Goal: Complete application form: Complete application form

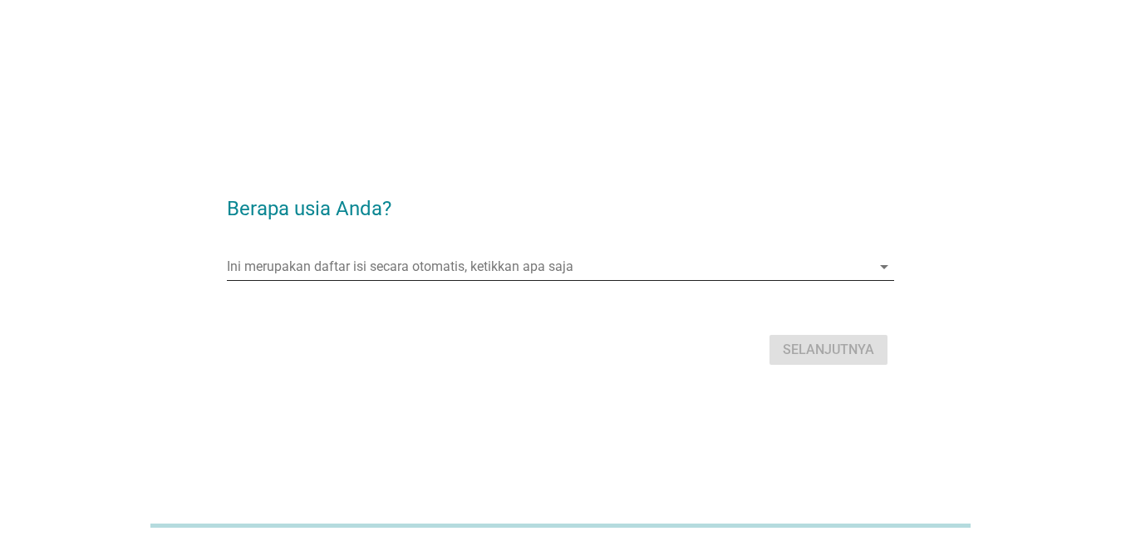
click at [314, 279] on div "Ini merupakan daftar isi secara otomatis, ketikkan apa saja arrow_drop_down" at bounding box center [560, 266] width 667 height 27
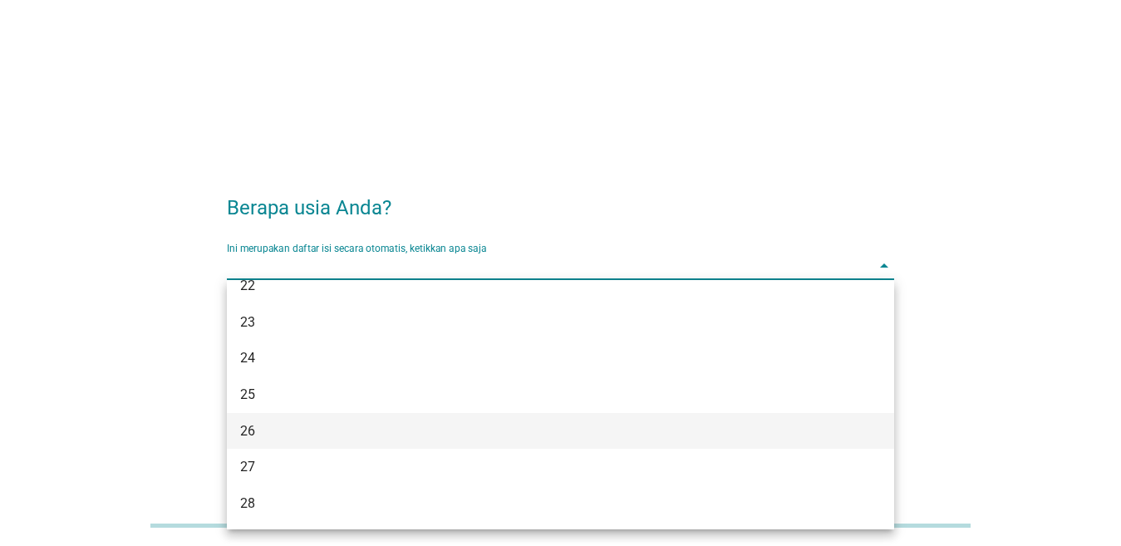
scroll to position [166, 0]
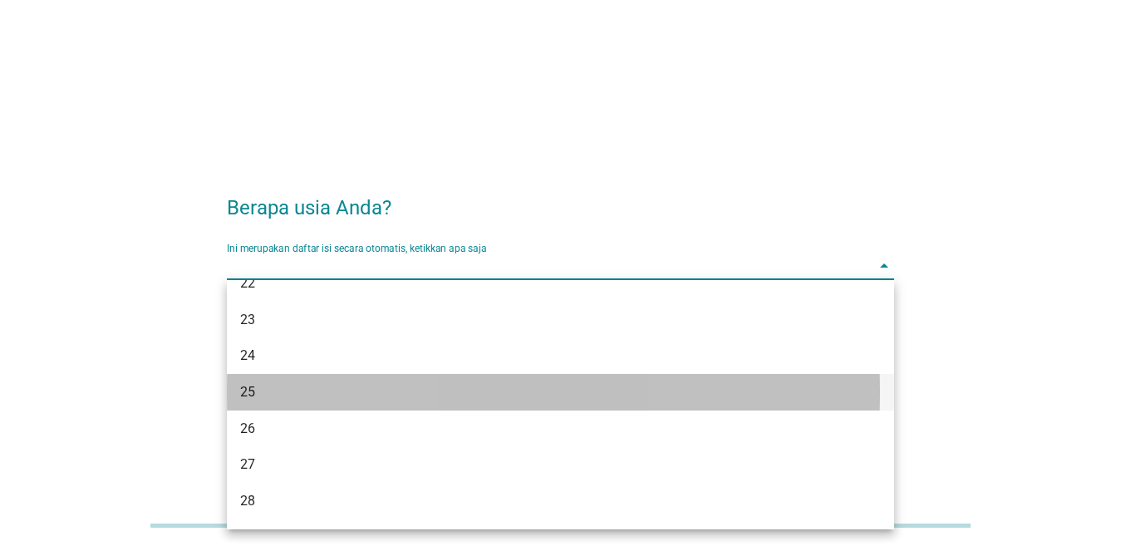
click at [263, 399] on div "25" at bounding box center [534, 392] width 588 height 20
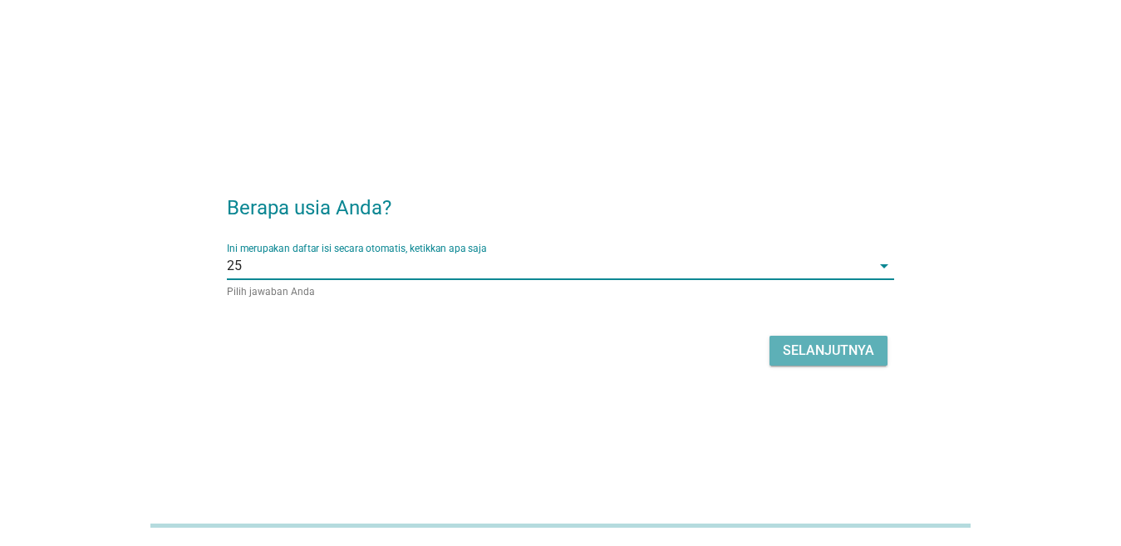
click at [784, 353] on div "Selanjutnya" at bounding box center [828, 351] width 91 height 20
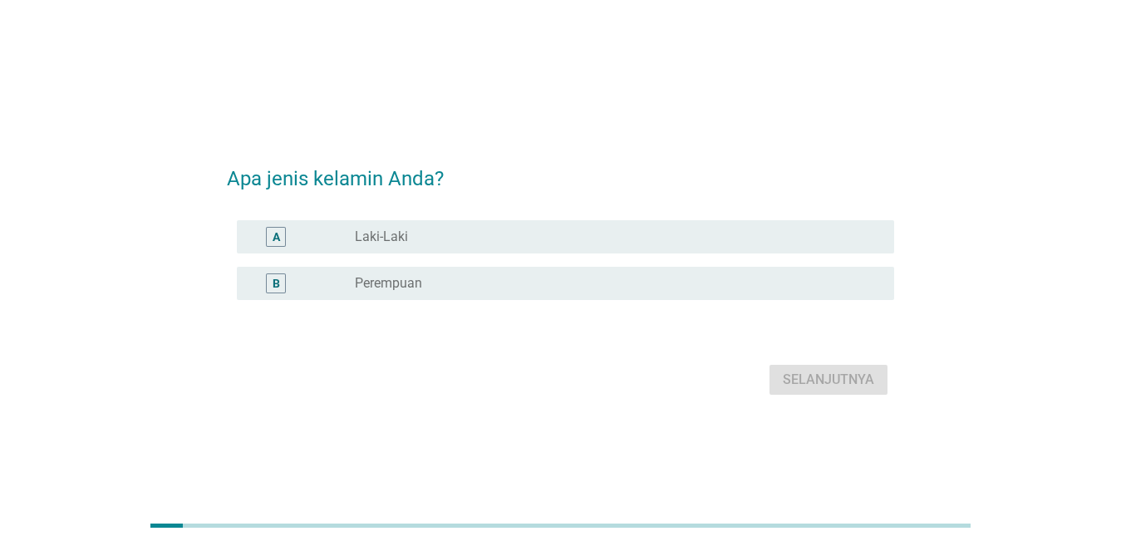
click at [404, 234] on label "Laki-Laki" at bounding box center [381, 237] width 53 height 17
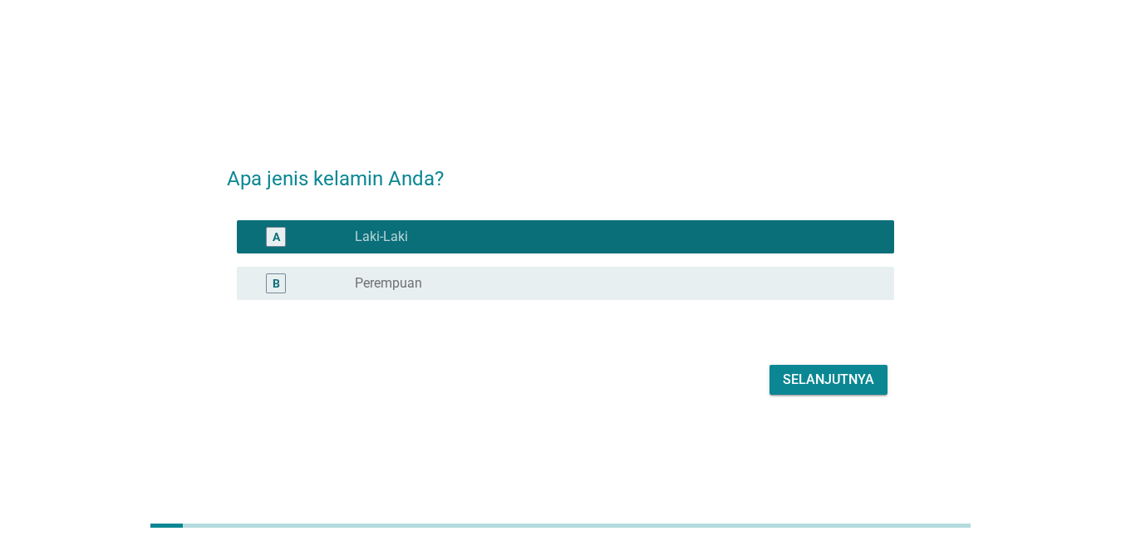
click at [849, 379] on div "Selanjutnya" at bounding box center [828, 380] width 91 height 20
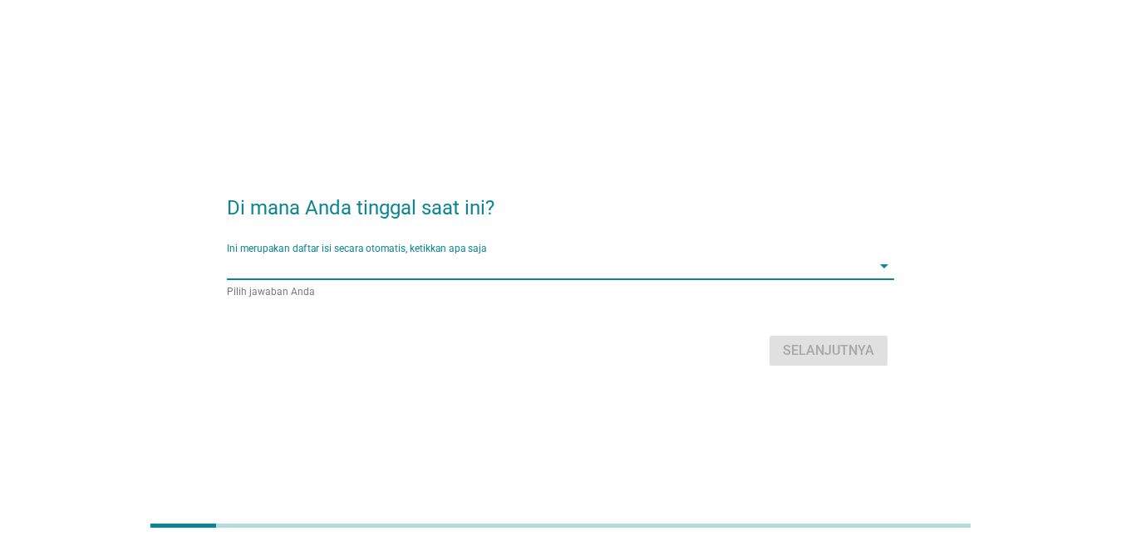
click at [511, 275] on input "Ini merupakan daftar isi secara otomatis, ketikkan apa saja" at bounding box center [549, 266] width 644 height 27
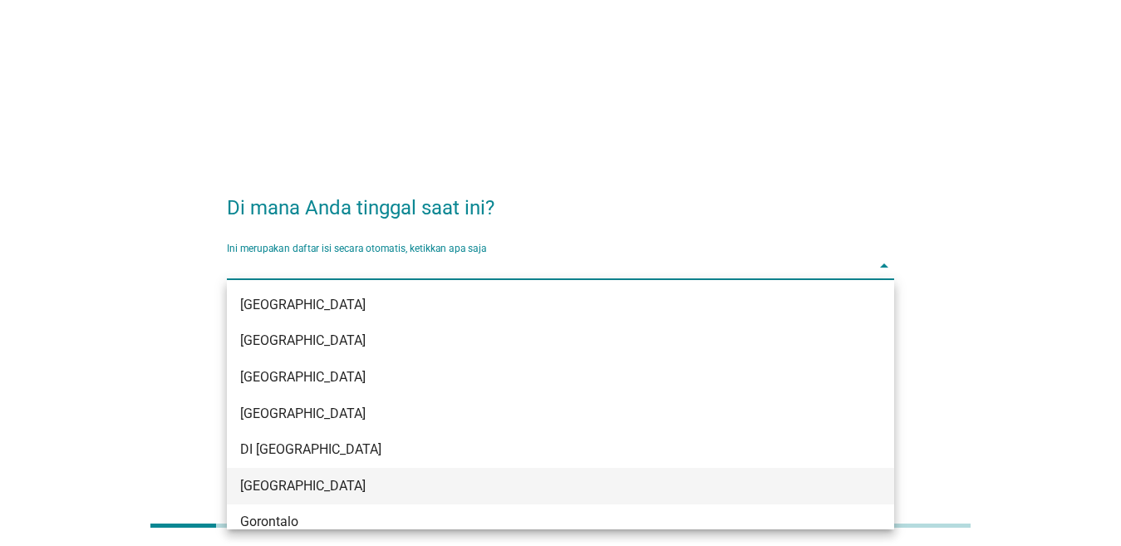
scroll to position [83, 0]
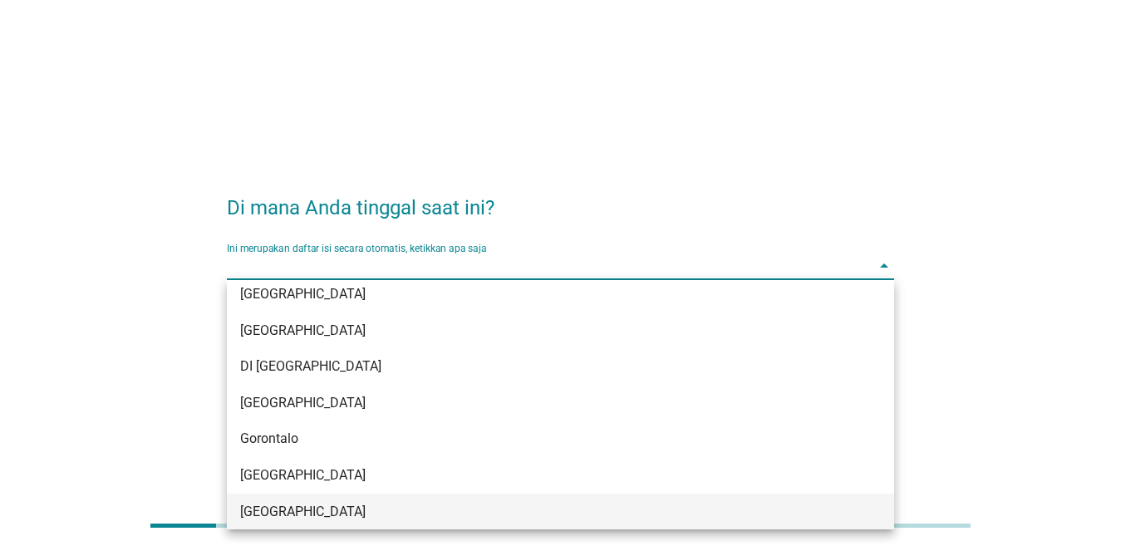
click at [273, 502] on div "[GEOGRAPHIC_DATA]" at bounding box center [534, 512] width 588 height 20
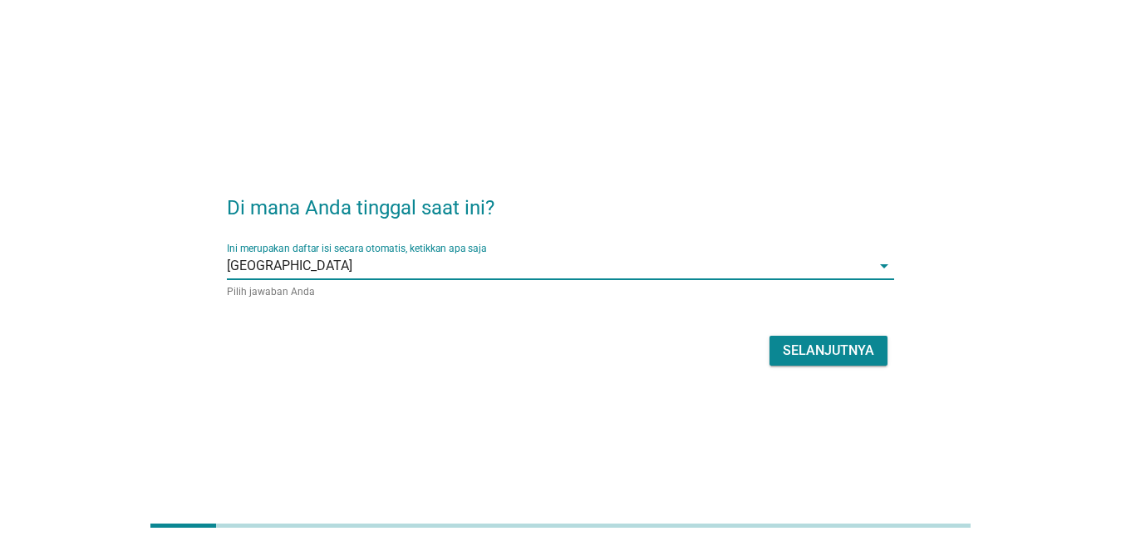
click at [832, 347] on div "Selanjutnya" at bounding box center [828, 351] width 91 height 20
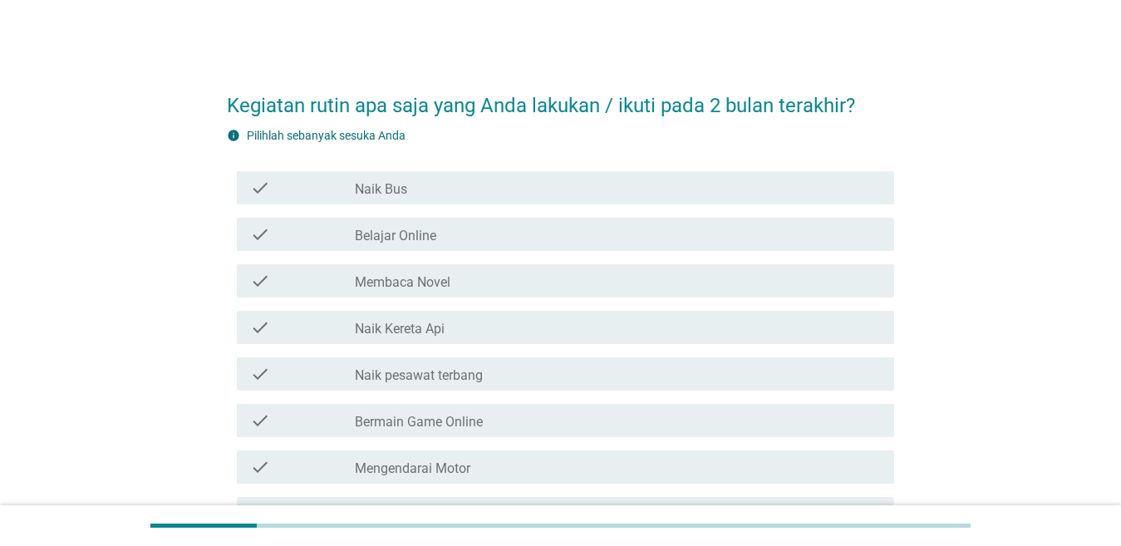
click at [400, 190] on label "Naik Bus" at bounding box center [381, 189] width 52 height 17
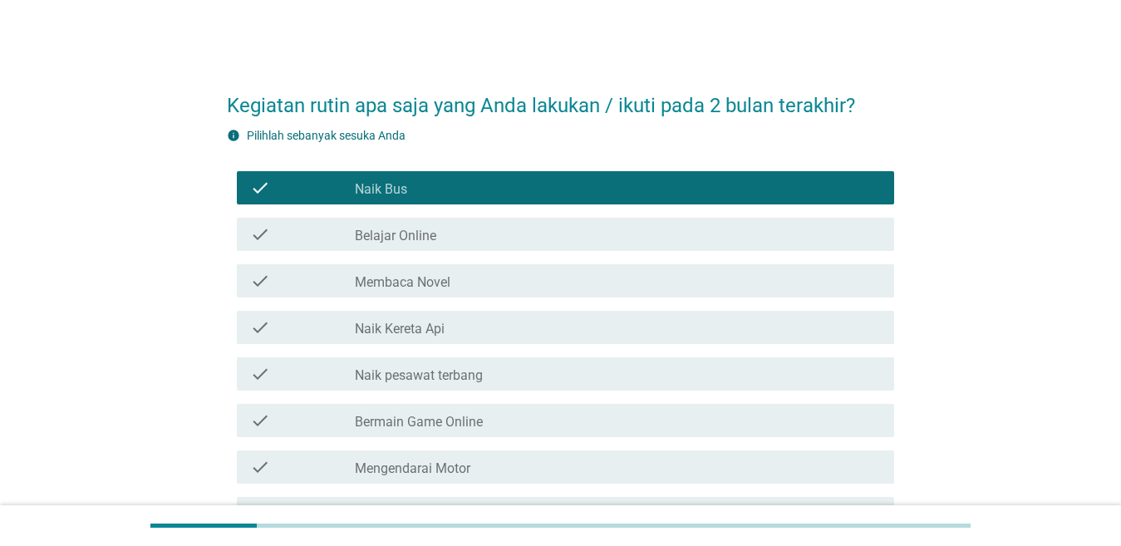
click at [400, 234] on label "Belajar Online" at bounding box center [395, 236] width 81 height 17
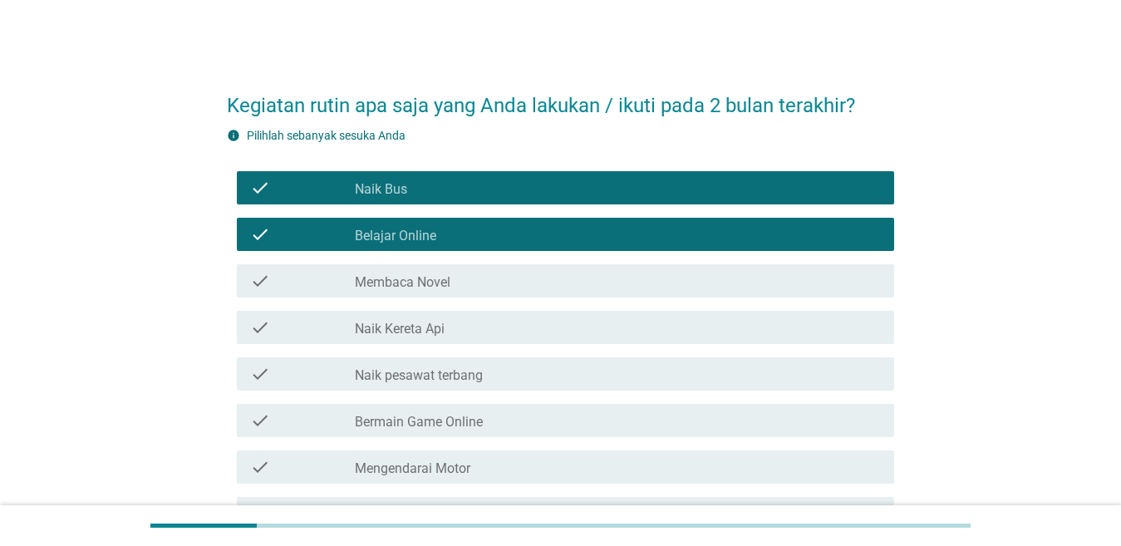
click at [420, 326] on label "Naik Kereta Api" at bounding box center [400, 329] width 90 height 17
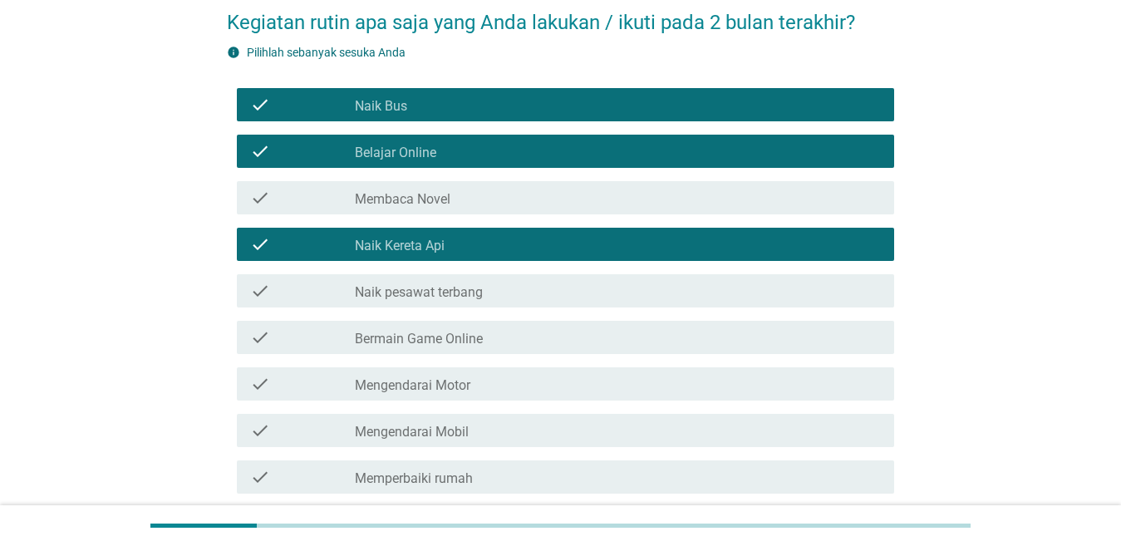
click at [460, 302] on div "check check_box_outline_blank Naik pesawat terbang" at bounding box center [565, 290] width 657 height 33
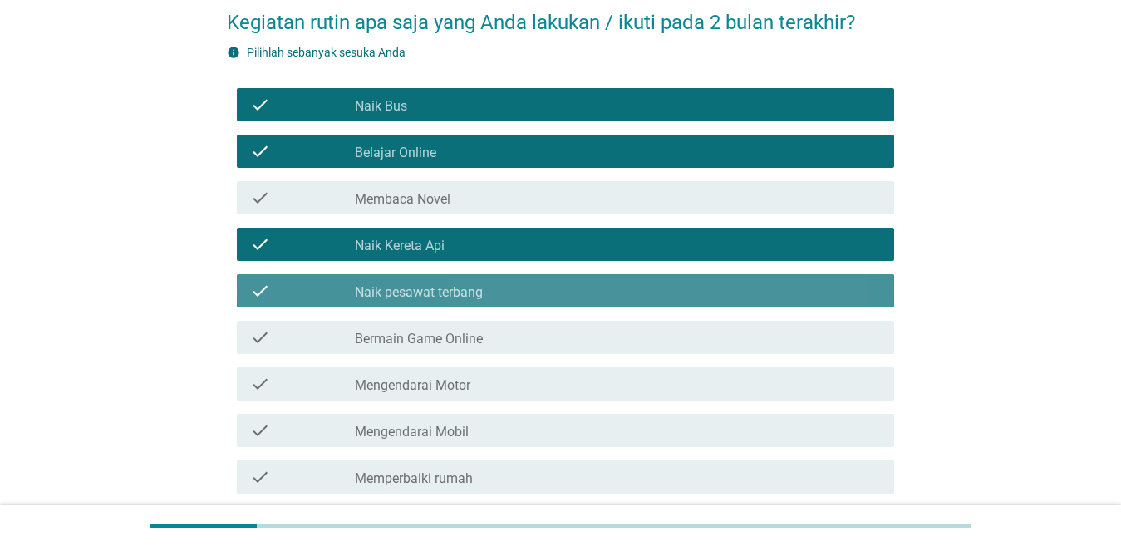
click at [457, 336] on label "Bermain Game Online" at bounding box center [419, 339] width 128 height 17
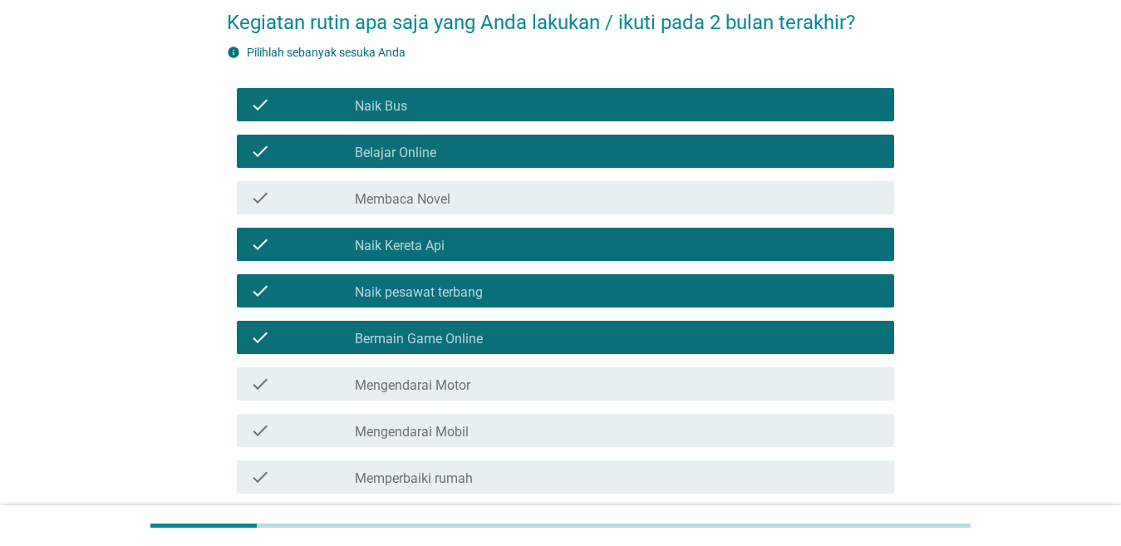
scroll to position [166, 0]
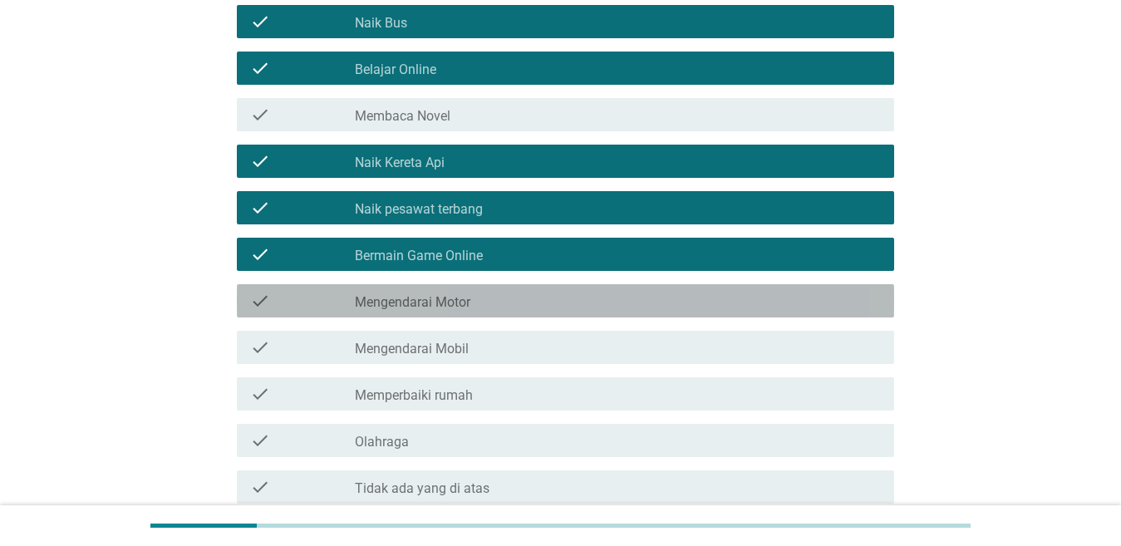
click at [401, 294] on label "Mengendarai Motor" at bounding box center [413, 302] width 116 height 17
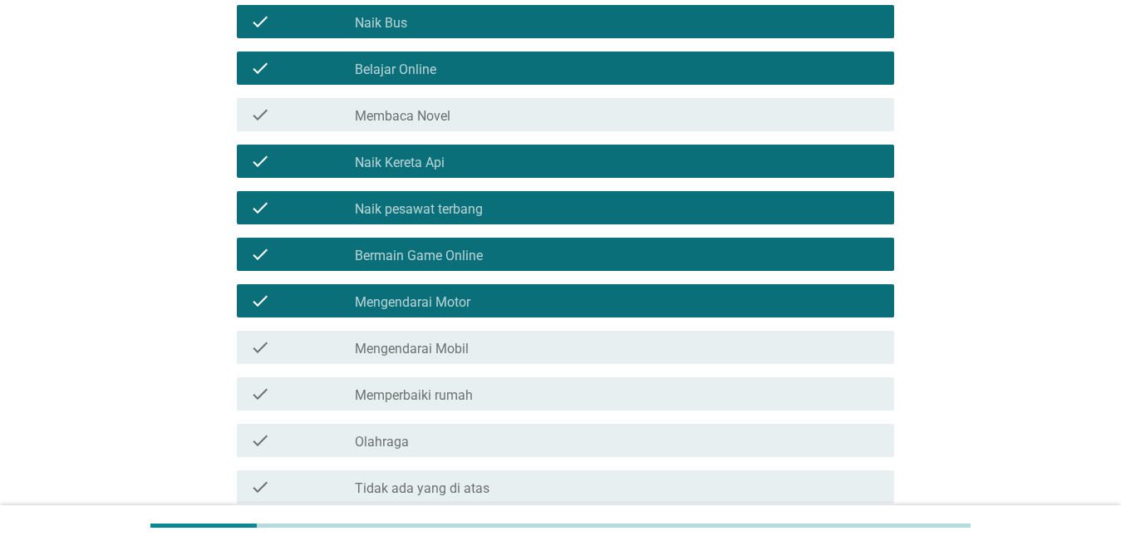
click at [418, 336] on div "check check_box_outline_blank Mengendarai Mobil" at bounding box center [565, 347] width 657 height 33
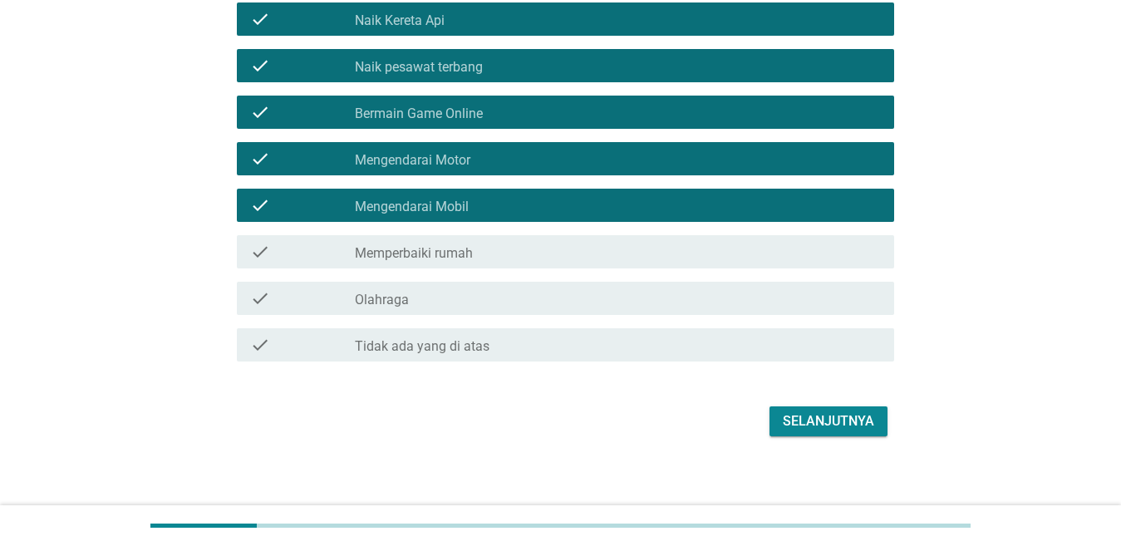
scroll to position [317, 0]
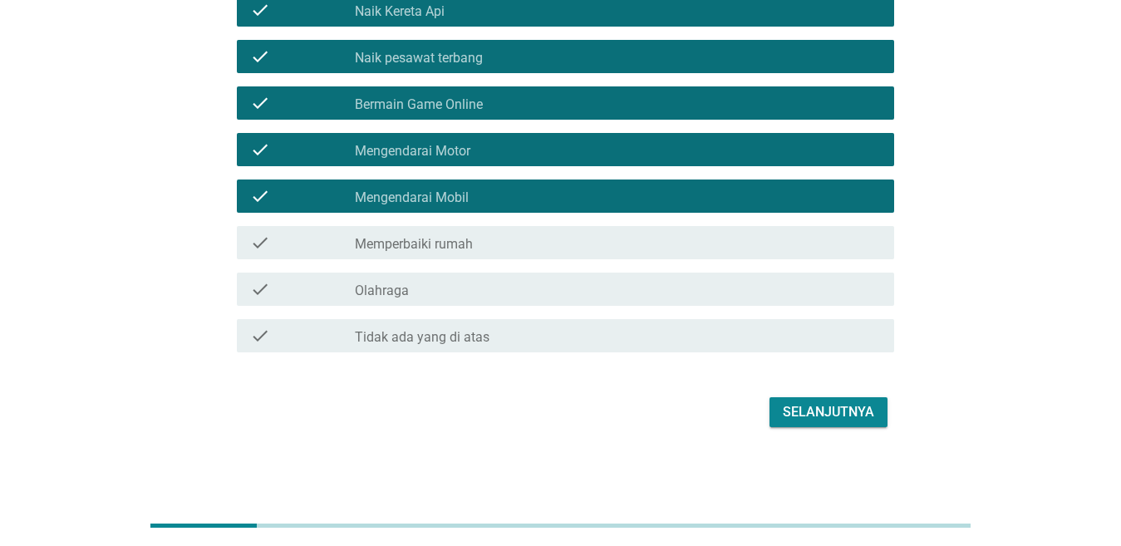
click at [451, 295] on div "check_box_outline_blank Olahraga" at bounding box center [618, 289] width 526 height 20
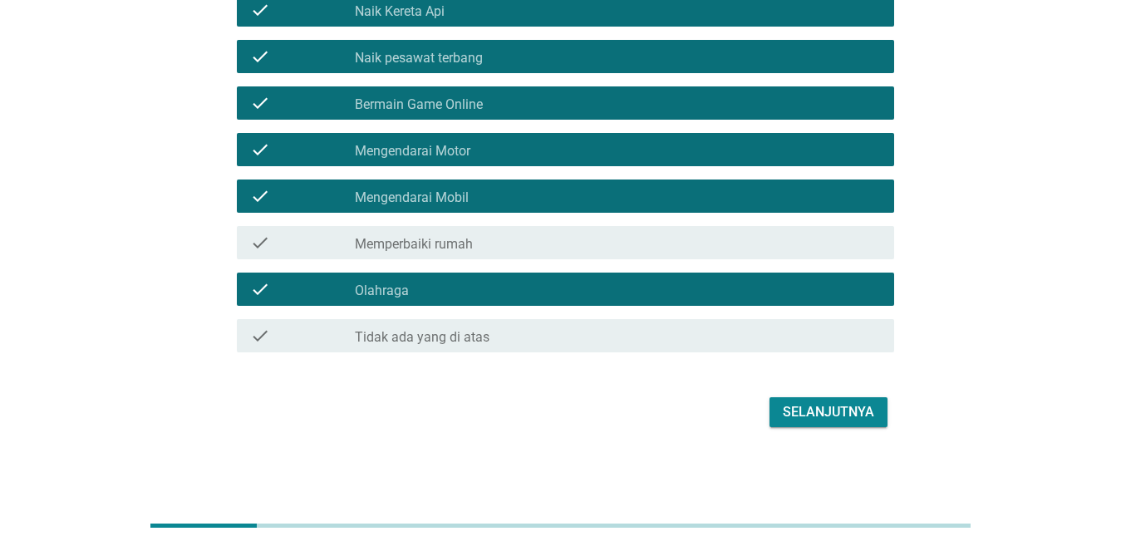
click at [827, 410] on div "Selanjutnya" at bounding box center [828, 412] width 91 height 20
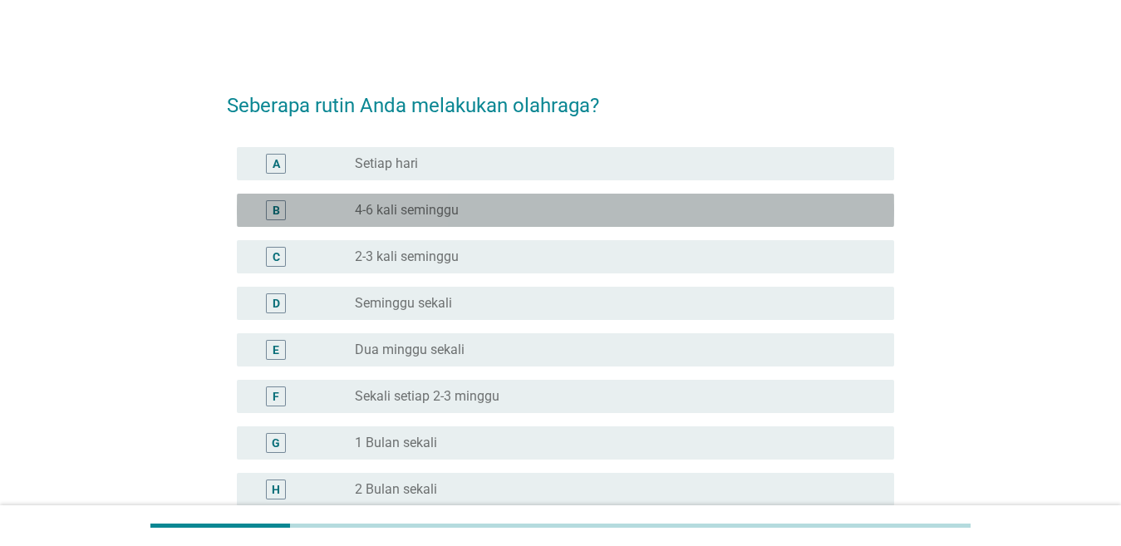
click at [478, 206] on div "radio_button_unchecked 4-6 kali seminggu" at bounding box center [611, 210] width 513 height 17
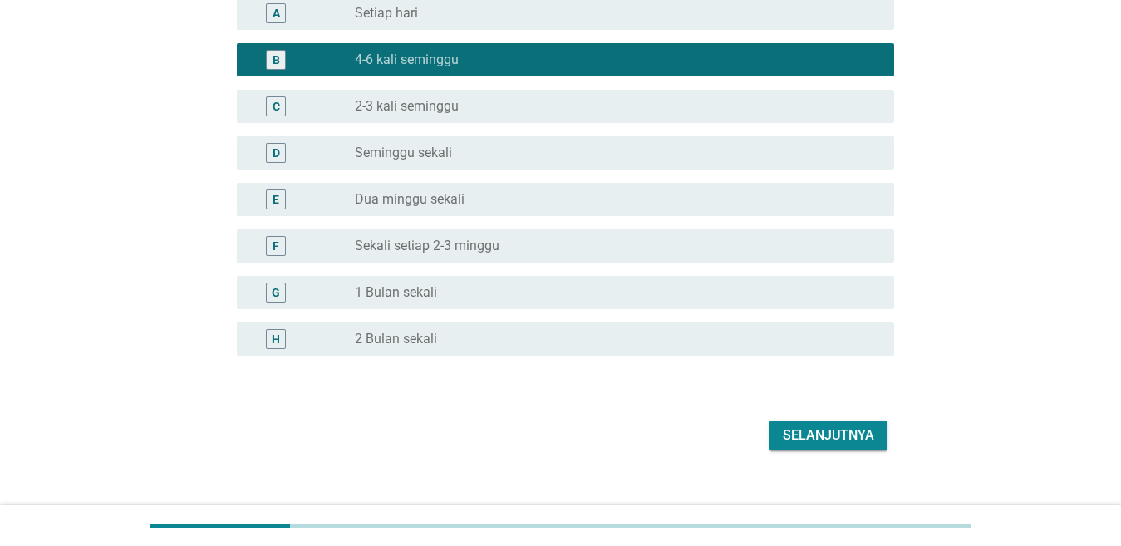
scroll to position [174, 0]
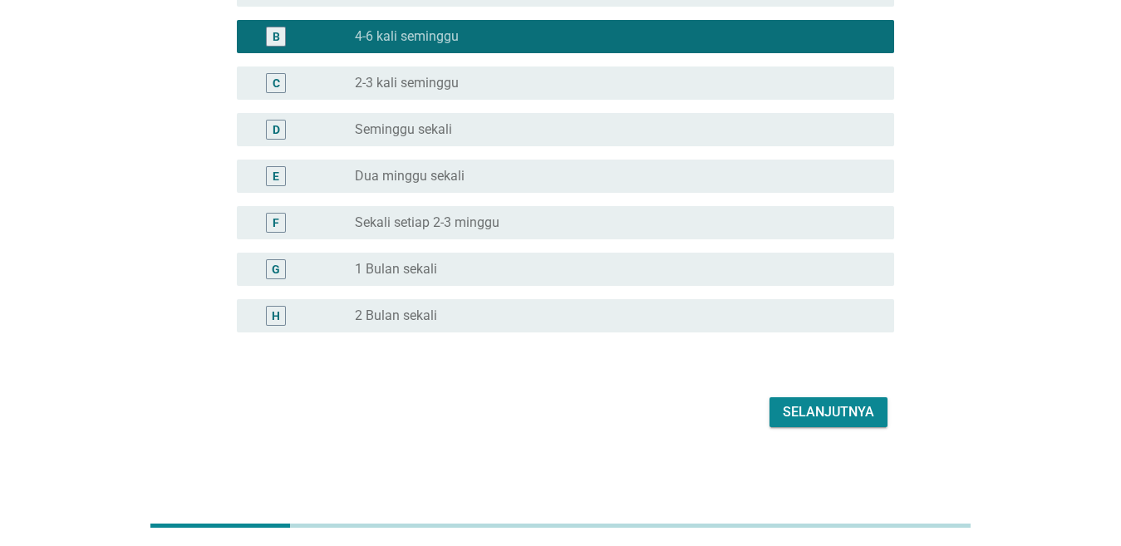
click at [782, 411] on button "Selanjutnya" at bounding box center [829, 412] width 118 height 30
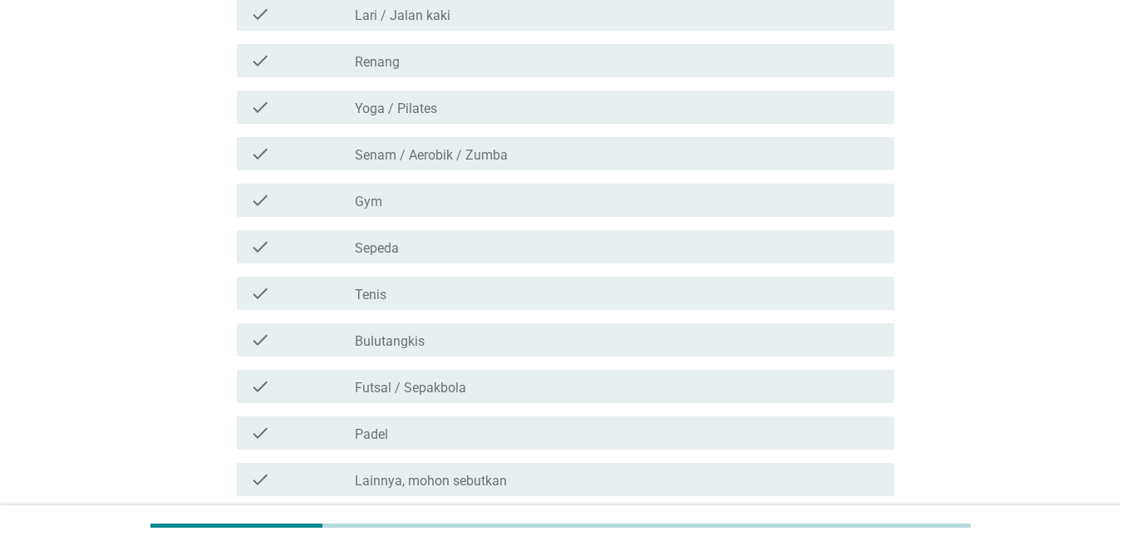
scroll to position [0, 0]
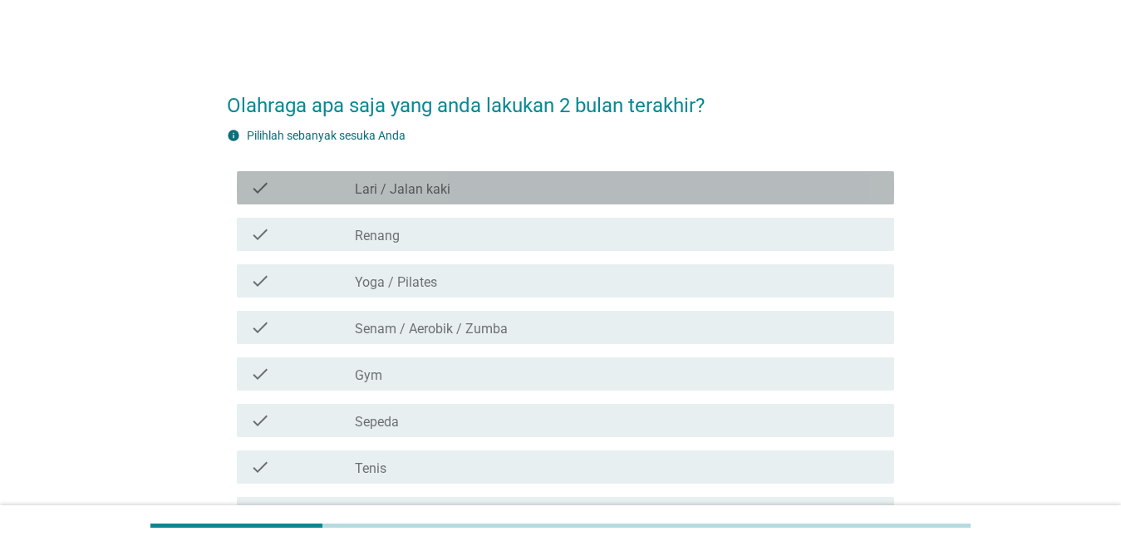
click at [412, 188] on label "Lari / Jalan kaki" at bounding box center [403, 189] width 96 height 17
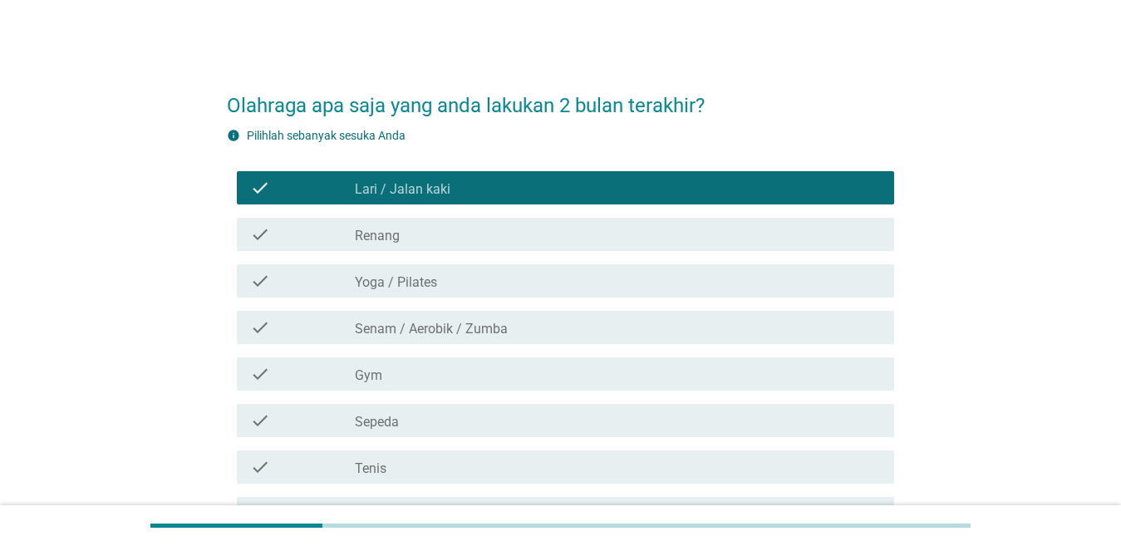
click at [409, 221] on div "check check_box_outline_blank Renang" at bounding box center [565, 234] width 657 height 33
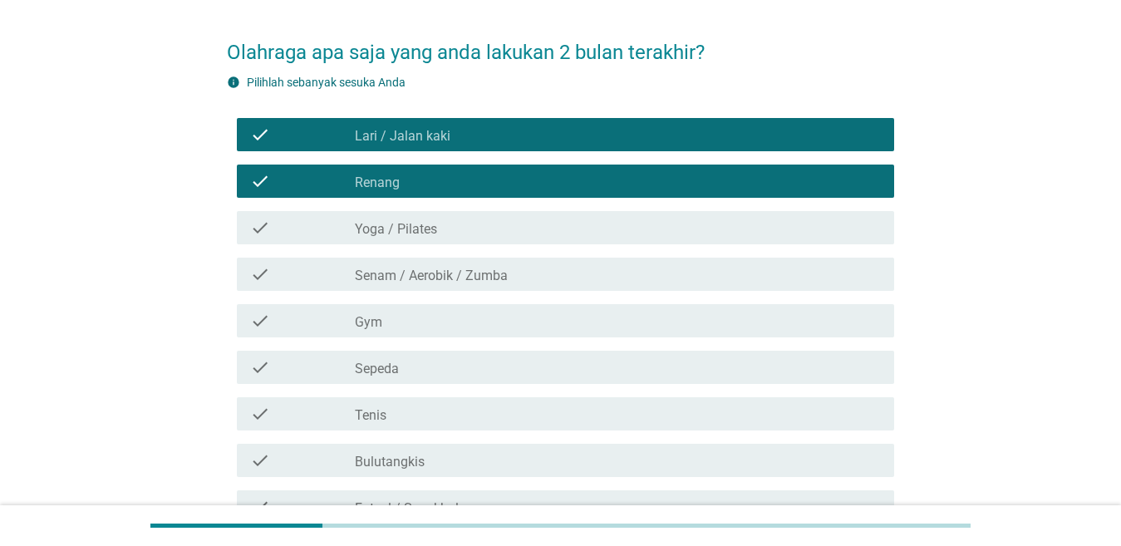
scroll to position [83, 0]
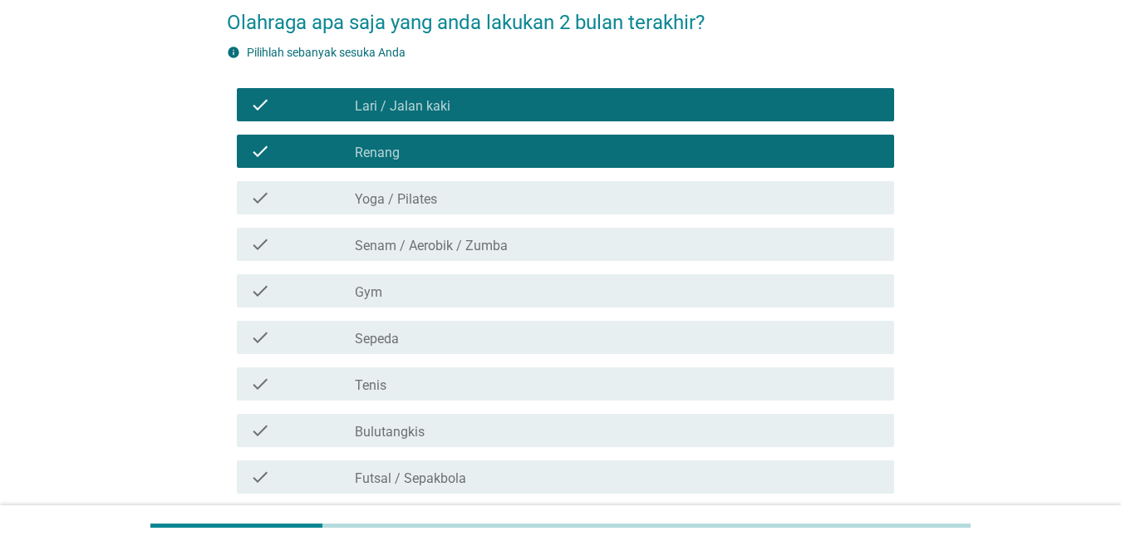
click at [434, 201] on label "Yoga / Pilates" at bounding box center [396, 199] width 82 height 17
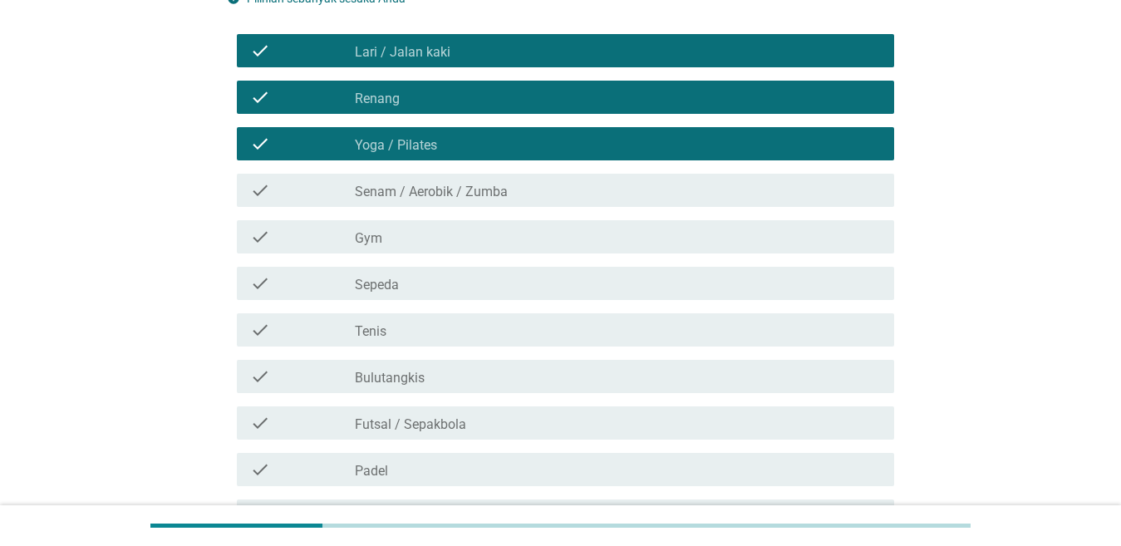
scroll to position [166, 0]
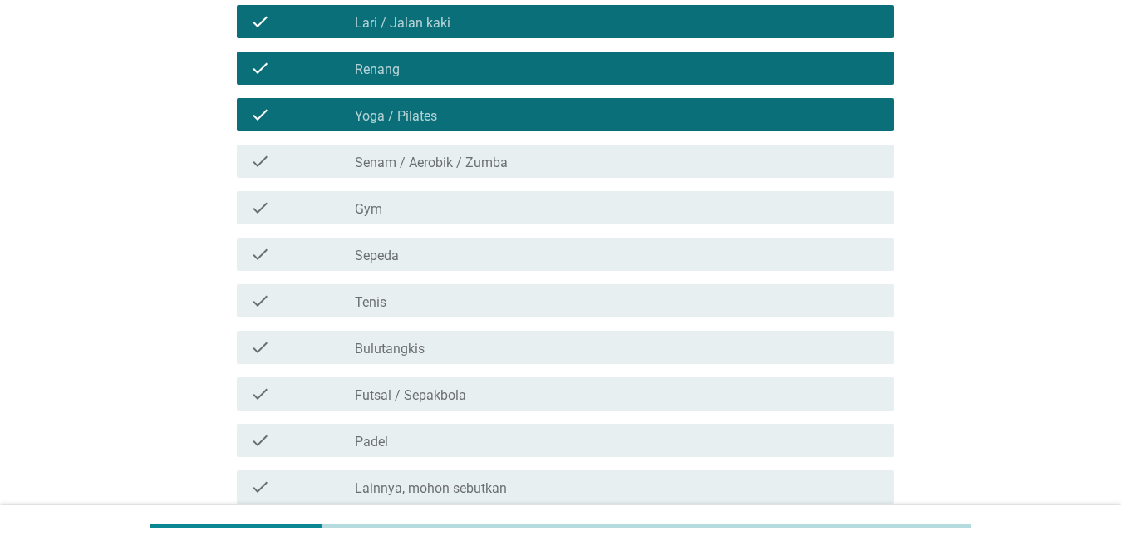
click at [439, 119] on div "check_box Yoga / Pilates" at bounding box center [618, 115] width 526 height 20
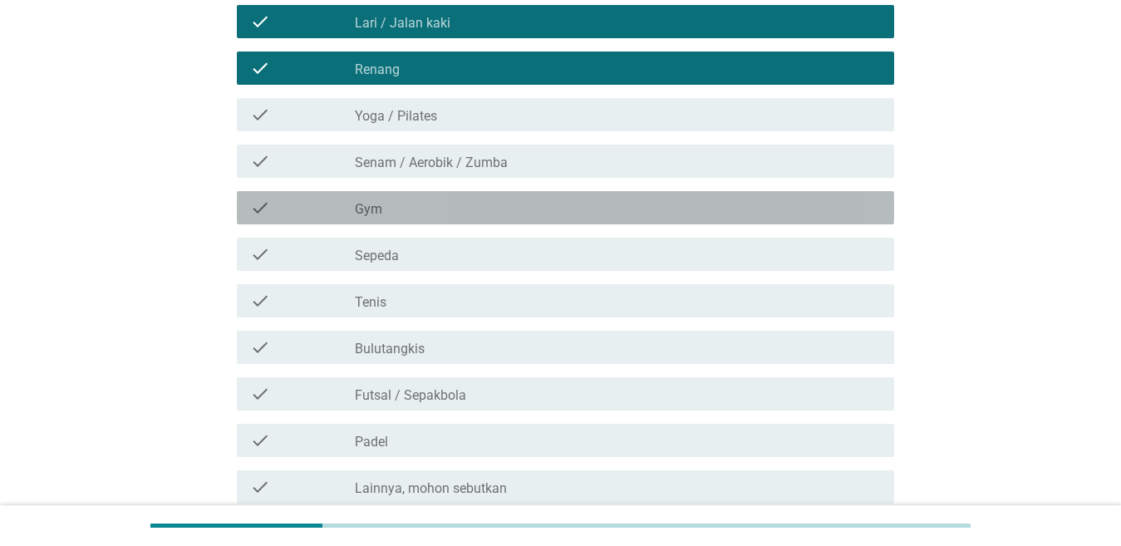
click at [407, 210] on div "check_box_outline_blank Gym" at bounding box center [618, 208] width 526 height 20
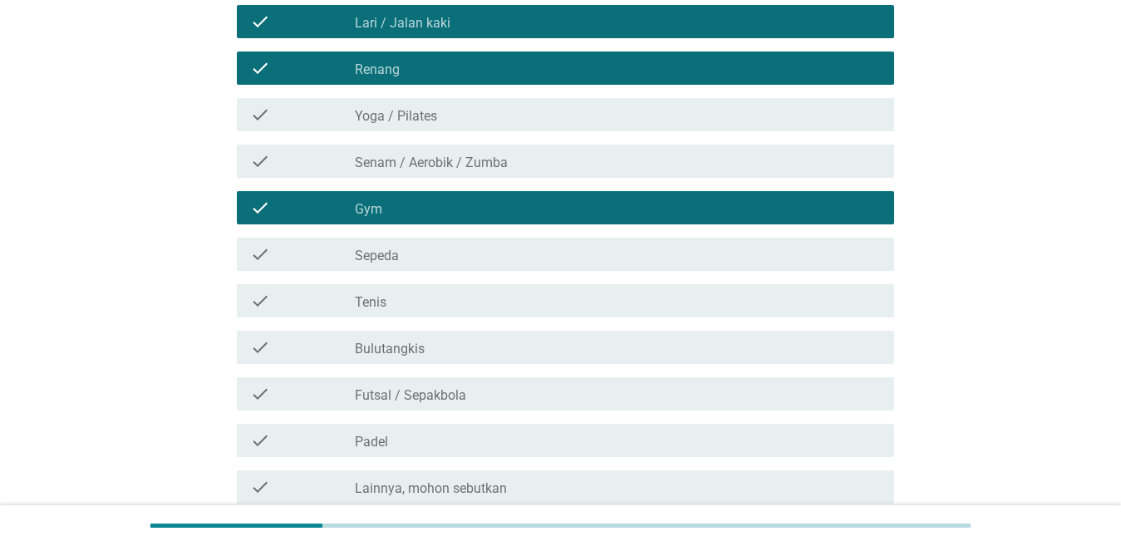
click at [412, 276] on div "check check_box_outline_blank Sepeda" at bounding box center [560, 254] width 667 height 47
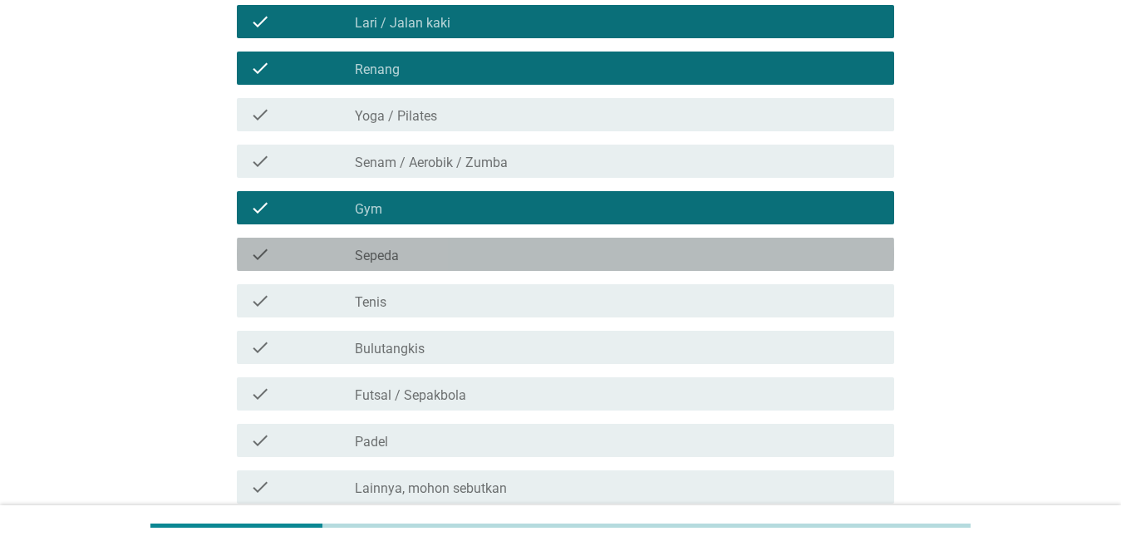
click at [424, 254] on div "check_box_outline_blank Sepeda" at bounding box center [618, 254] width 526 height 20
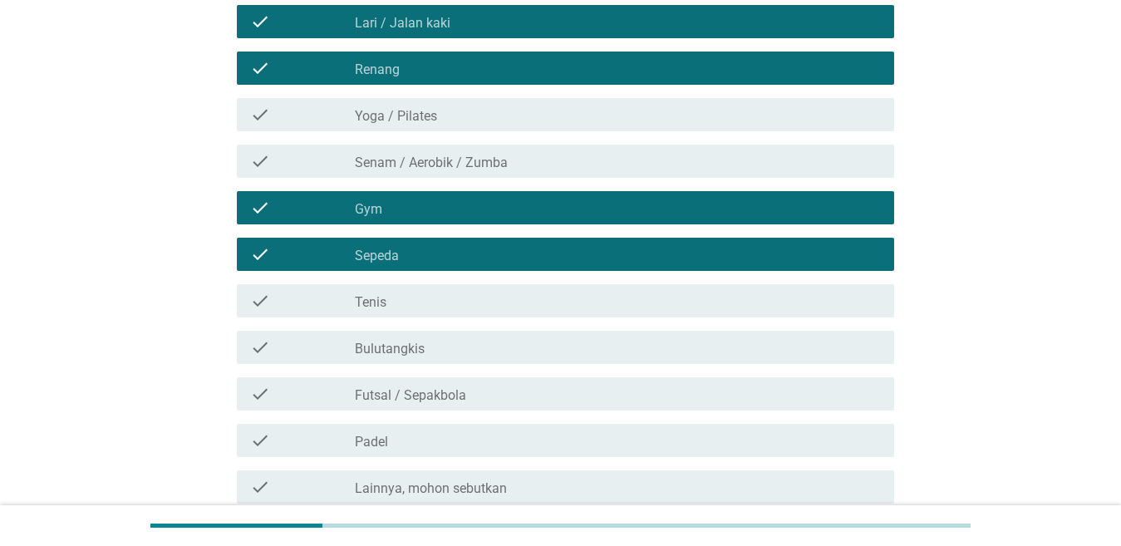
click at [425, 293] on div "check_box_outline_blank Tenis" at bounding box center [618, 301] width 526 height 20
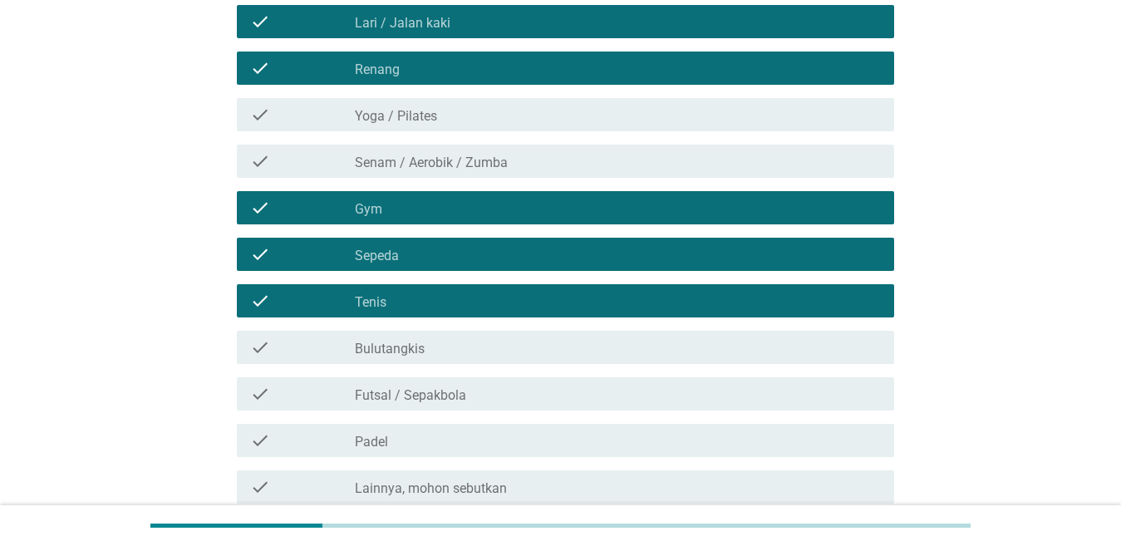
scroll to position [249, 0]
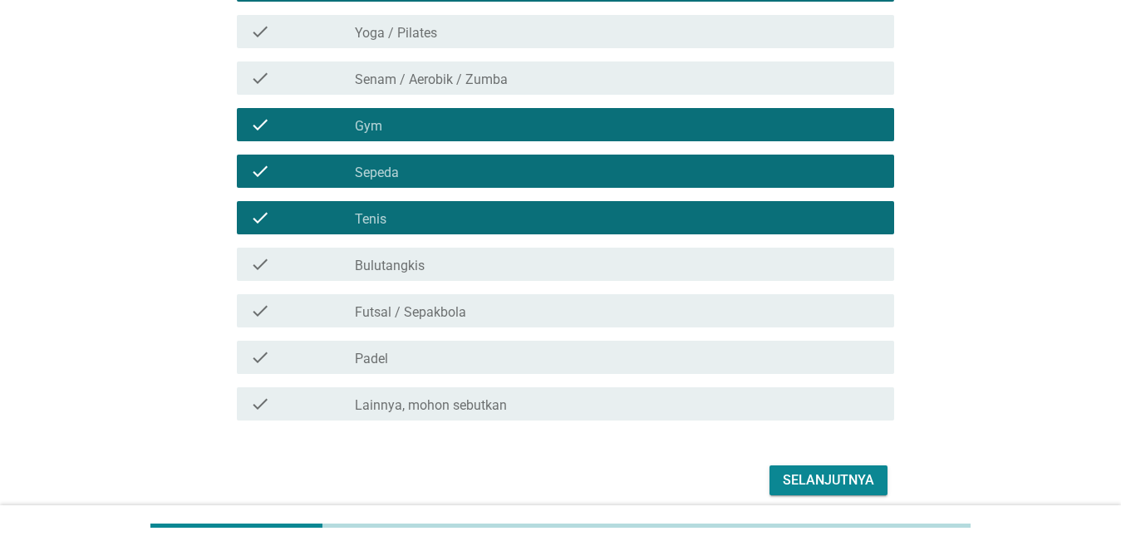
click at [423, 266] on label "Bulutangkis" at bounding box center [390, 266] width 70 height 17
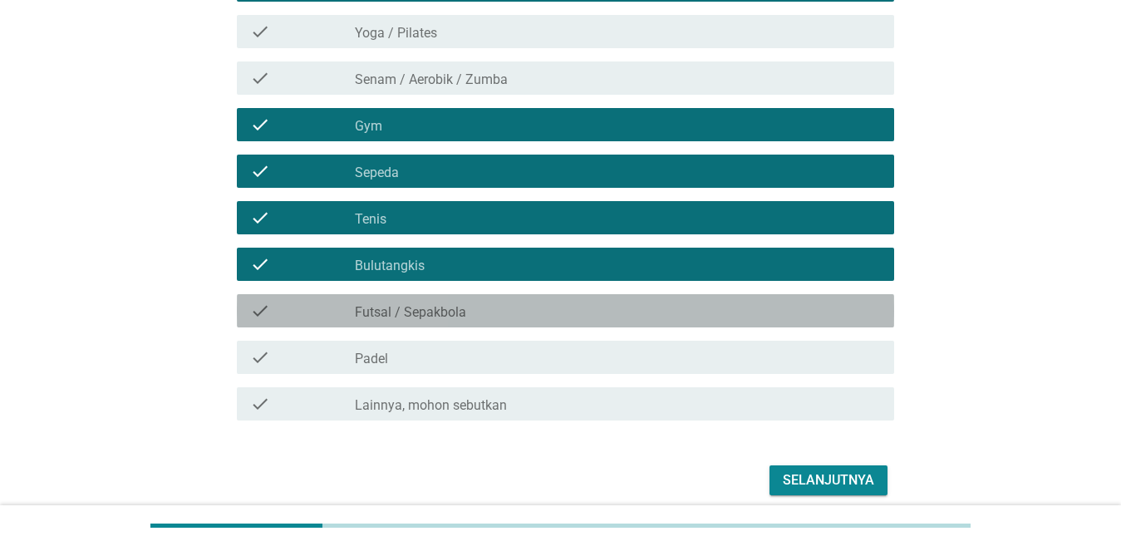
click at [439, 304] on div "check_box_outline_blank Futsal / Sepakbola" at bounding box center [618, 311] width 526 height 20
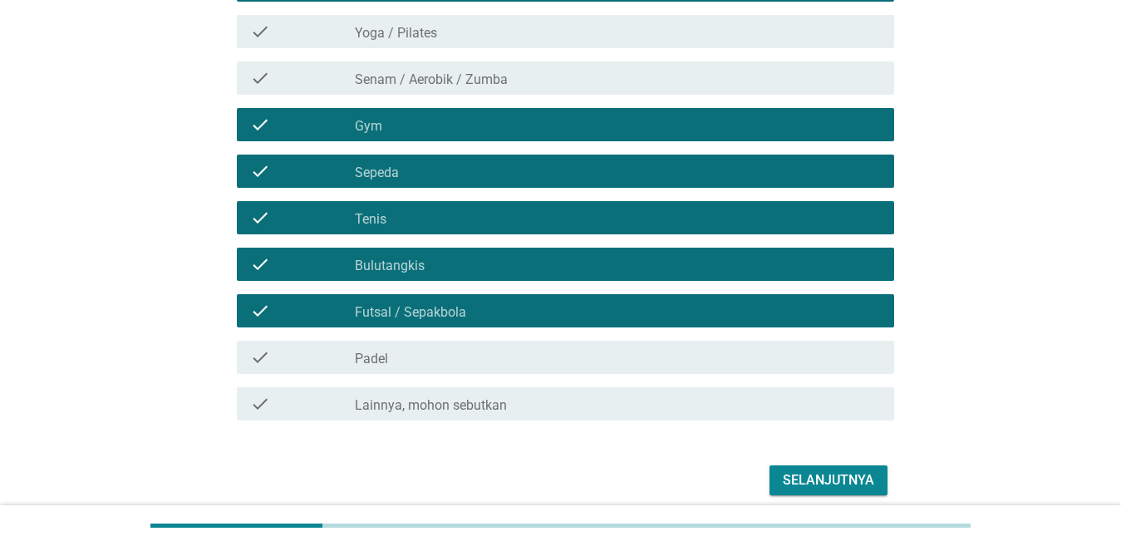
click at [868, 479] on div "Selanjutnya" at bounding box center [828, 480] width 91 height 20
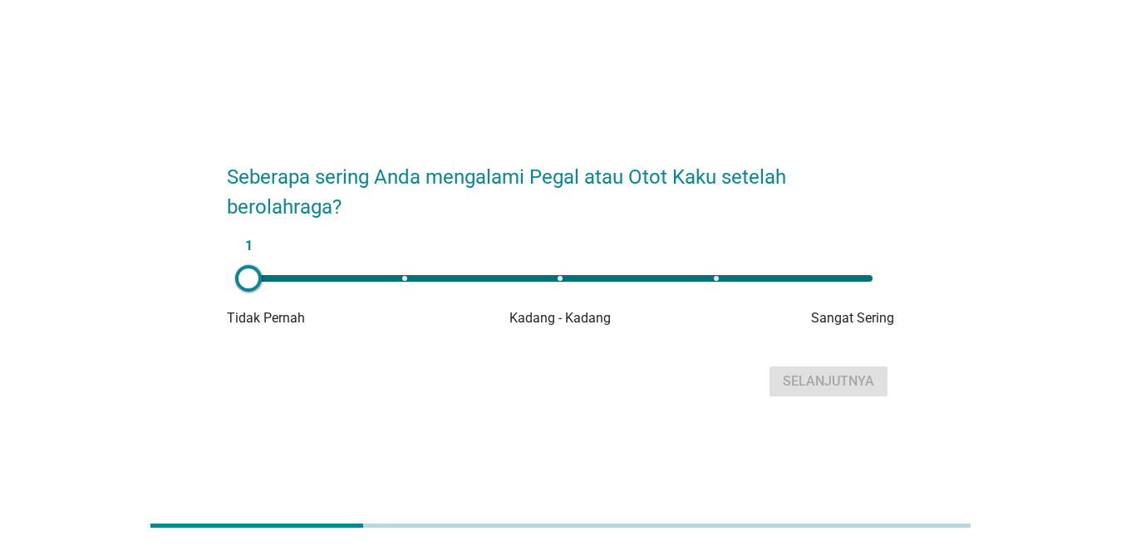
click at [711, 278] on div "1" at bounding box center [560, 278] width 624 height 7
type input "4"
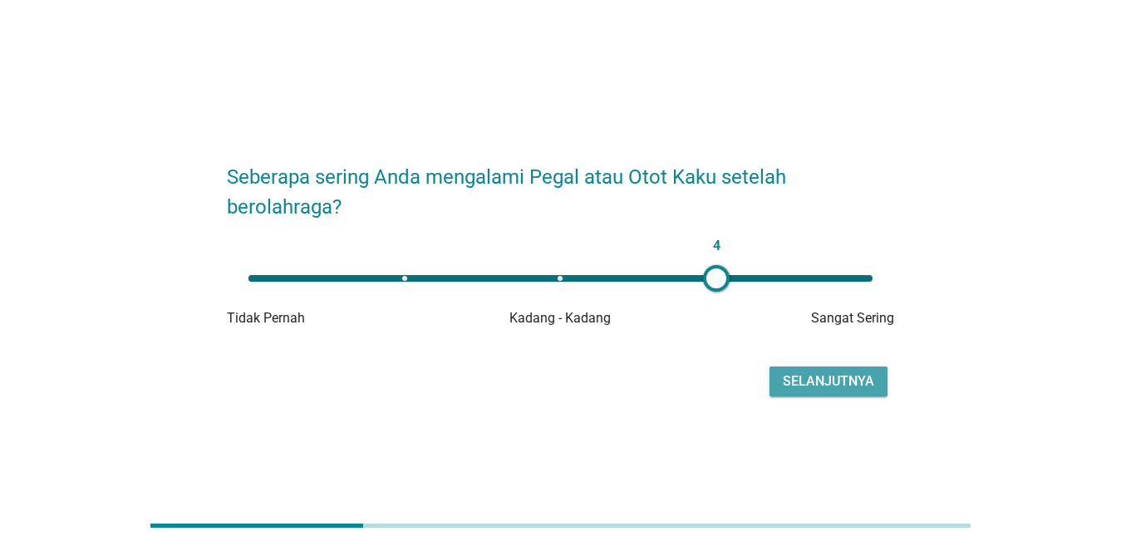
click at [805, 379] on div "Selanjutnya" at bounding box center [828, 381] width 91 height 20
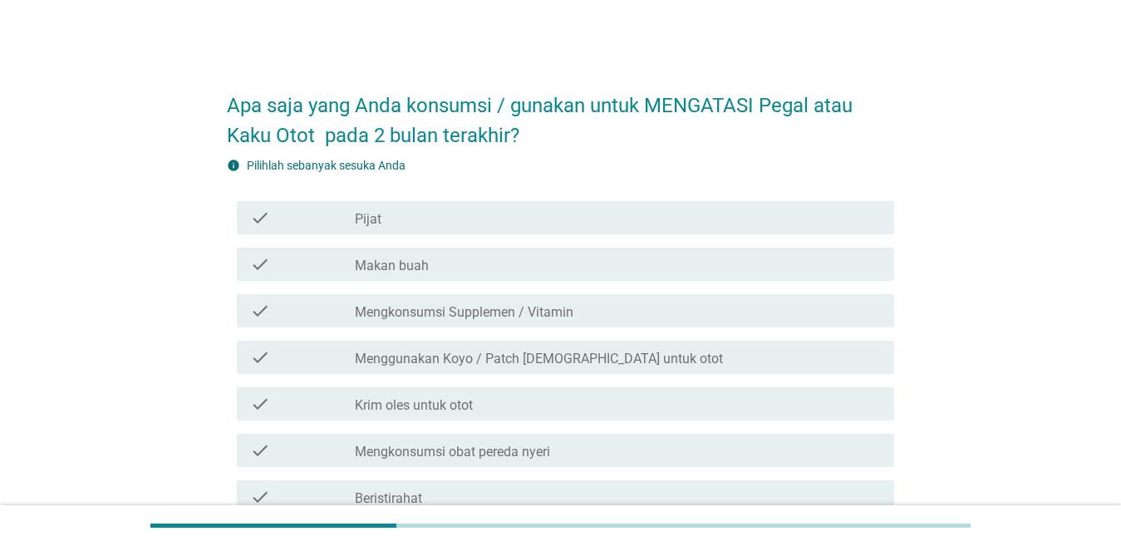
click at [409, 212] on div "check_box_outline_blank Pijat" at bounding box center [618, 218] width 526 height 20
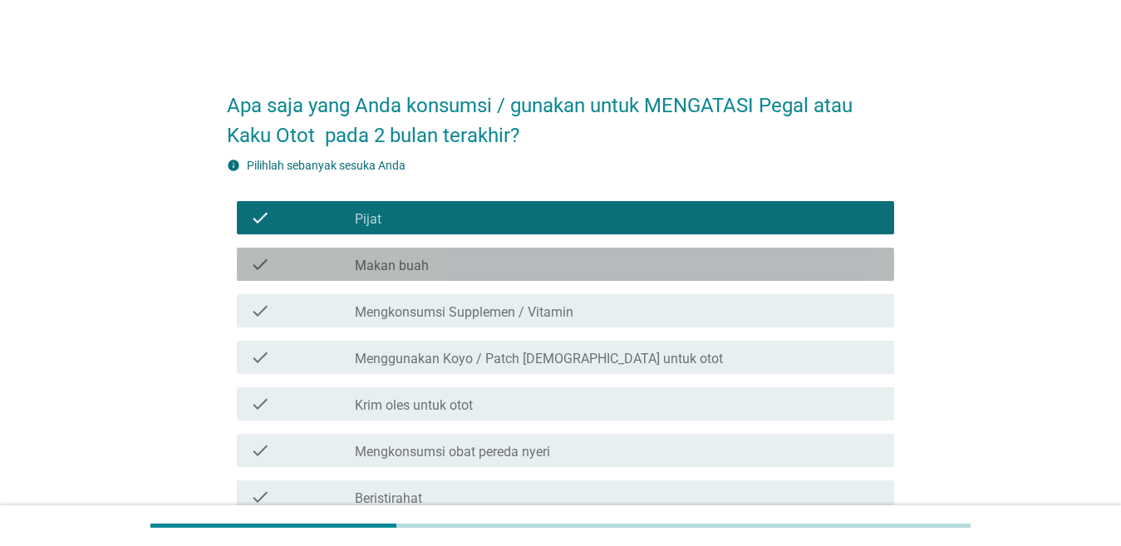
click at [413, 267] on label "Makan buah" at bounding box center [392, 266] width 74 height 17
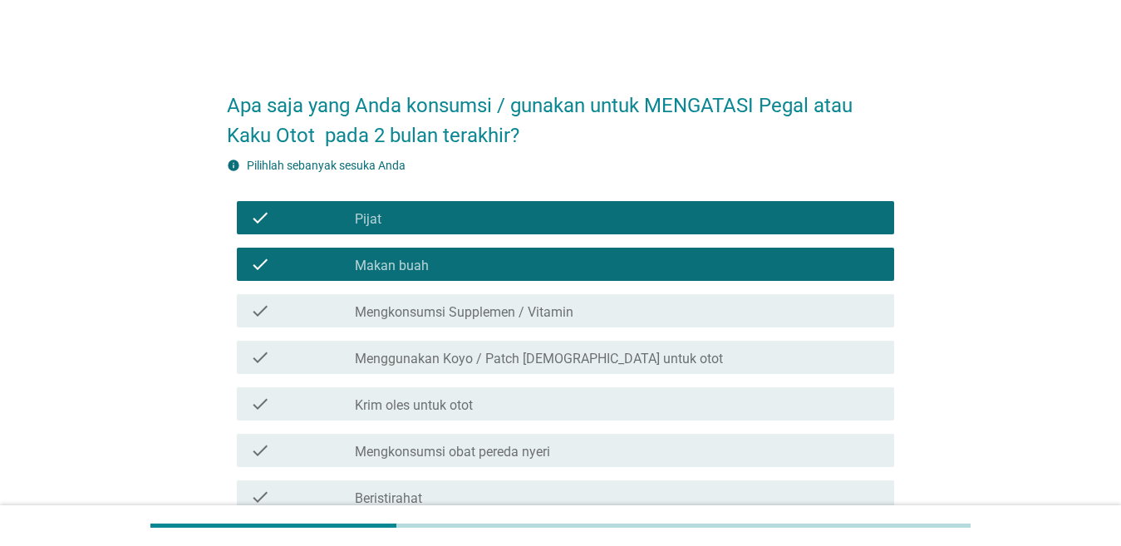
click at [431, 308] on label "Mengkonsumsi Supplemen / Vitamin" at bounding box center [464, 312] width 219 height 17
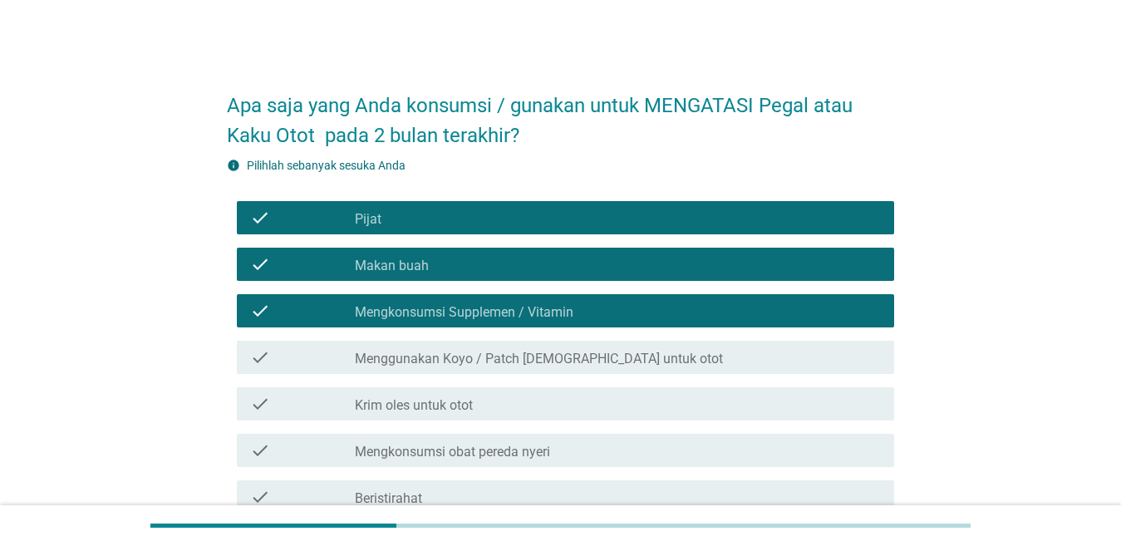
scroll to position [83, 0]
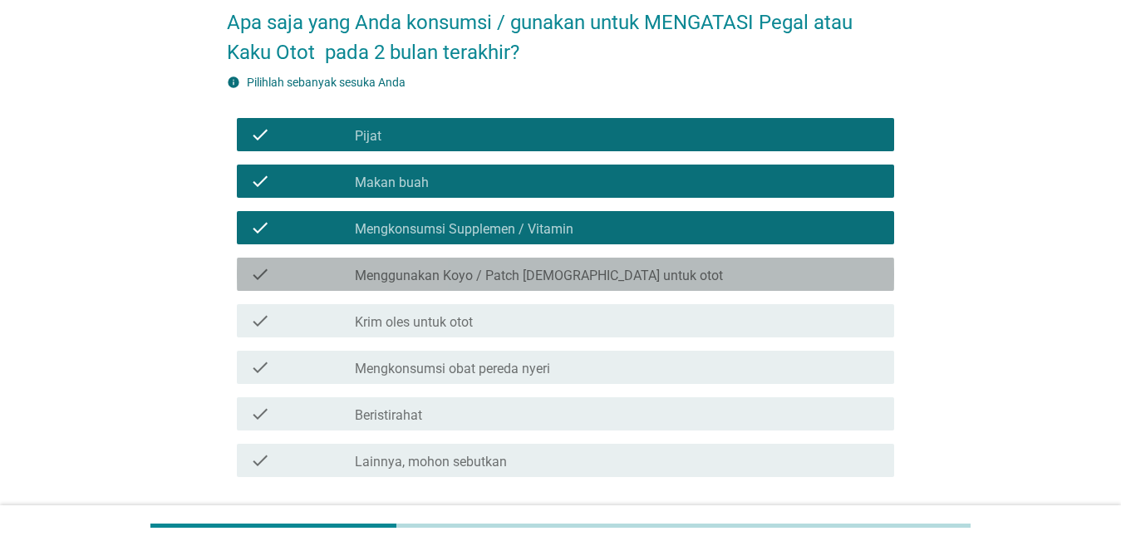
click at [464, 282] on label "Menggunakan Koyo / Patch [DEMOGRAPHIC_DATA] untuk otot" at bounding box center [539, 276] width 368 height 17
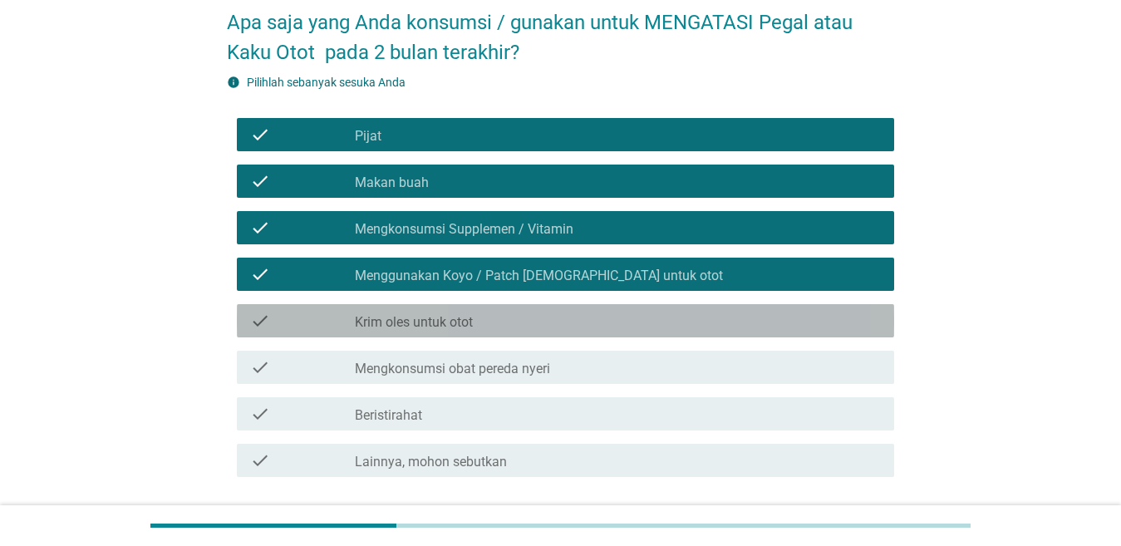
click at [462, 321] on label "Krim oles untuk otot" at bounding box center [414, 322] width 118 height 17
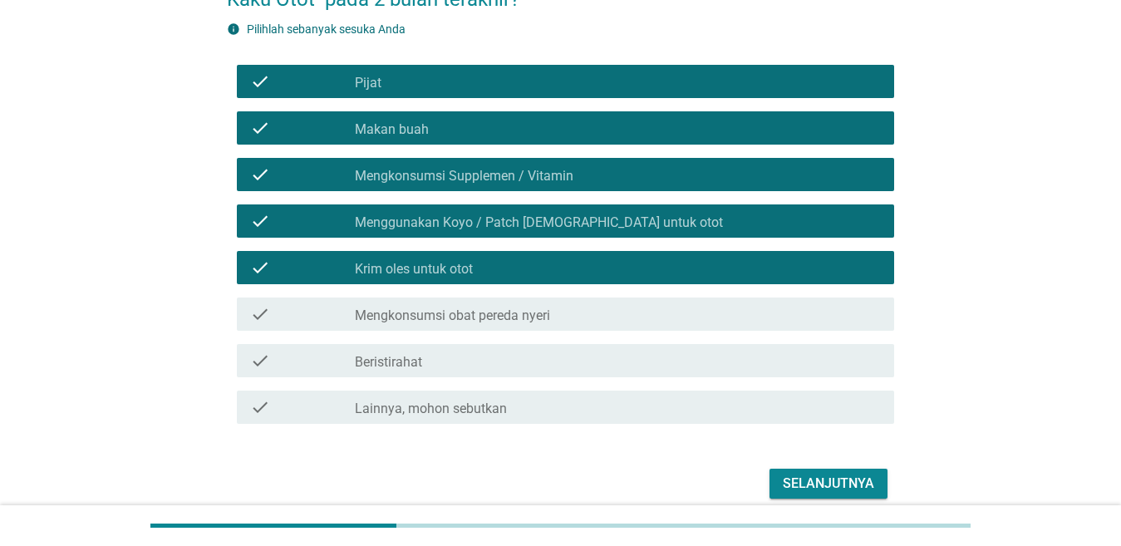
scroll to position [166, 0]
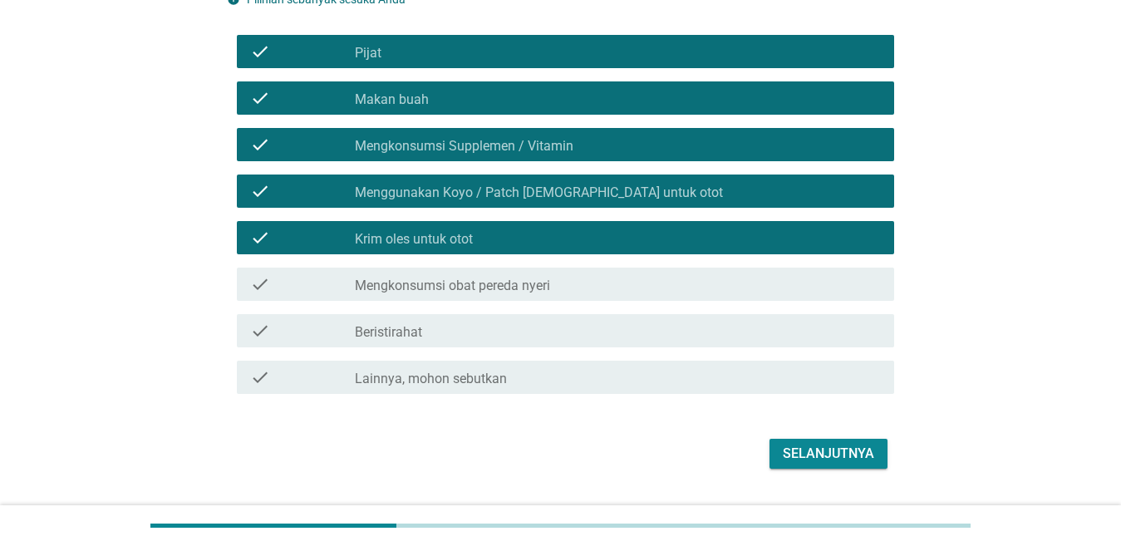
click at [454, 293] on label "Mengkonsumsi obat pereda nyeri" at bounding box center [452, 286] width 195 height 17
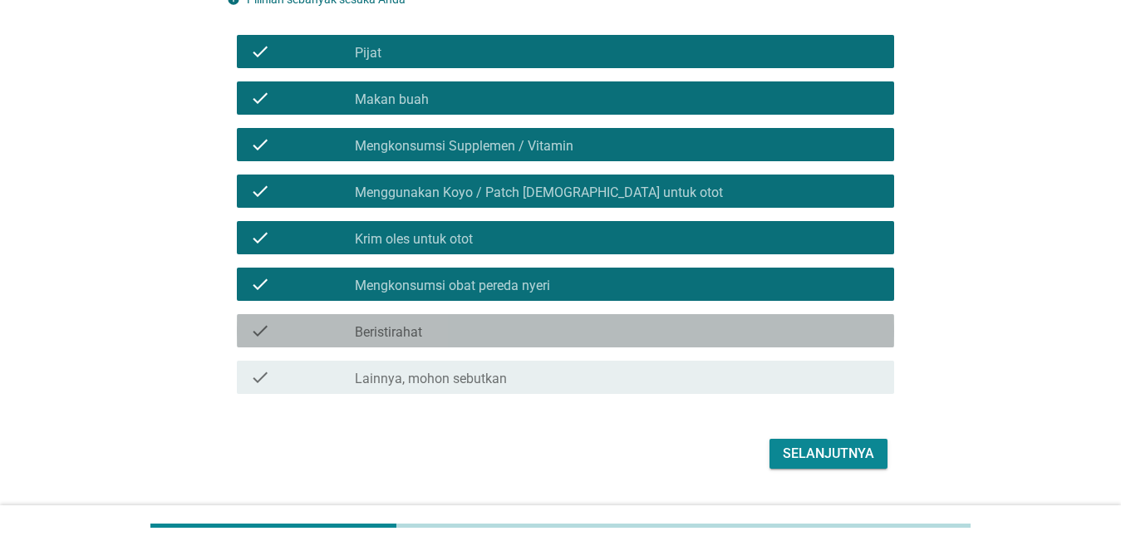
click at [457, 331] on div "check_box_outline_blank Beristirahat" at bounding box center [618, 331] width 526 height 20
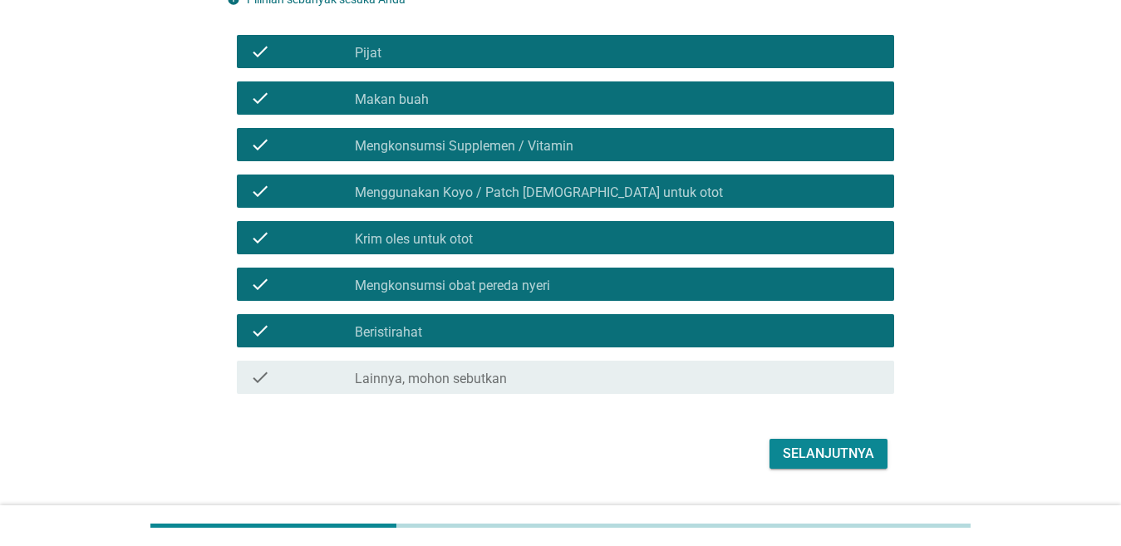
click at [783, 446] on div "Selanjutnya" at bounding box center [828, 454] width 91 height 20
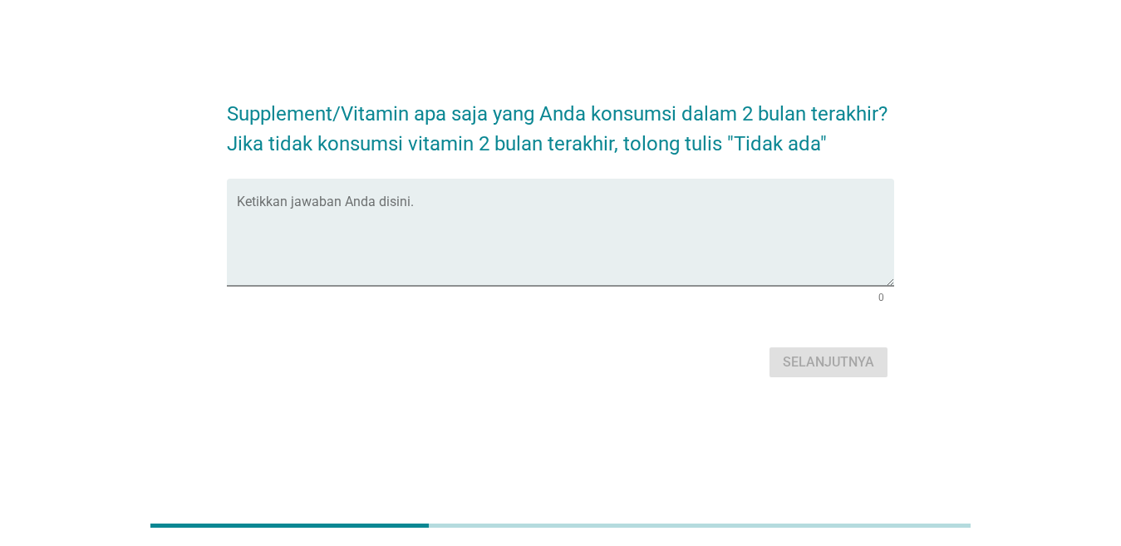
scroll to position [0, 0]
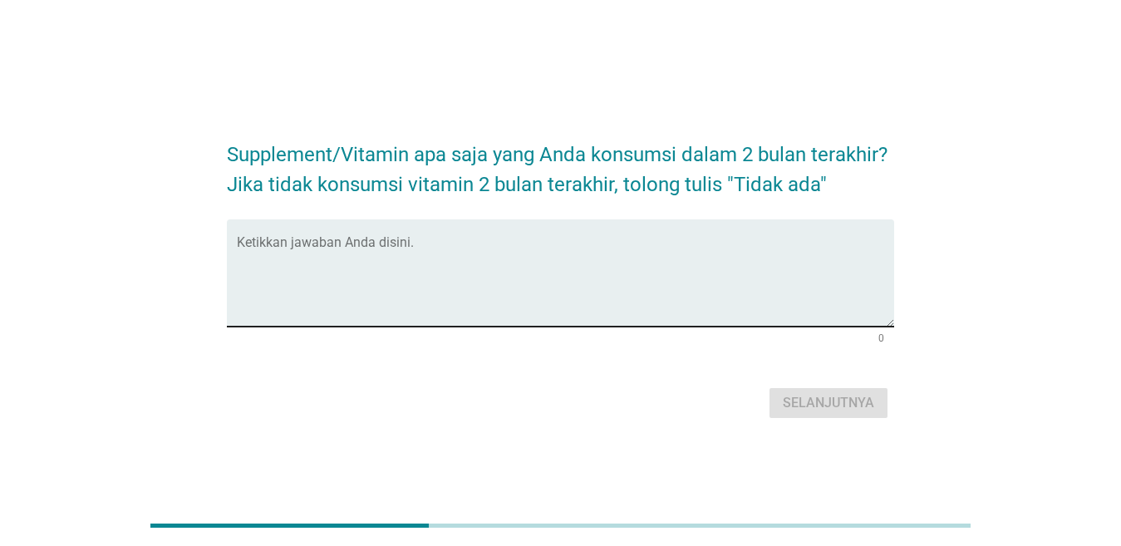
click at [459, 300] on textarea "Ketikkan jawaban Anda disini." at bounding box center [565, 282] width 657 height 87
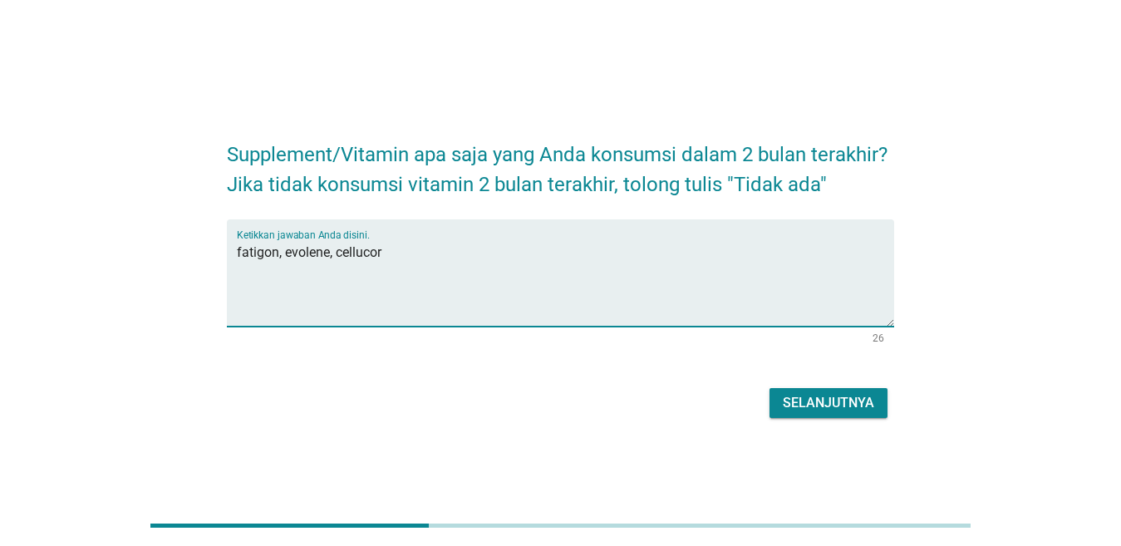
type textarea "fatigon, evolene, cellucor"
click at [838, 401] on div "Selanjutnya" at bounding box center [828, 403] width 91 height 20
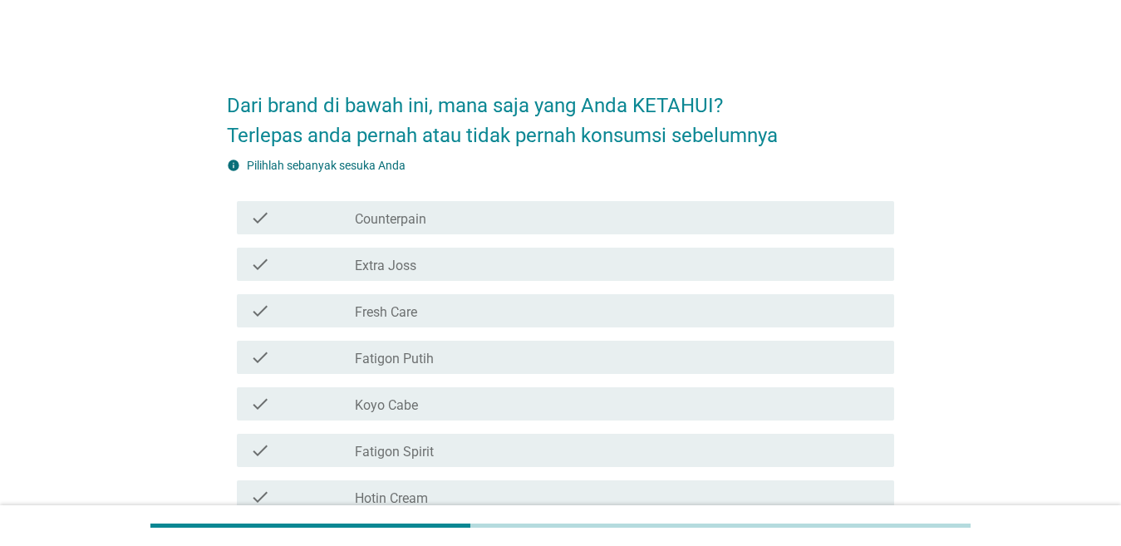
click at [454, 227] on div "check_box_outline_blank Counterpain" at bounding box center [618, 218] width 526 height 20
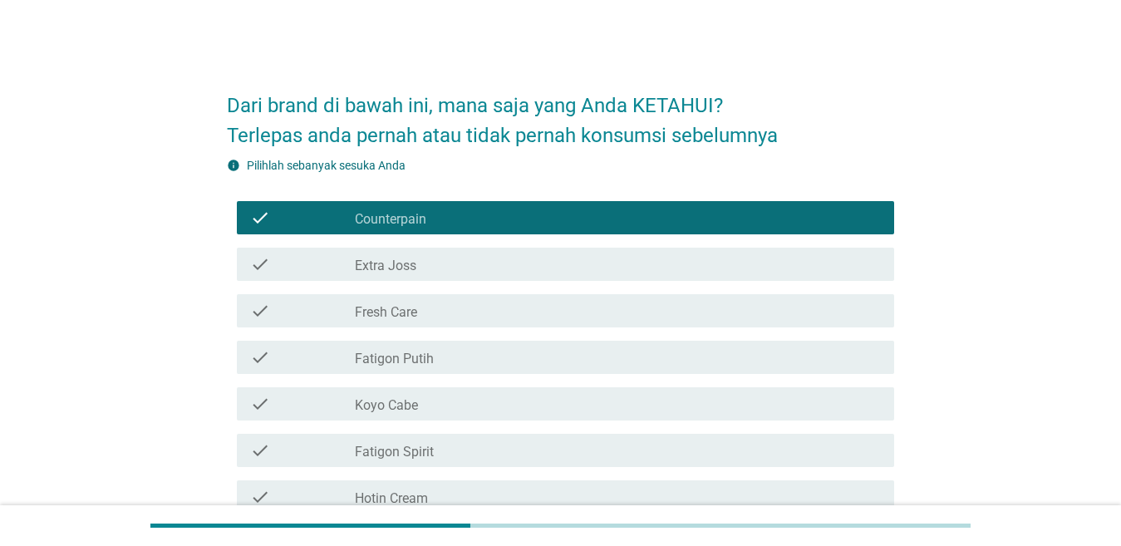
click at [458, 258] on div "check_box_outline_blank Extra Joss" at bounding box center [618, 264] width 526 height 20
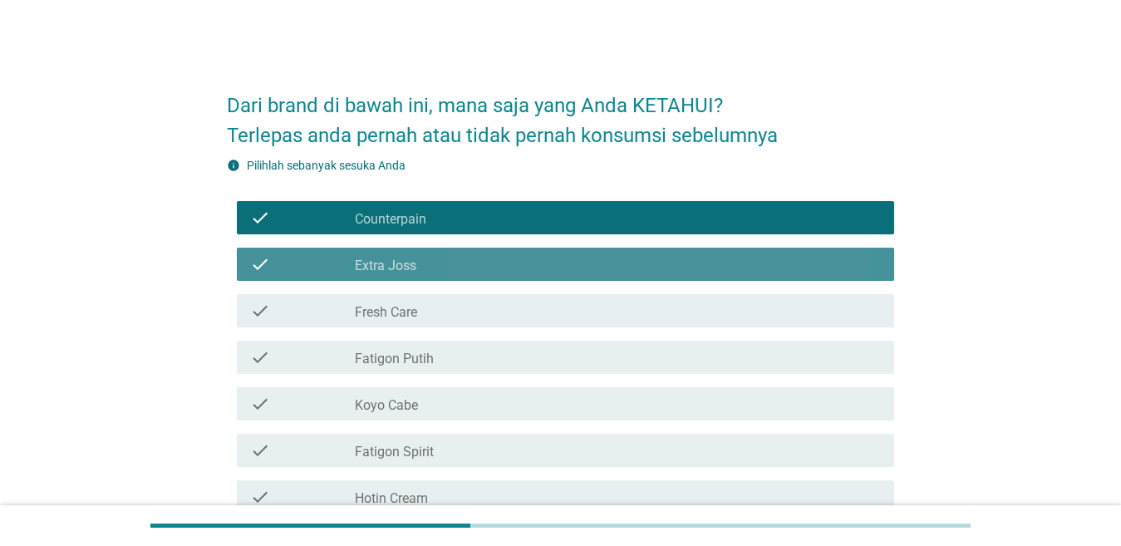
click at [450, 297] on div "check check_box_outline_blank Fresh Care" at bounding box center [565, 310] width 657 height 33
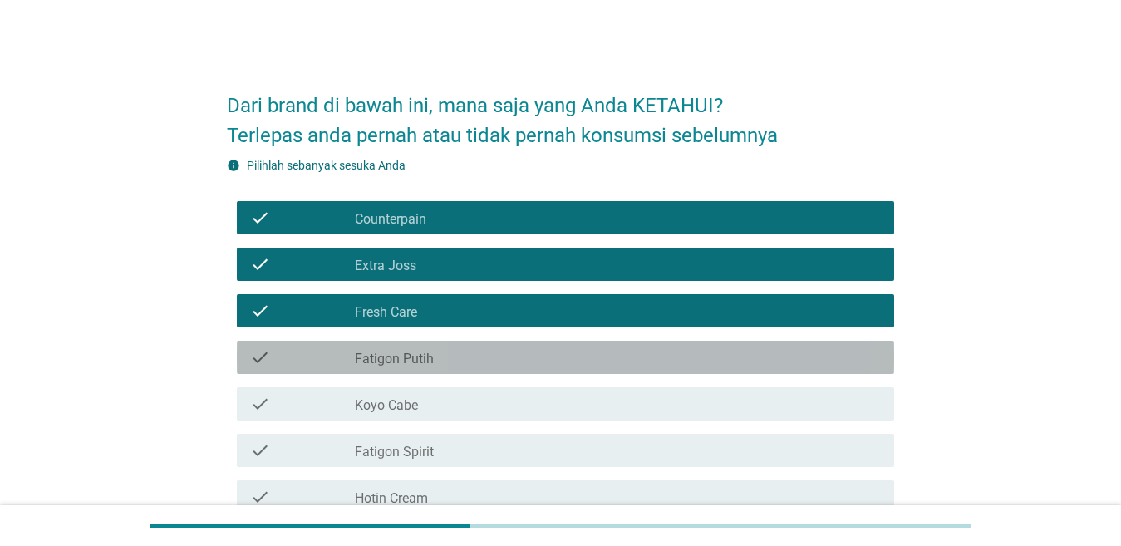
click at [440, 369] on div "check check_box_outline_blank Fatigon Putih" at bounding box center [565, 357] width 657 height 33
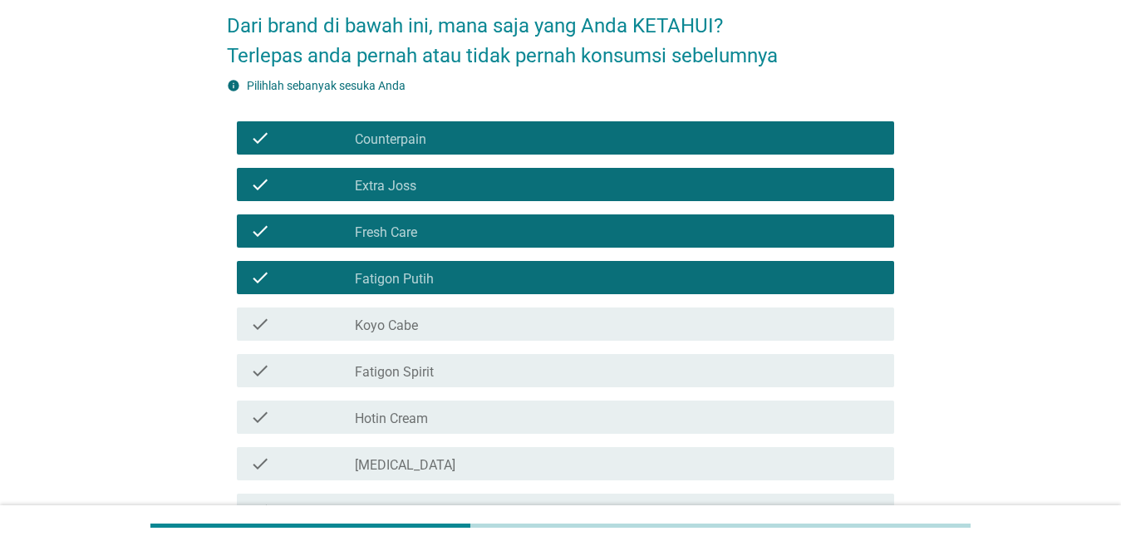
scroll to position [166, 0]
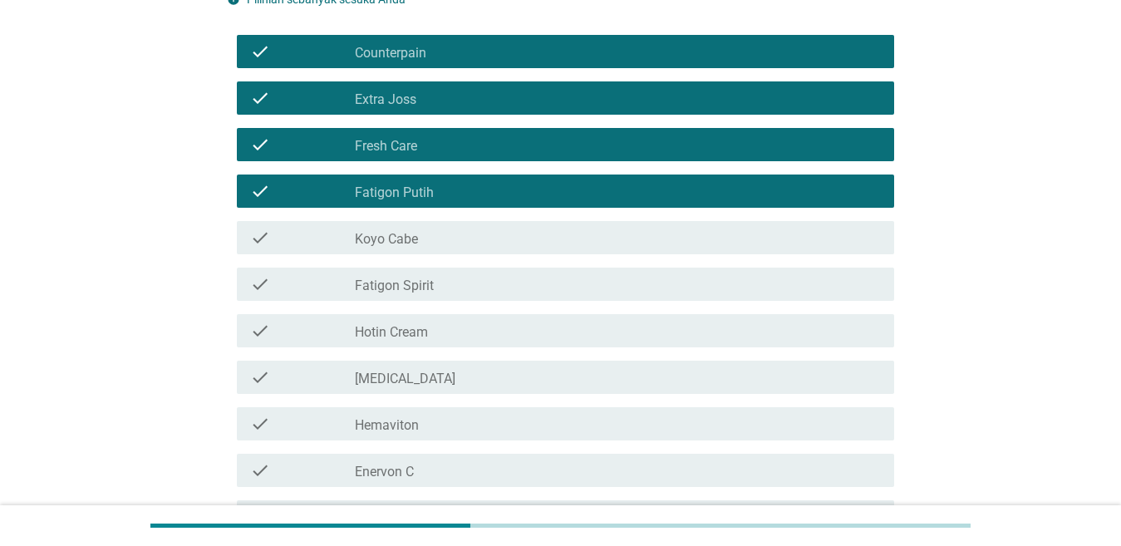
click at [446, 244] on div "check_box_outline_blank Koyo Cabe" at bounding box center [618, 238] width 526 height 20
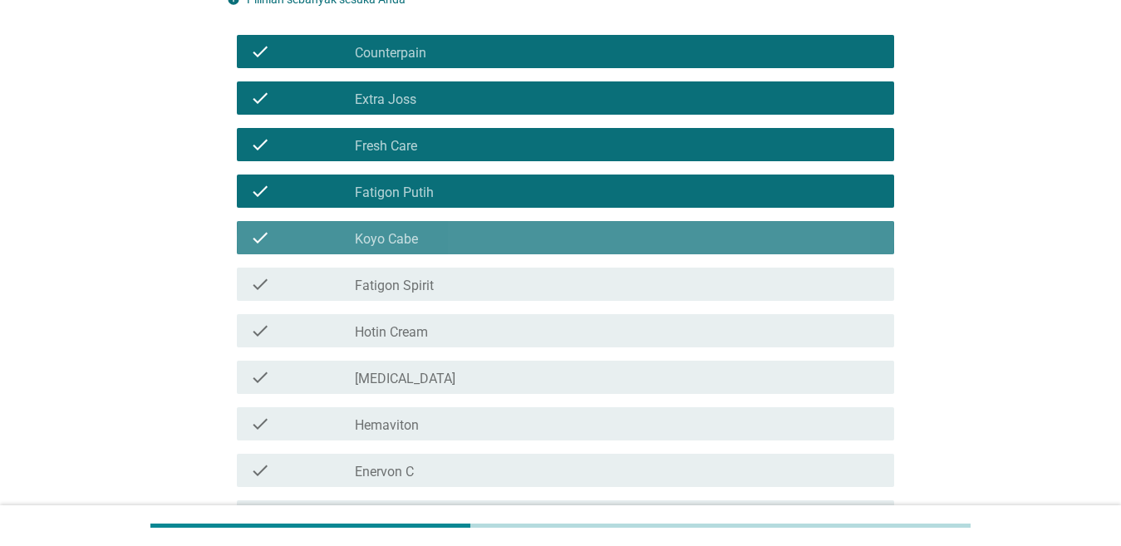
click at [440, 278] on div "check_box_outline_blank Fatigon Spirit" at bounding box center [618, 284] width 526 height 20
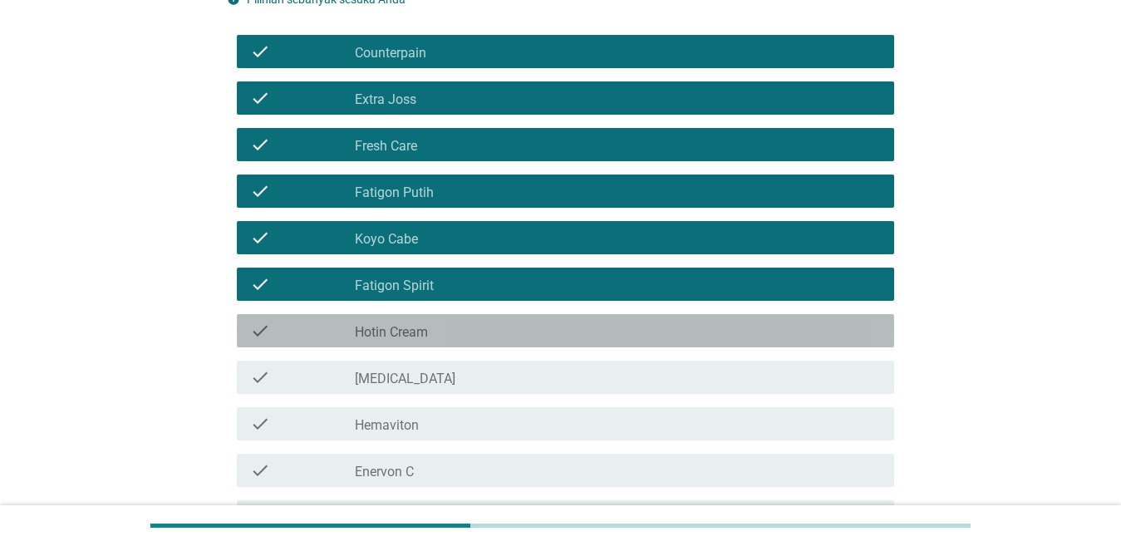
click at [450, 328] on div "check_box_outline_blank Hotin Cream" at bounding box center [618, 331] width 526 height 20
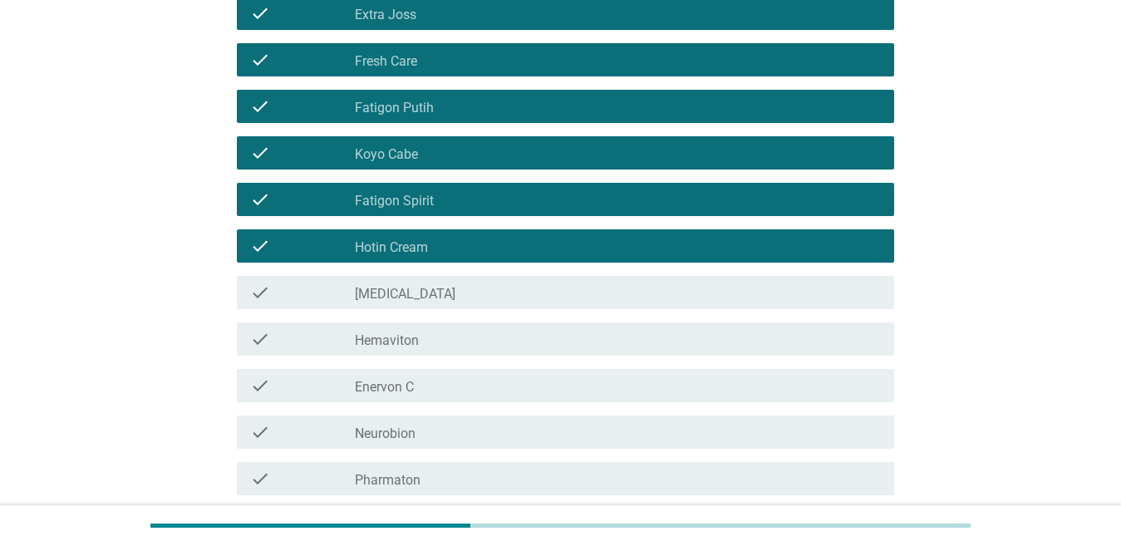
scroll to position [332, 0]
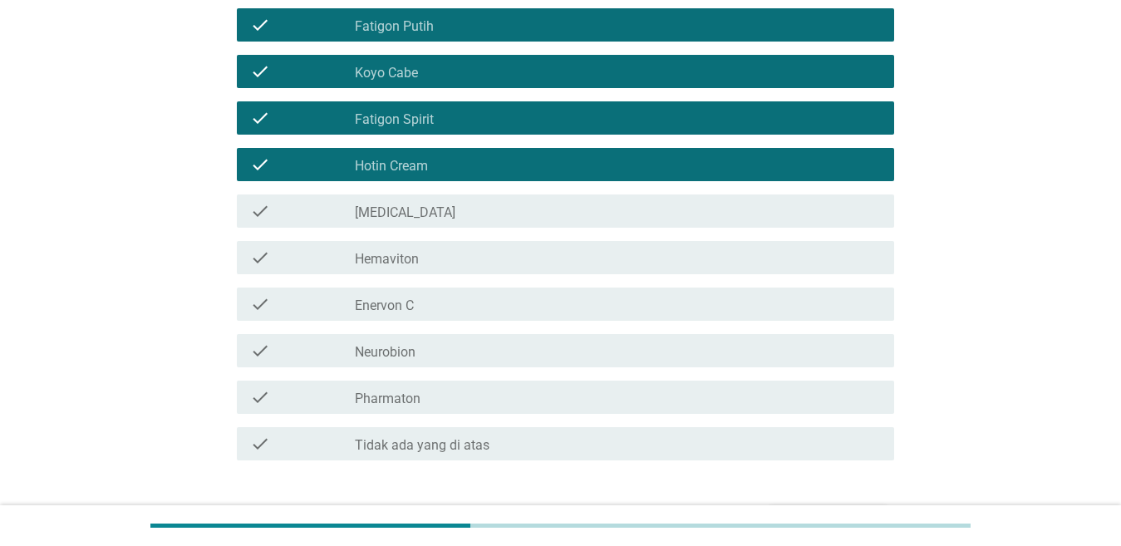
click at [434, 232] on div "check check_box_outline_blank [MEDICAL_DATA]" at bounding box center [560, 211] width 667 height 47
drag, startPoint x: 424, startPoint y: 207, endPoint x: 420, endPoint y: 239, distance: 32.7
click at [424, 206] on div "check_box_outline_blank [MEDICAL_DATA]" at bounding box center [618, 211] width 526 height 20
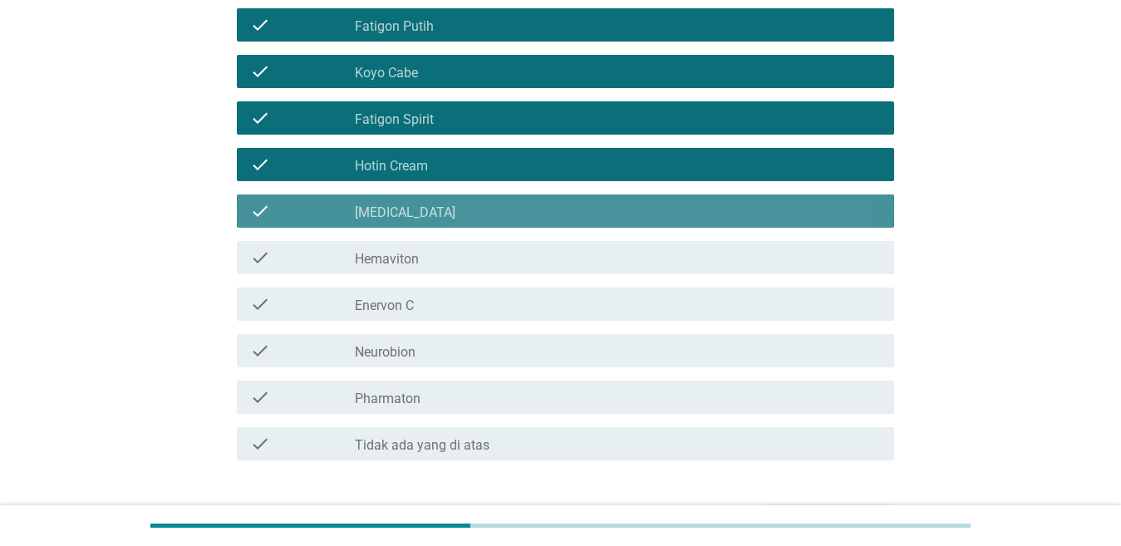
drag, startPoint x: 420, startPoint y: 254, endPoint x: 420, endPoint y: 279, distance: 24.9
click at [420, 256] on div "check_box_outline_blank Hemaviton" at bounding box center [618, 258] width 526 height 20
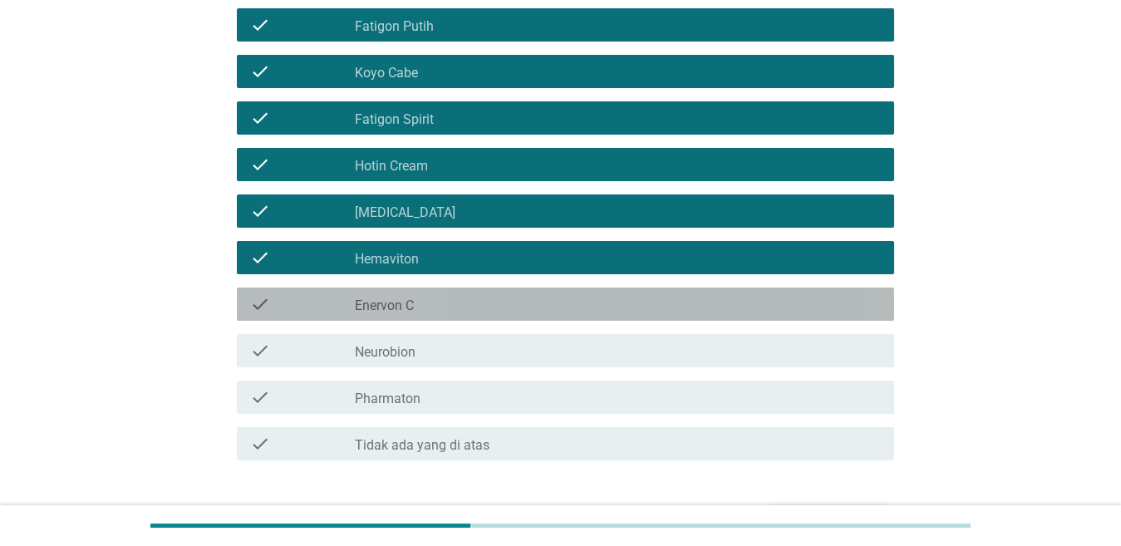
drag, startPoint x: 426, startPoint y: 305, endPoint x: 424, endPoint y: 345, distance: 39.9
click at [426, 316] on div "check check_box_outline_blank Enervon C" at bounding box center [565, 304] width 657 height 33
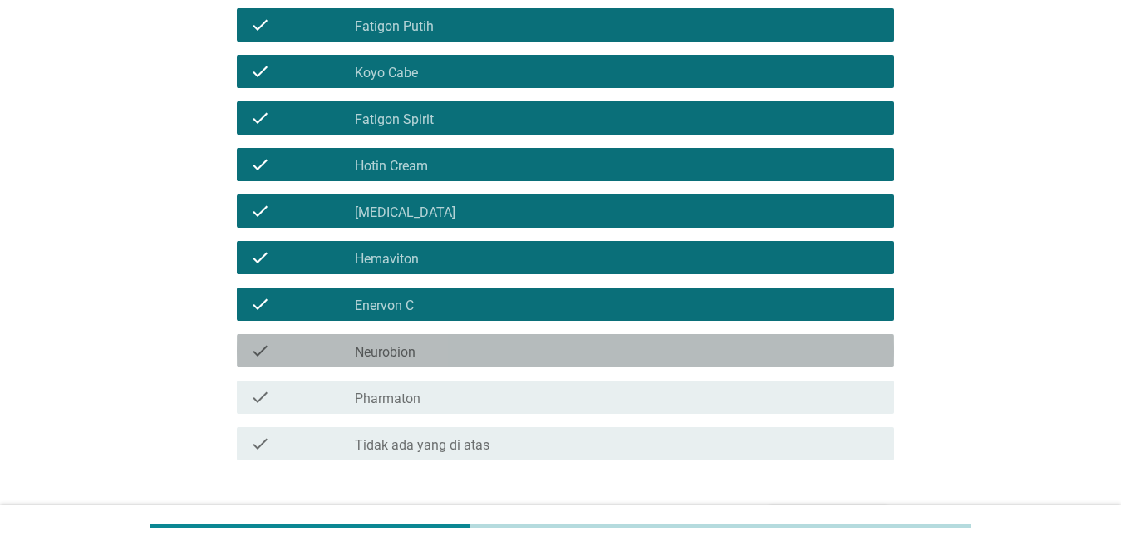
click at [424, 352] on div "check_box_outline_blank Neurobion" at bounding box center [618, 351] width 526 height 20
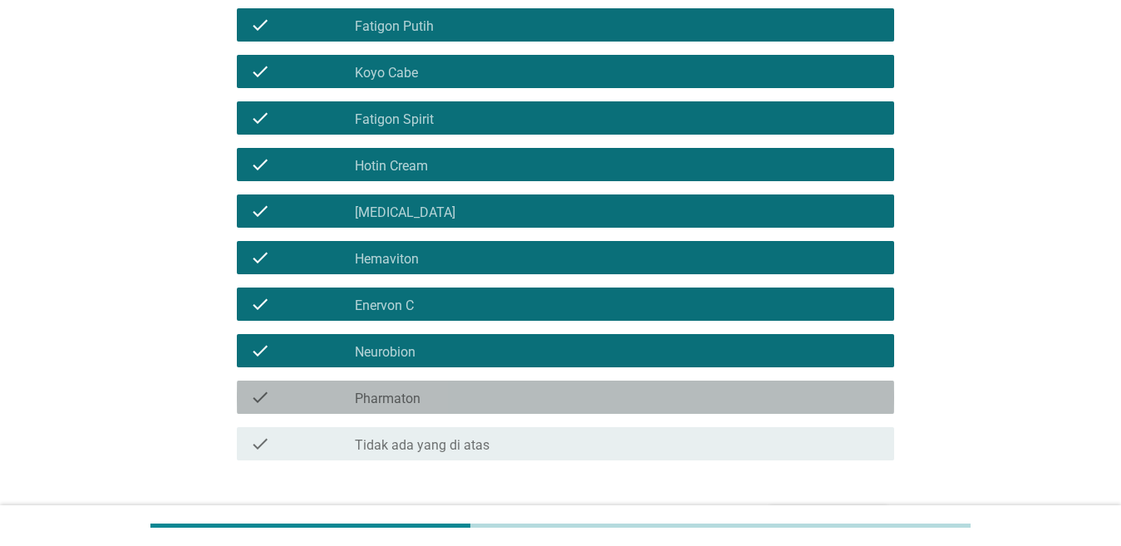
click at [428, 388] on div "check_box_outline_blank Pharmaton" at bounding box center [618, 397] width 526 height 20
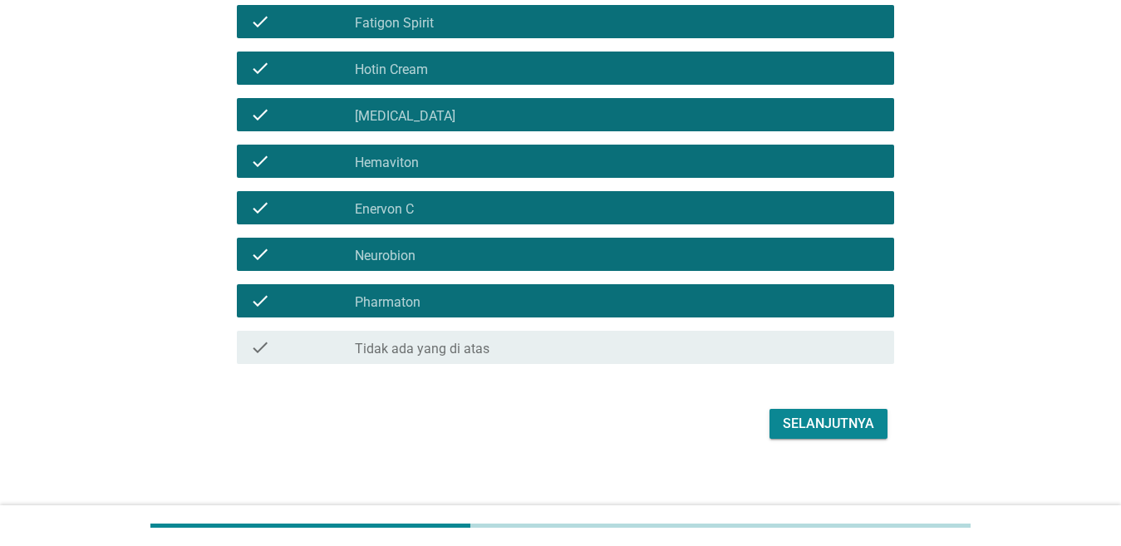
scroll to position [440, 0]
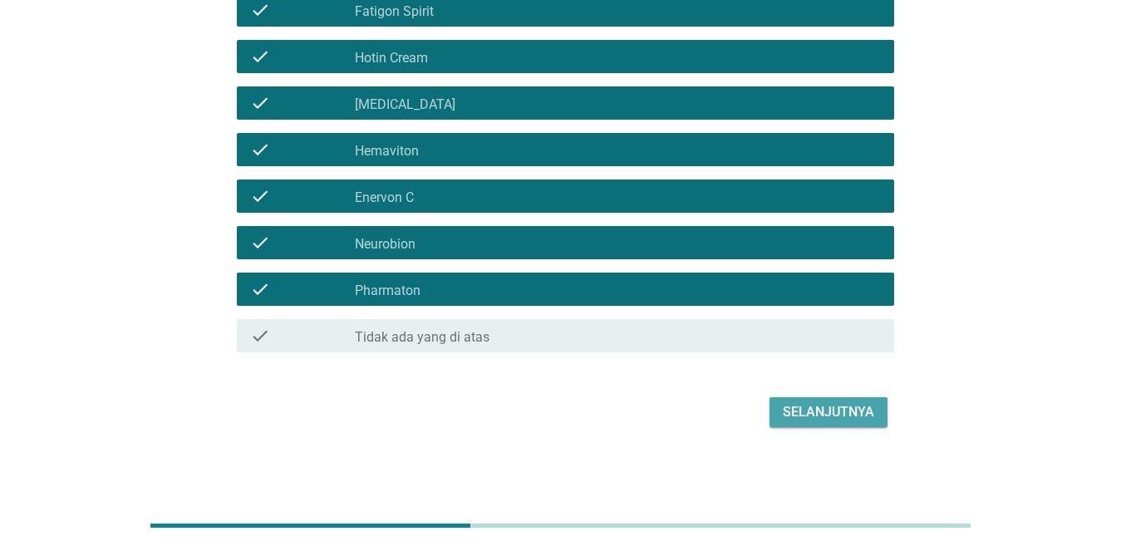
click at [812, 406] on div "Selanjutnya" at bounding box center [828, 412] width 91 height 20
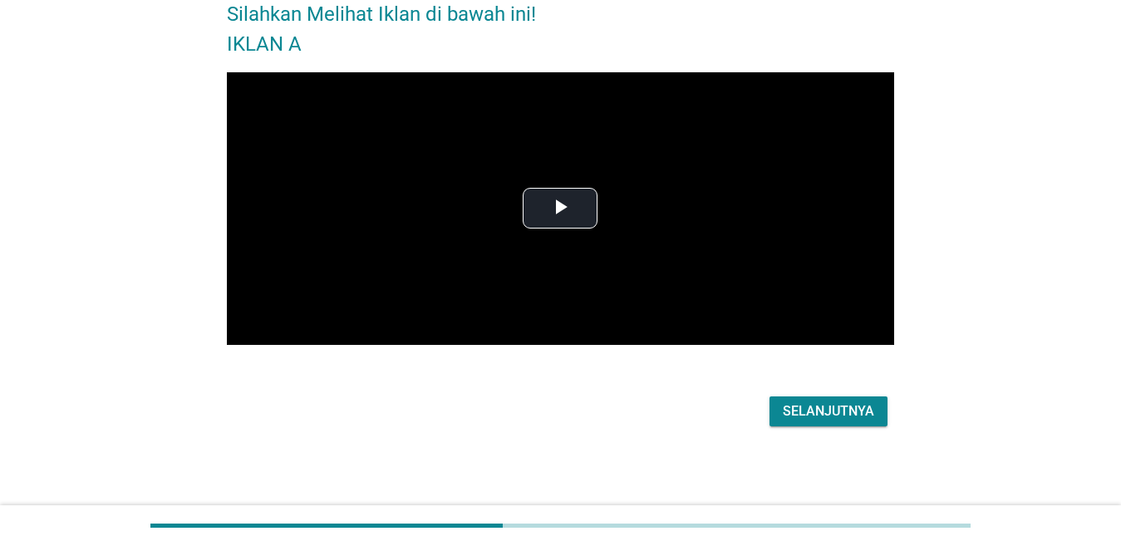
scroll to position [0, 0]
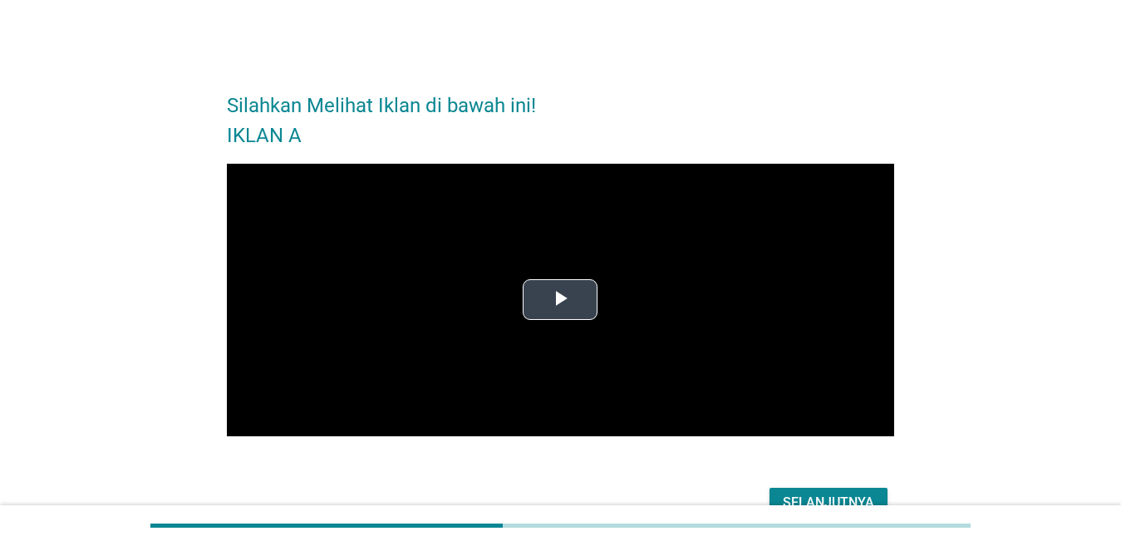
click at [560, 300] on span "Video Player" at bounding box center [560, 300] width 0 height 0
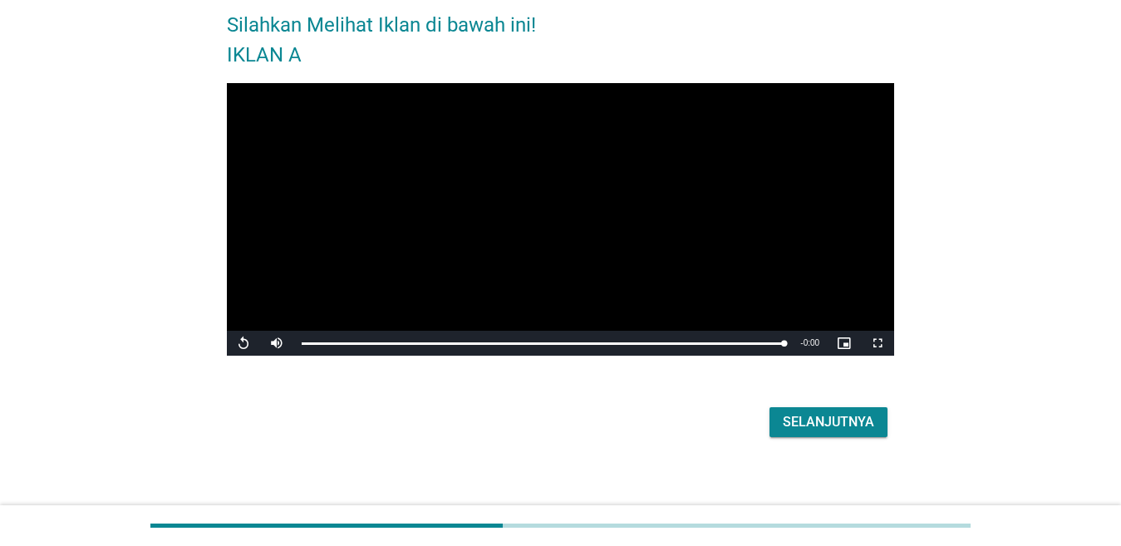
scroll to position [91, 0]
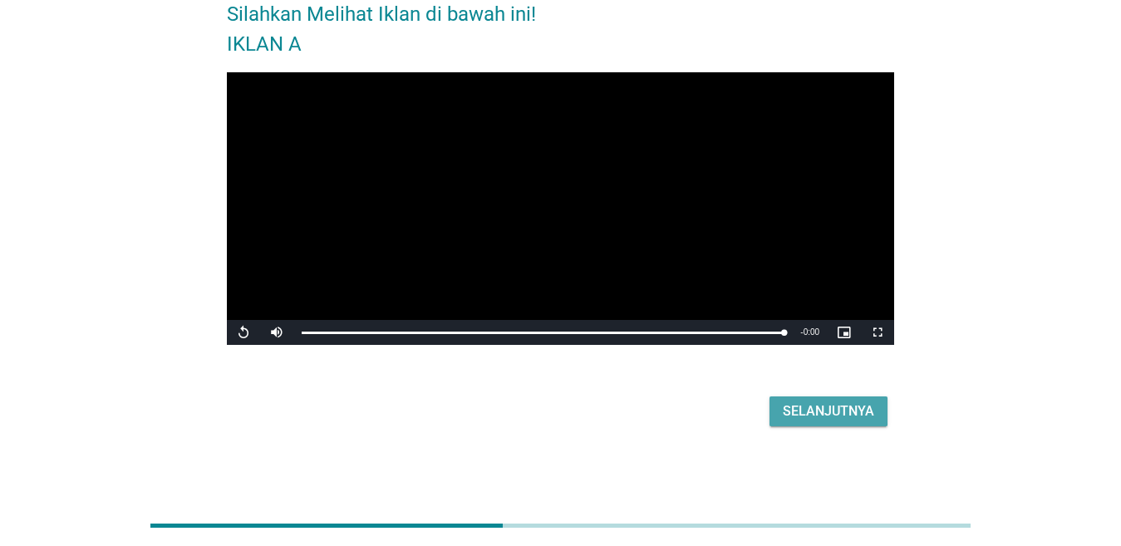
click at [790, 411] on div "Selanjutnya" at bounding box center [828, 411] width 91 height 20
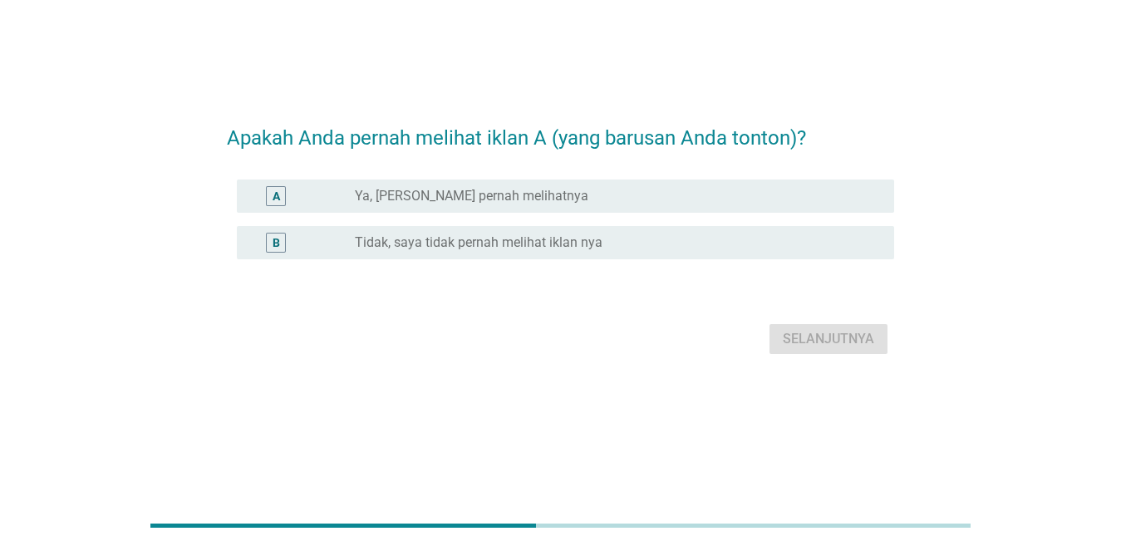
scroll to position [0, 0]
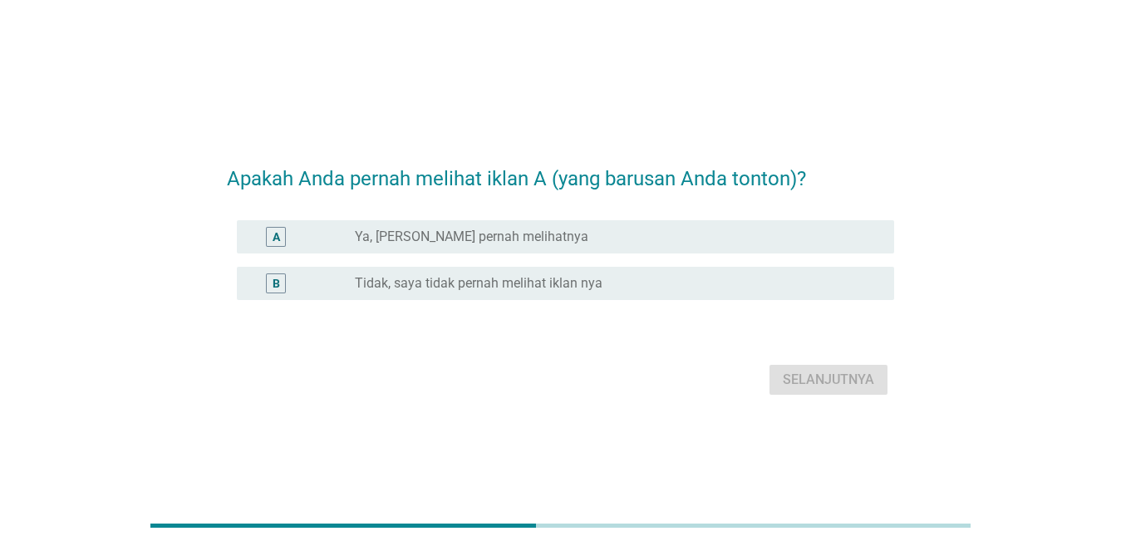
click at [412, 235] on label "Ya, [PERSON_NAME] pernah melihatnya" at bounding box center [472, 237] width 234 height 17
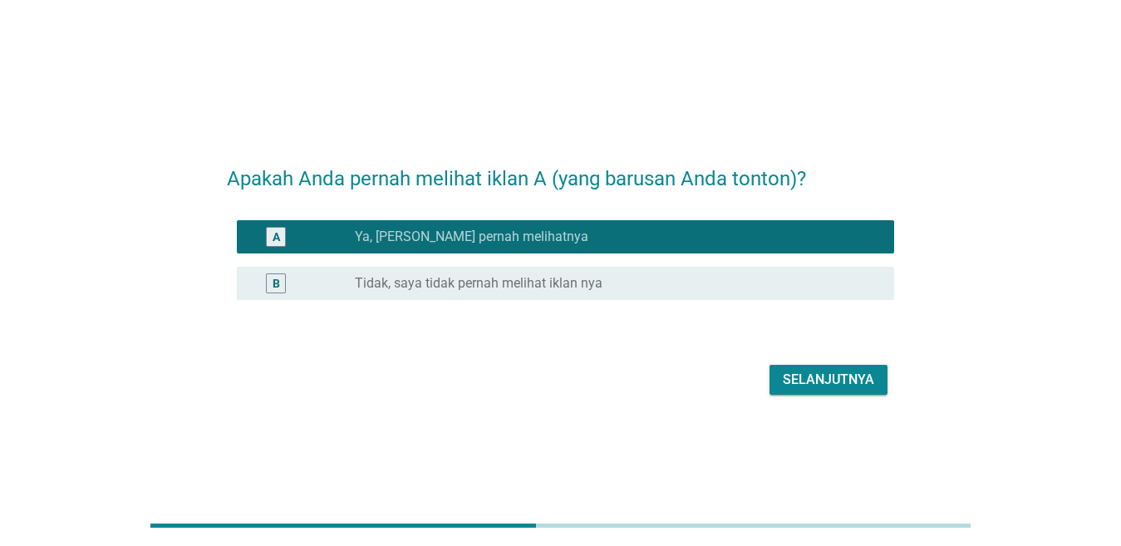
click at [801, 368] on button "Selanjutnya" at bounding box center [829, 380] width 118 height 30
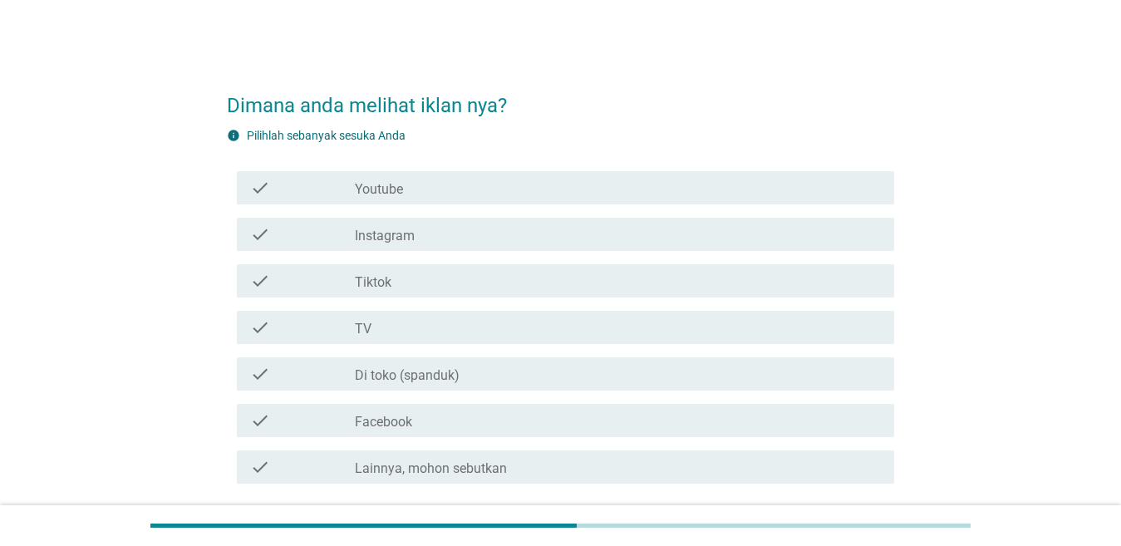
click at [415, 184] on div "check_box_outline_blank Youtube" at bounding box center [618, 188] width 526 height 20
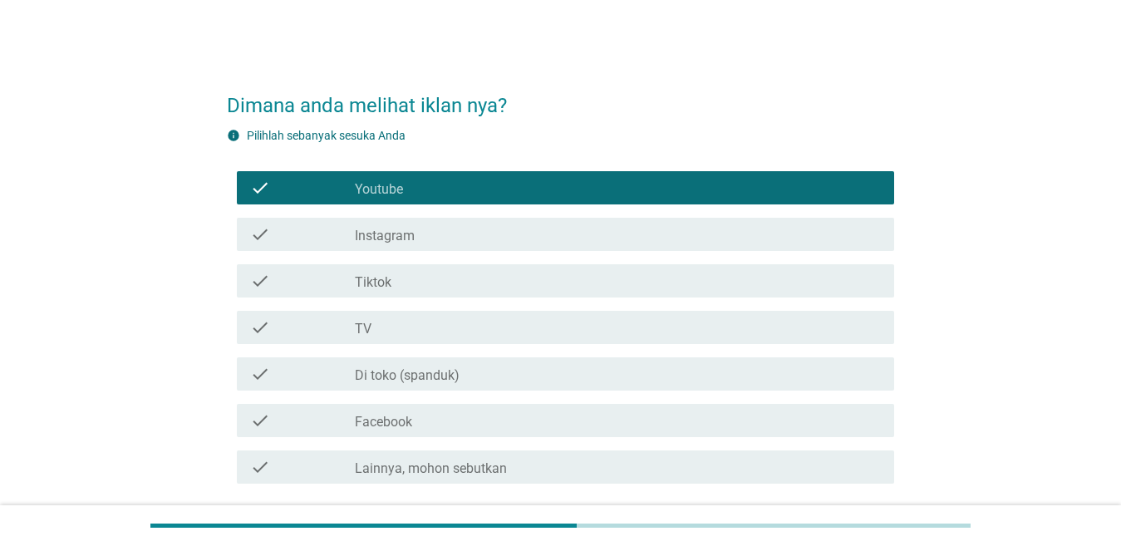
click at [427, 239] on div "check_box_outline_blank Instagram" at bounding box center [618, 234] width 526 height 20
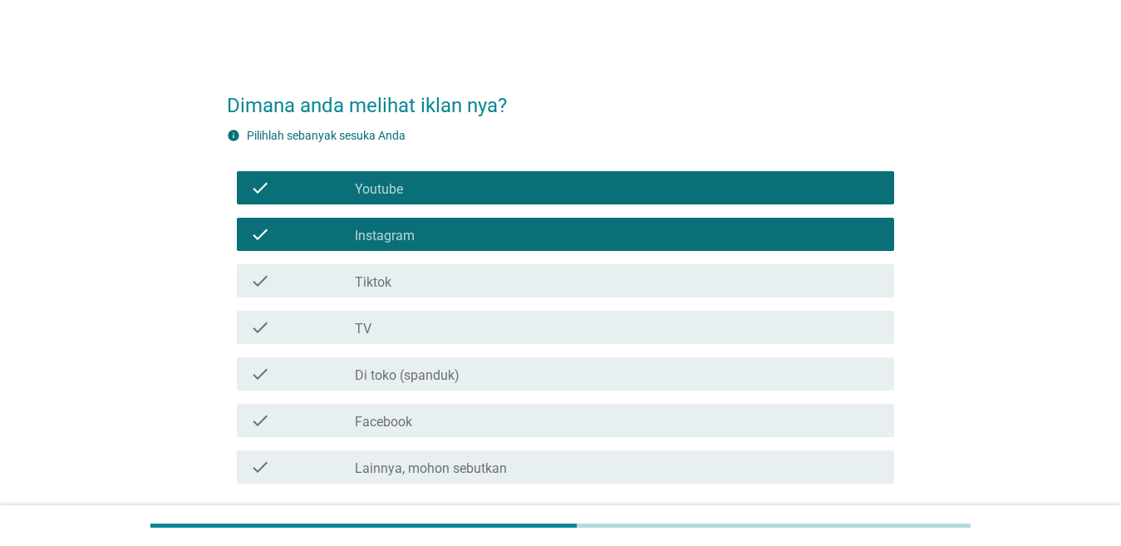
click at [393, 298] on div "check check_box_outline_blank Tiktok" at bounding box center [560, 281] width 667 height 47
click at [417, 288] on div "check_box_outline_blank Tiktok" at bounding box center [618, 281] width 526 height 20
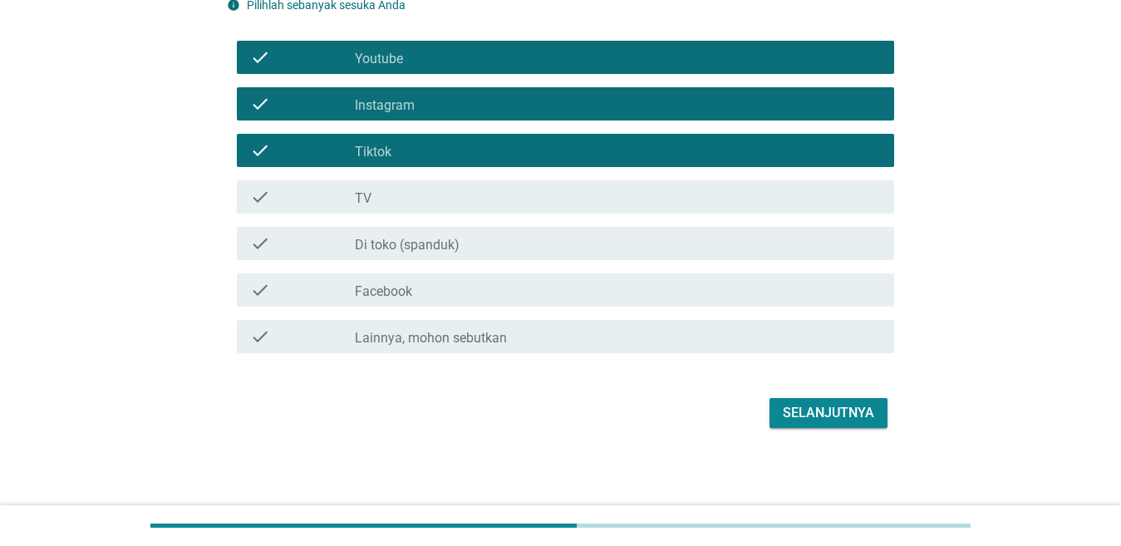
scroll to position [131, 0]
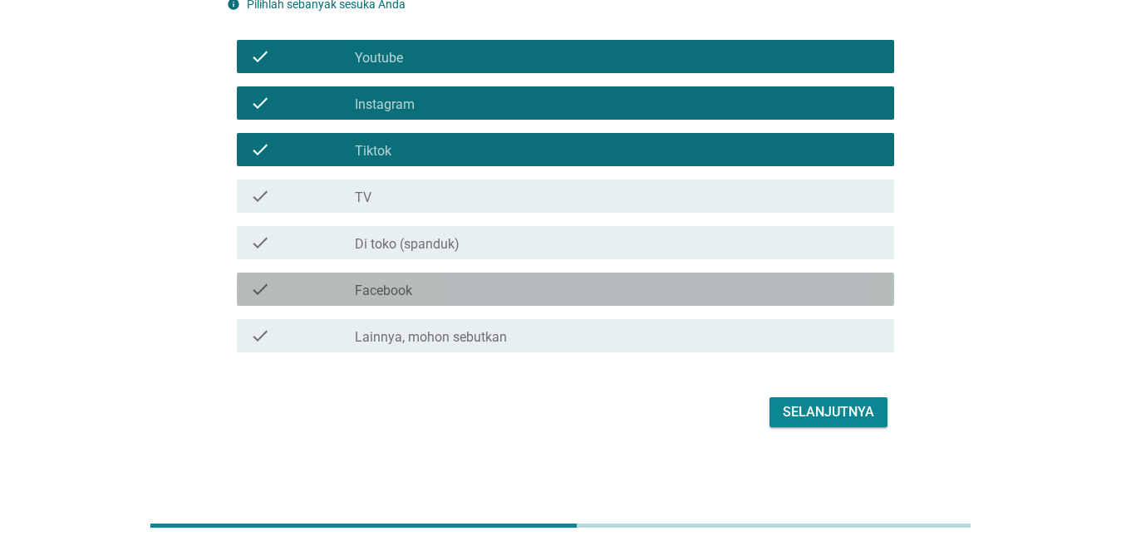
click at [398, 291] on label "Facebook" at bounding box center [383, 291] width 57 height 17
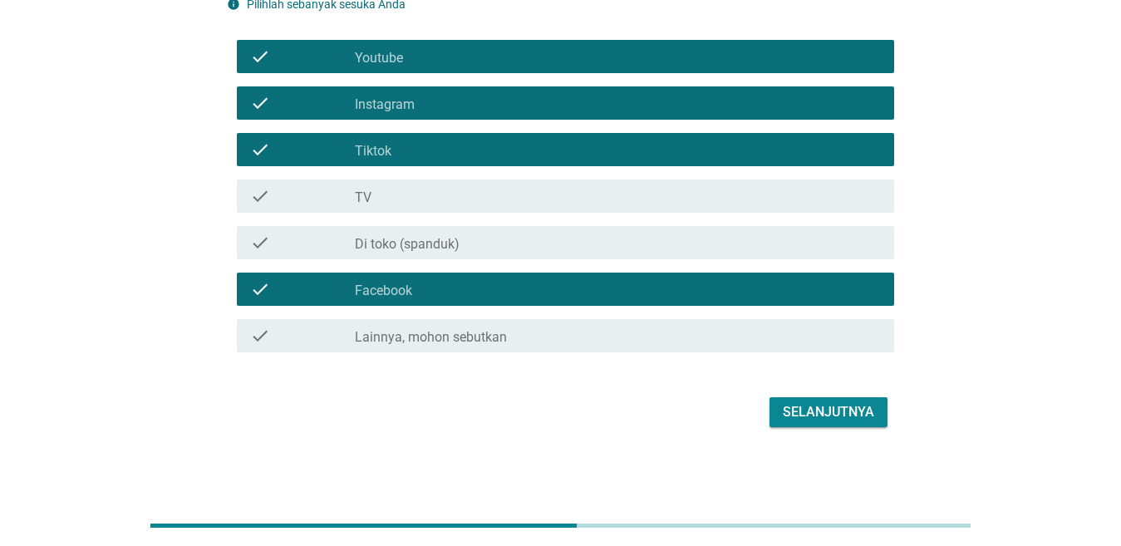
click at [800, 420] on div "Selanjutnya" at bounding box center [828, 412] width 91 height 20
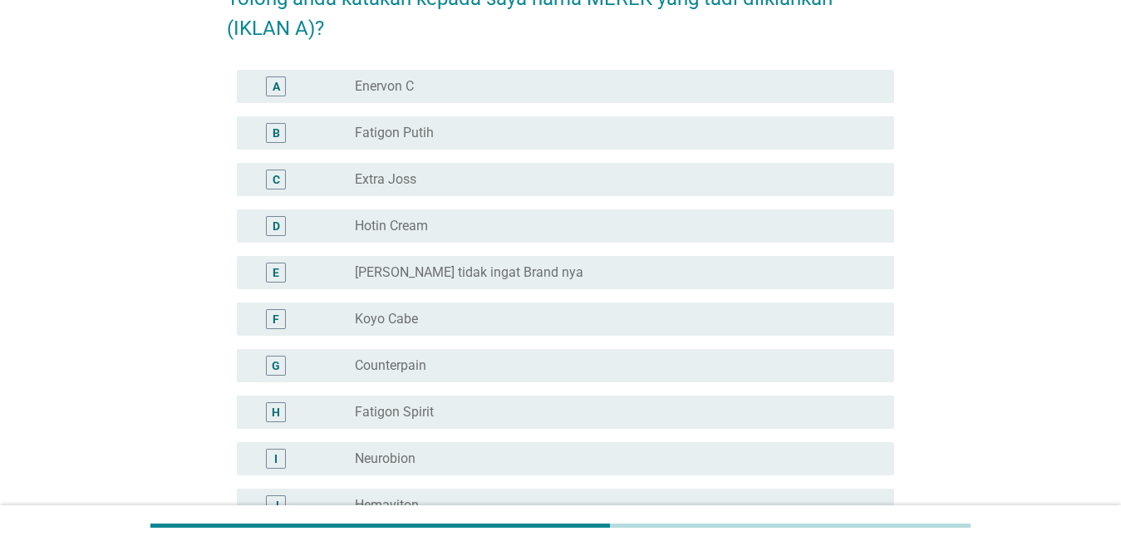
scroll to position [166, 0]
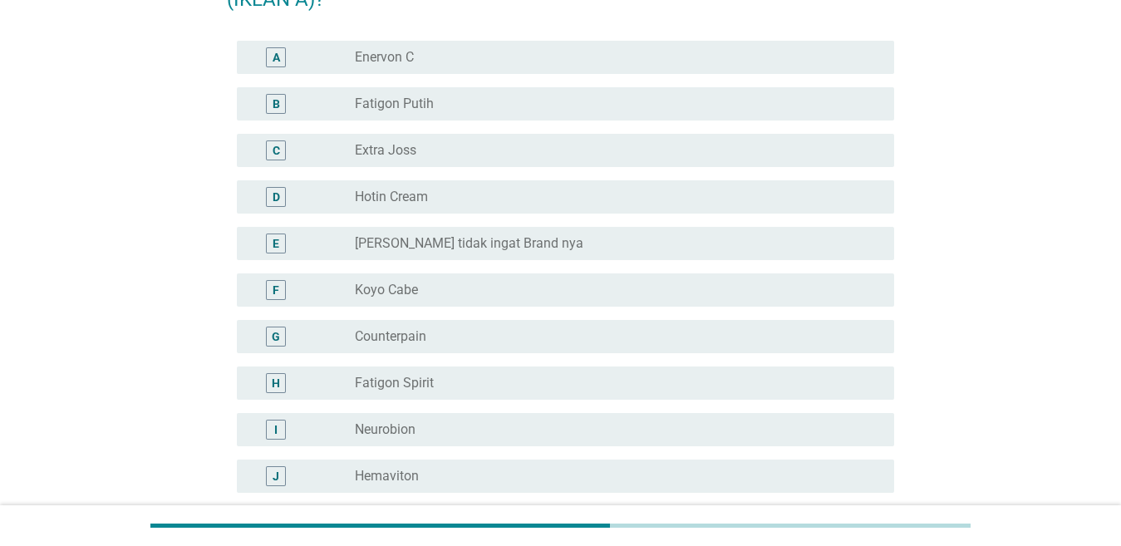
click at [448, 105] on div "radio_button_unchecked Fatigon Putih" at bounding box center [611, 104] width 513 height 17
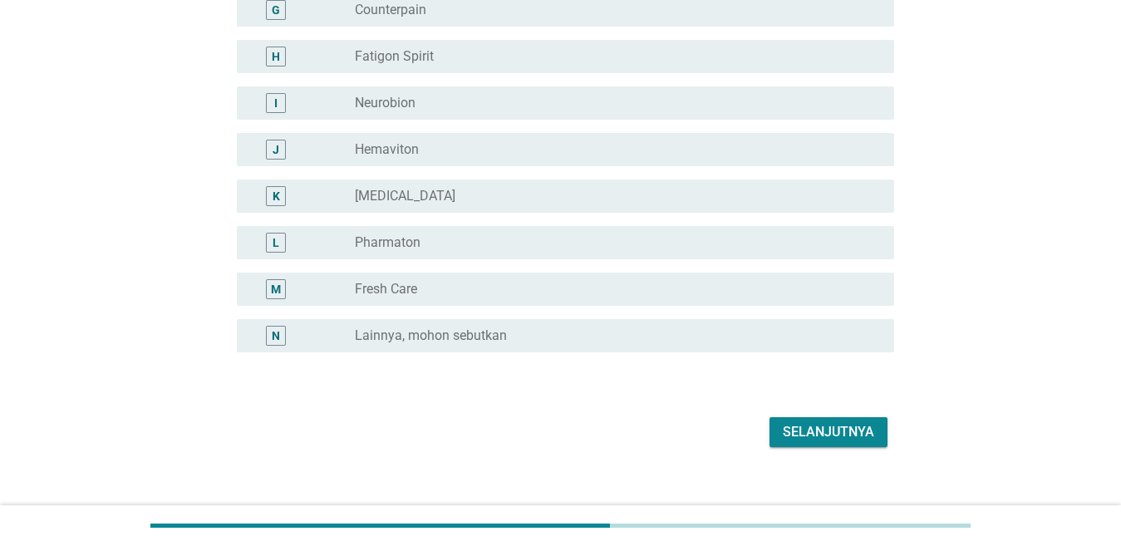
scroll to position [513, 0]
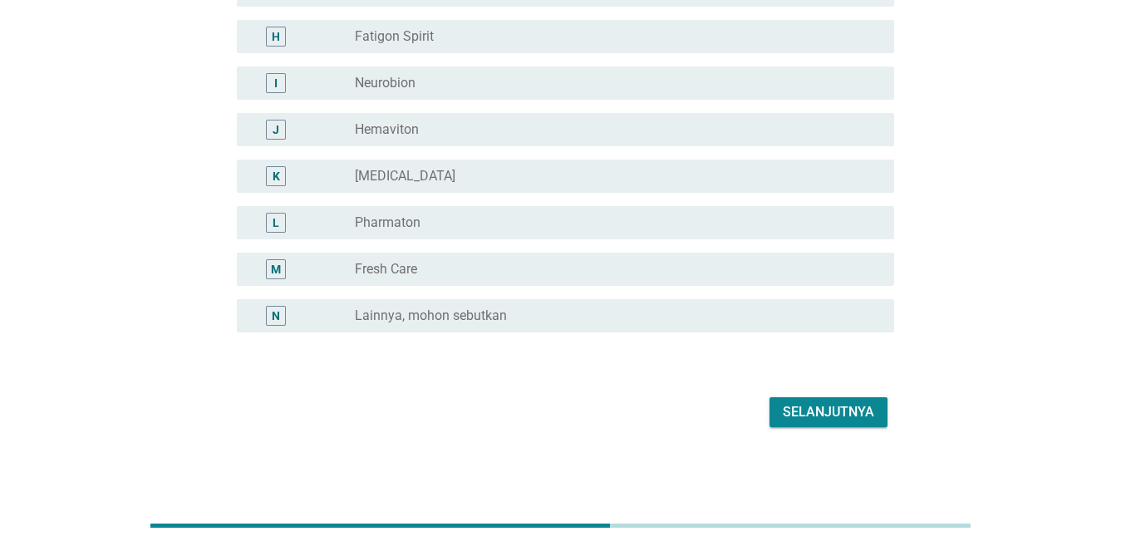
click at [770, 401] on button "Selanjutnya" at bounding box center [829, 412] width 118 height 30
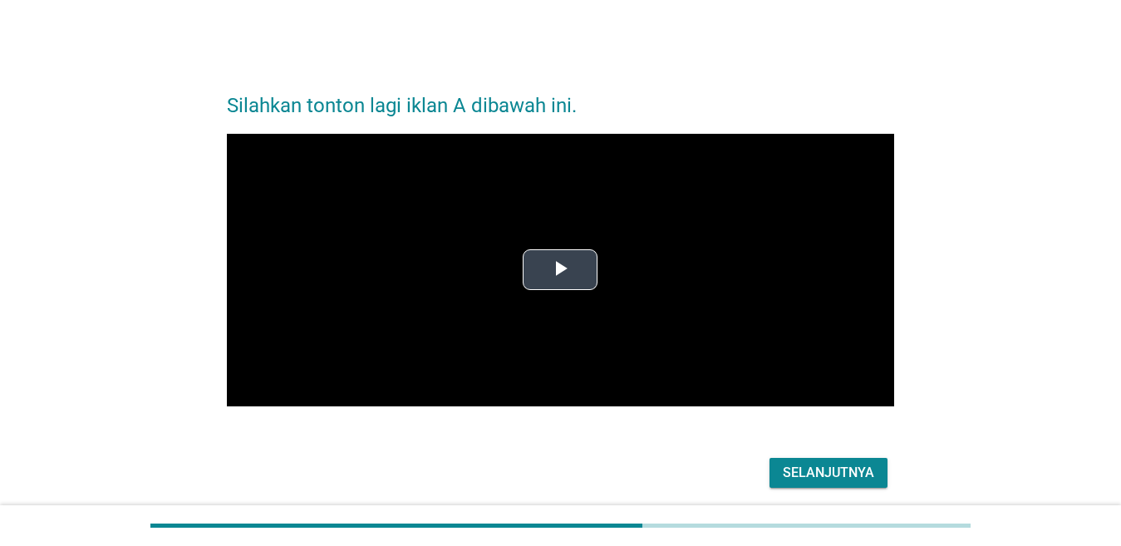
click at [566, 291] on video "Video Player" at bounding box center [560, 270] width 667 height 273
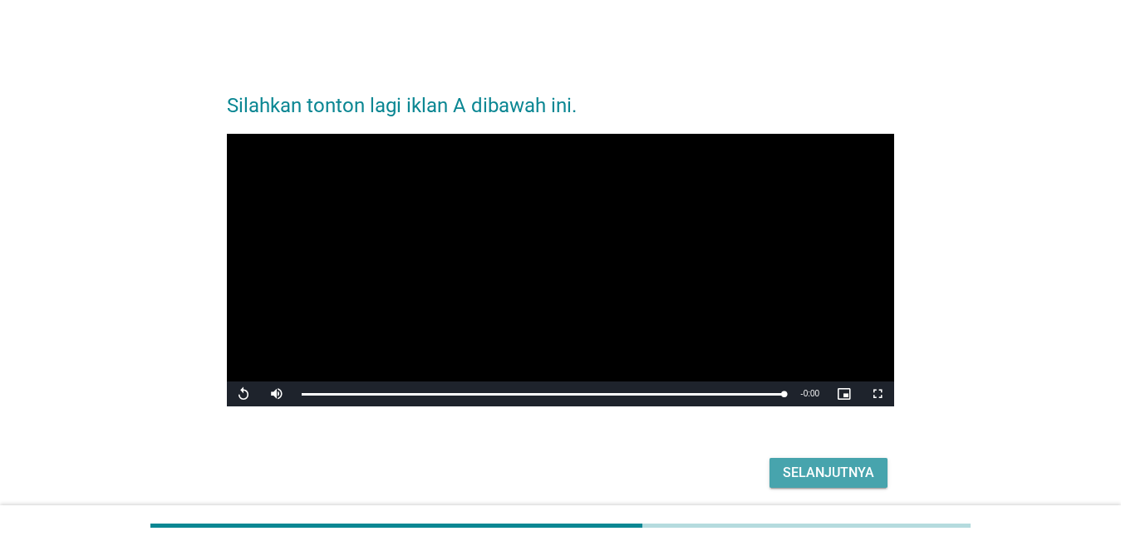
click at [799, 476] on div "Selanjutnya" at bounding box center [828, 473] width 91 height 20
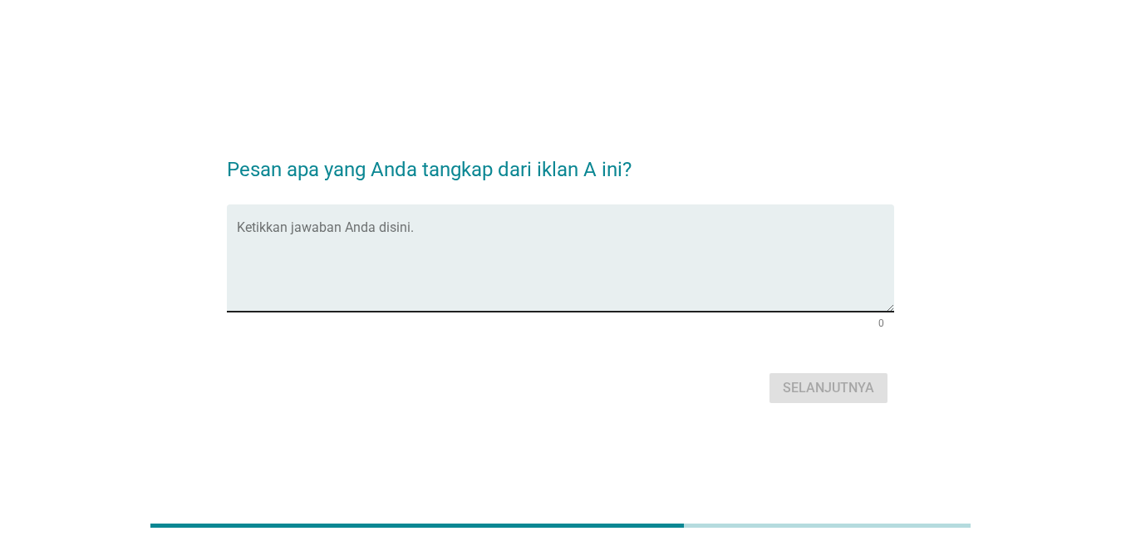
click at [482, 248] on textarea "Ketikkan jawaban Anda disini." at bounding box center [565, 267] width 657 height 87
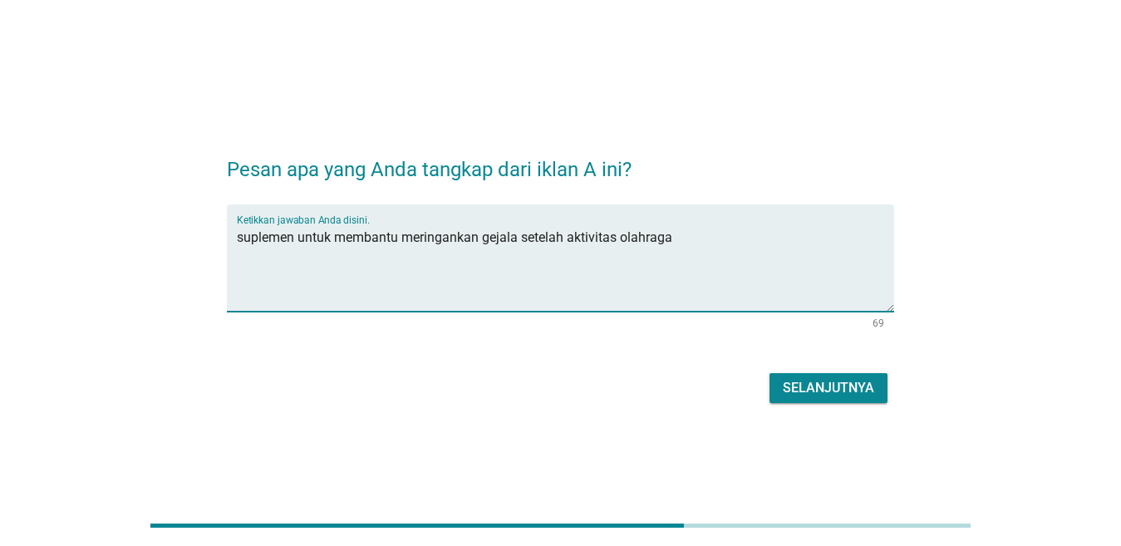
type textarea "suplemen untuk membantu meringankan gejala setelah aktivitas olahraga"
click at [848, 382] on div "Selanjutnya" at bounding box center [828, 388] width 91 height 20
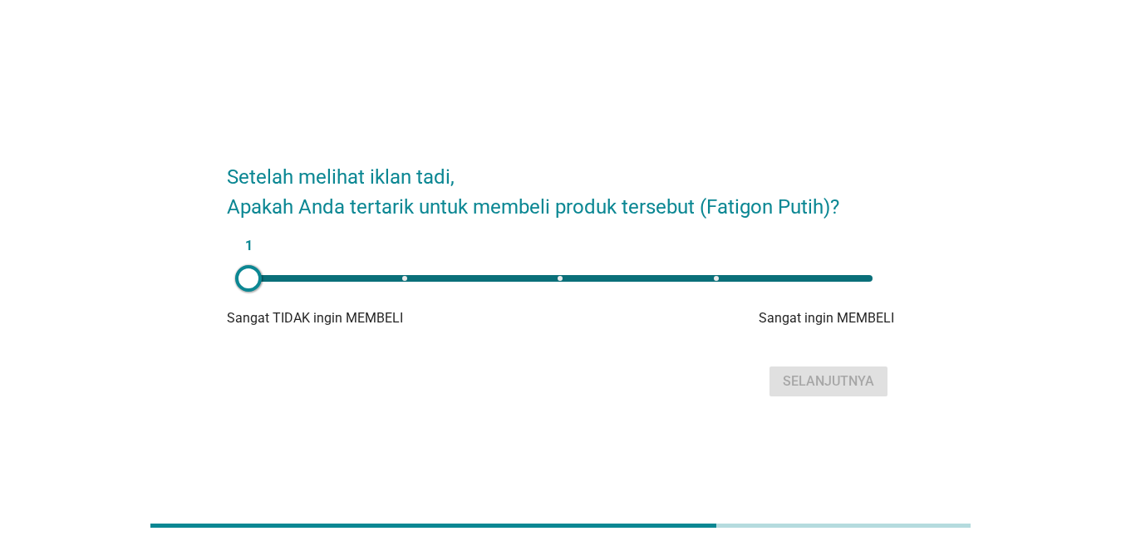
click at [715, 279] on div "1" at bounding box center [560, 278] width 624 height 7
type input "4"
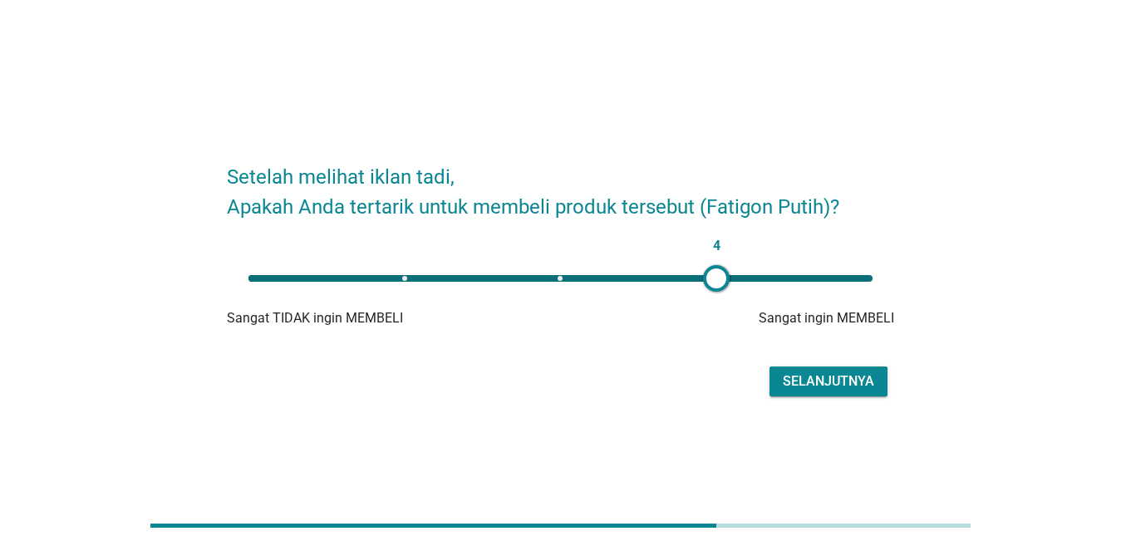
click at [815, 377] on div "Selanjutnya" at bounding box center [828, 381] width 91 height 20
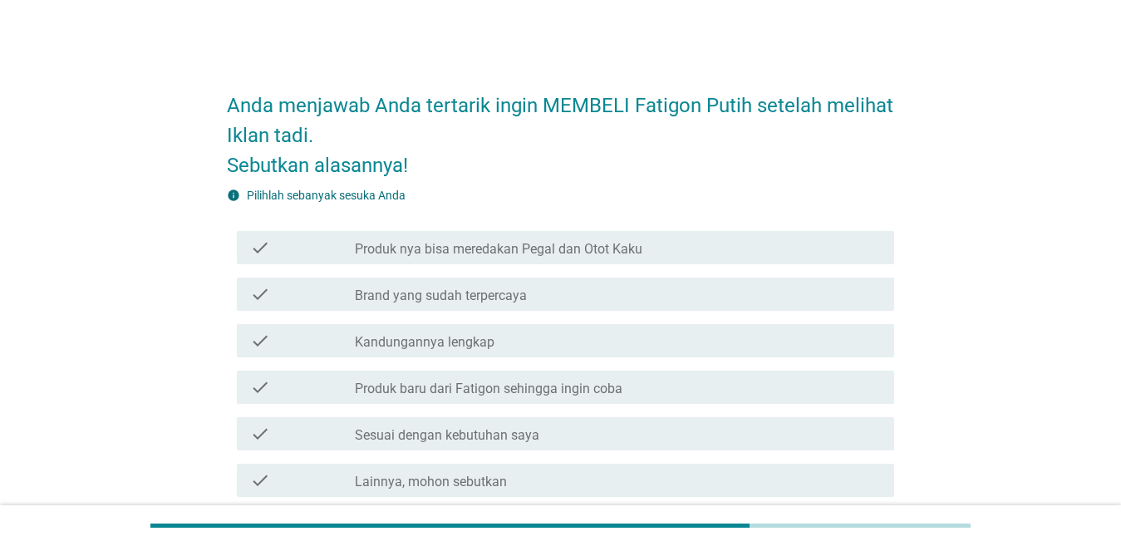
click at [476, 248] on label "Produk nya bisa meredakan Pegal dan Otot Kaku" at bounding box center [499, 249] width 288 height 17
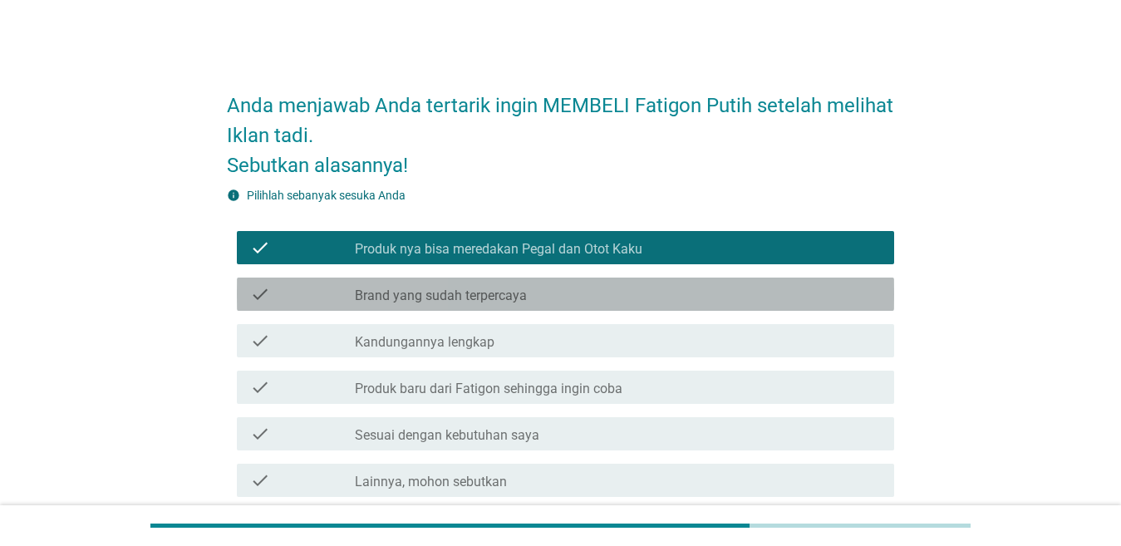
click at [496, 294] on label "Brand yang sudah terpercaya" at bounding box center [441, 296] width 172 height 17
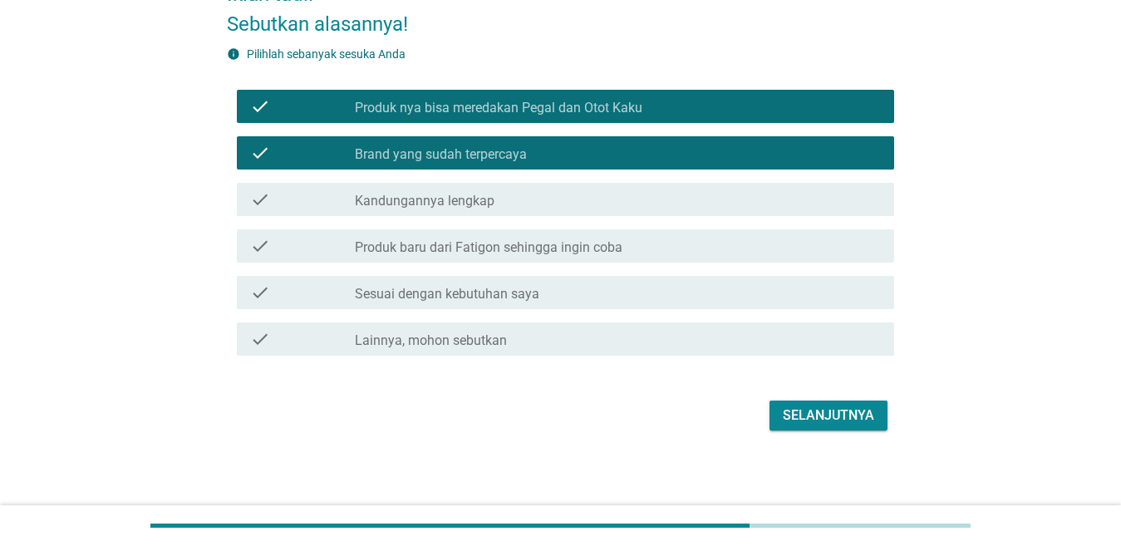
scroll to position [145, 0]
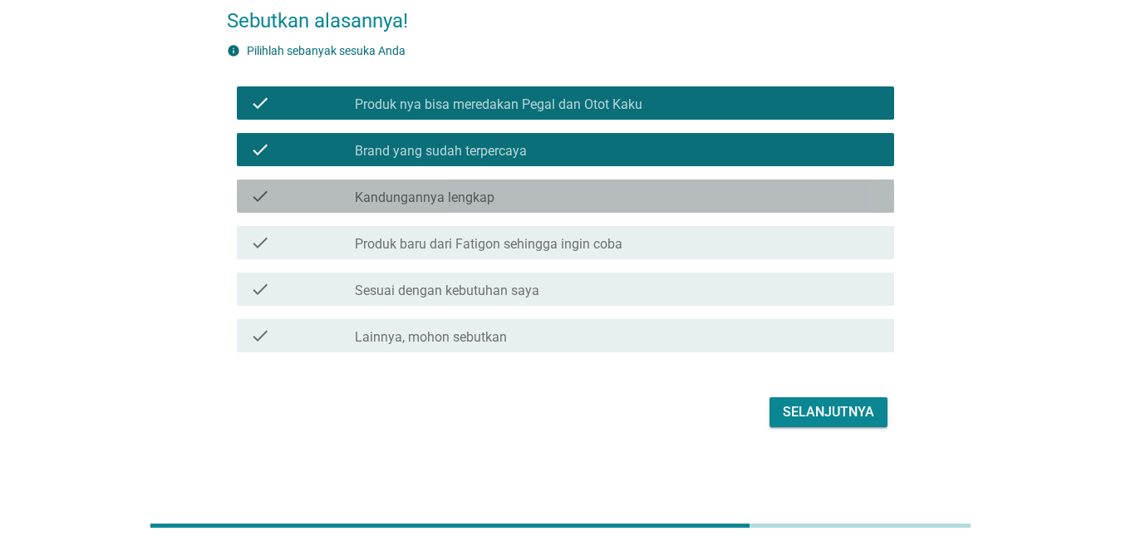
click at [489, 208] on div "check check_box_outline_blank Kandungannya lengkap" at bounding box center [565, 196] width 657 height 33
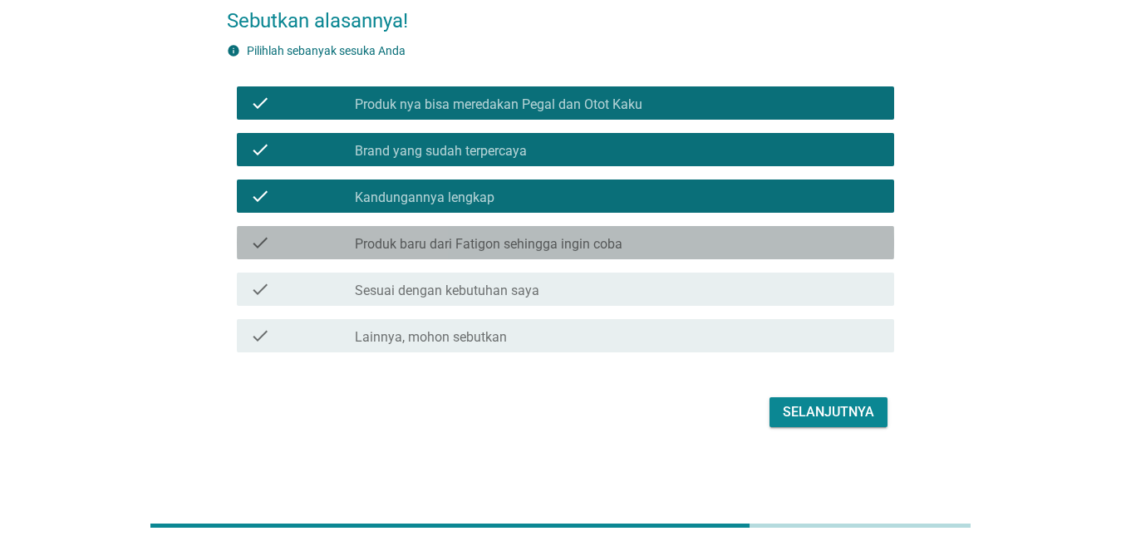
click at [509, 244] on label "Produk baru dari Fatigon sehingga ingin coba" at bounding box center [489, 244] width 268 height 17
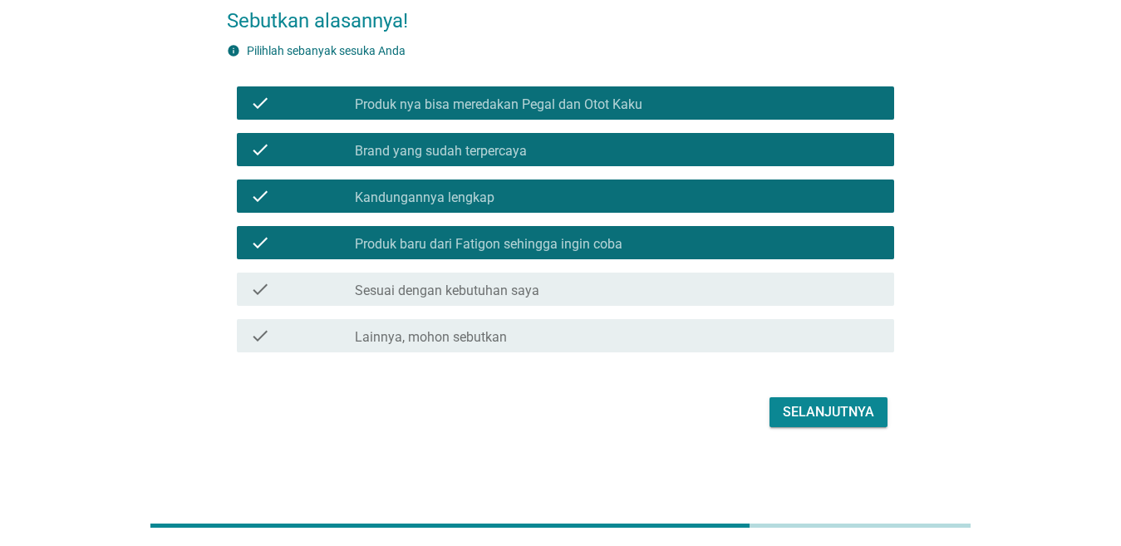
click at [511, 283] on label "Sesuai dengan kebutuhan saya" at bounding box center [447, 291] width 184 height 17
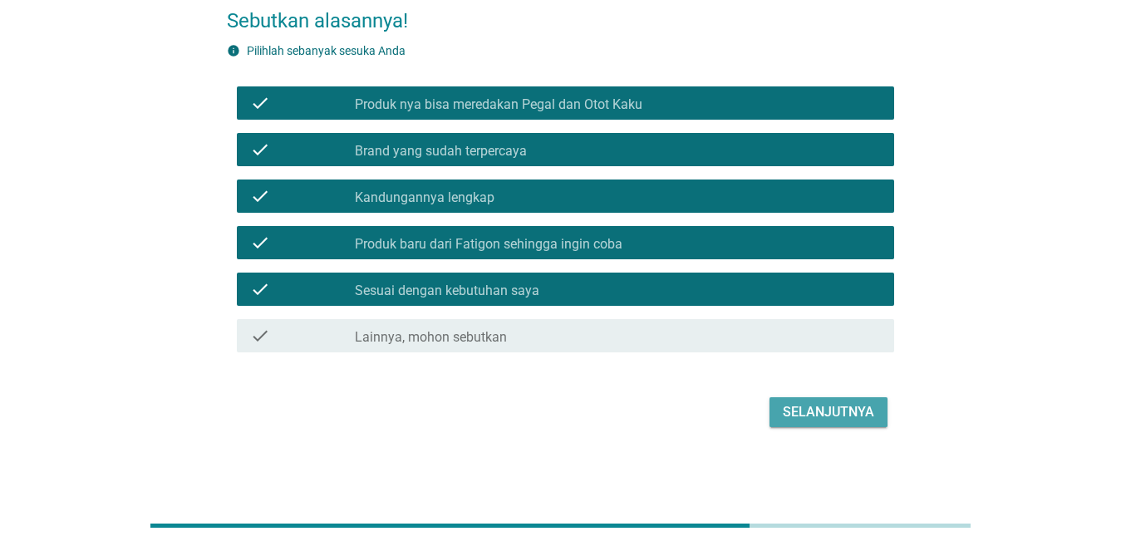
click at [785, 410] on div "Selanjutnya" at bounding box center [828, 412] width 91 height 20
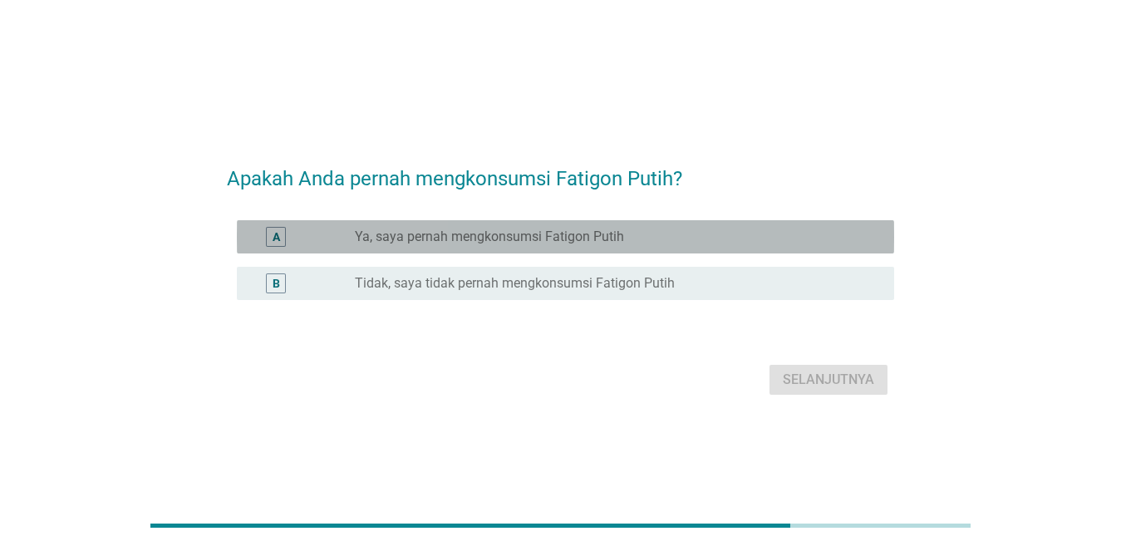
click at [602, 244] on label "Ya, saya pernah mengkonsumsi Fatigon Putih" at bounding box center [489, 237] width 269 height 17
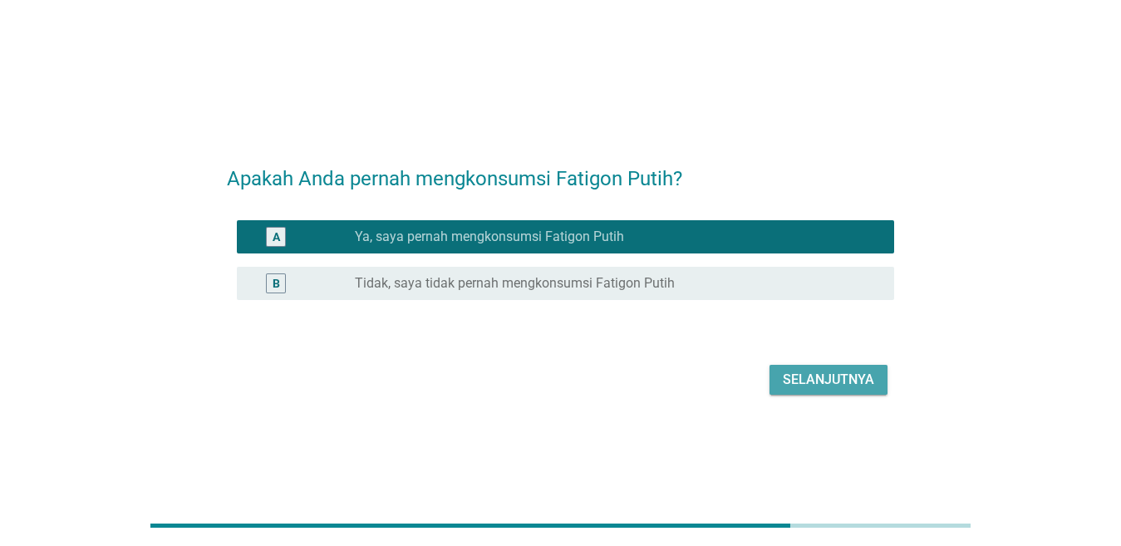
click at [808, 390] on button "Selanjutnya" at bounding box center [829, 380] width 118 height 30
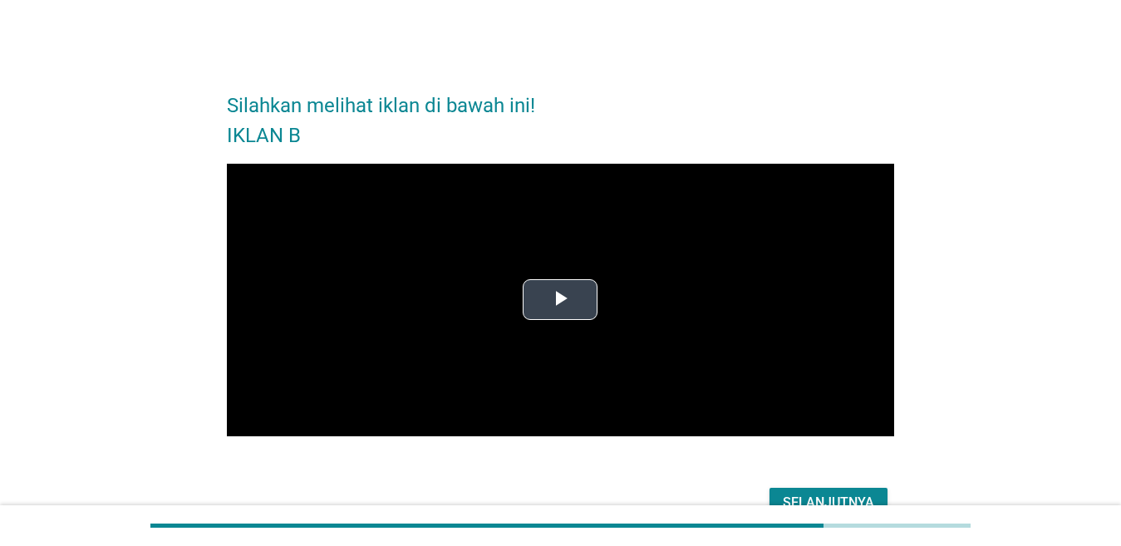
click at [550, 320] on button "Play Video" at bounding box center [560, 299] width 75 height 41
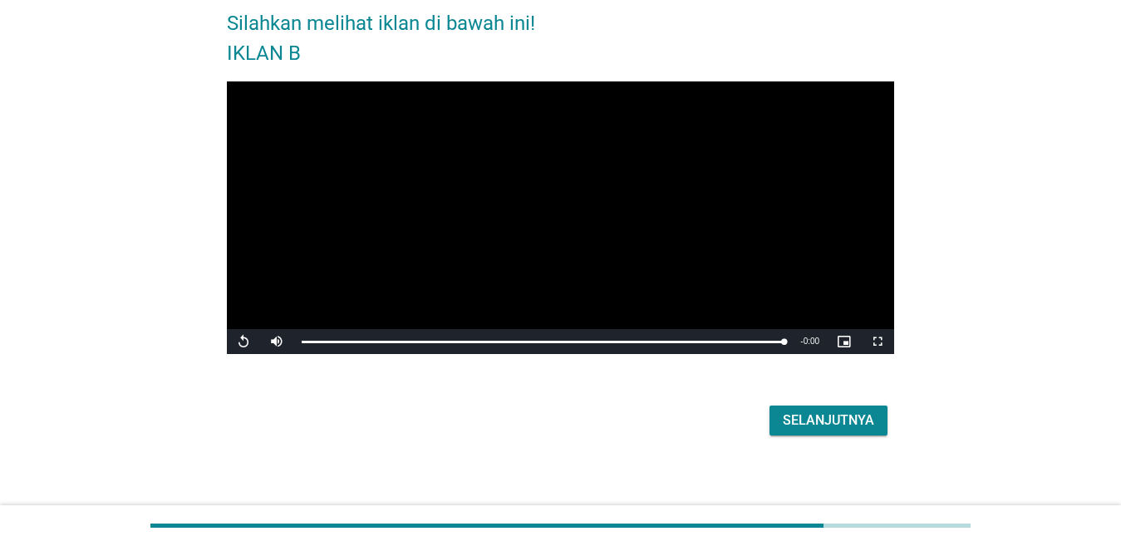
scroll to position [83, 0]
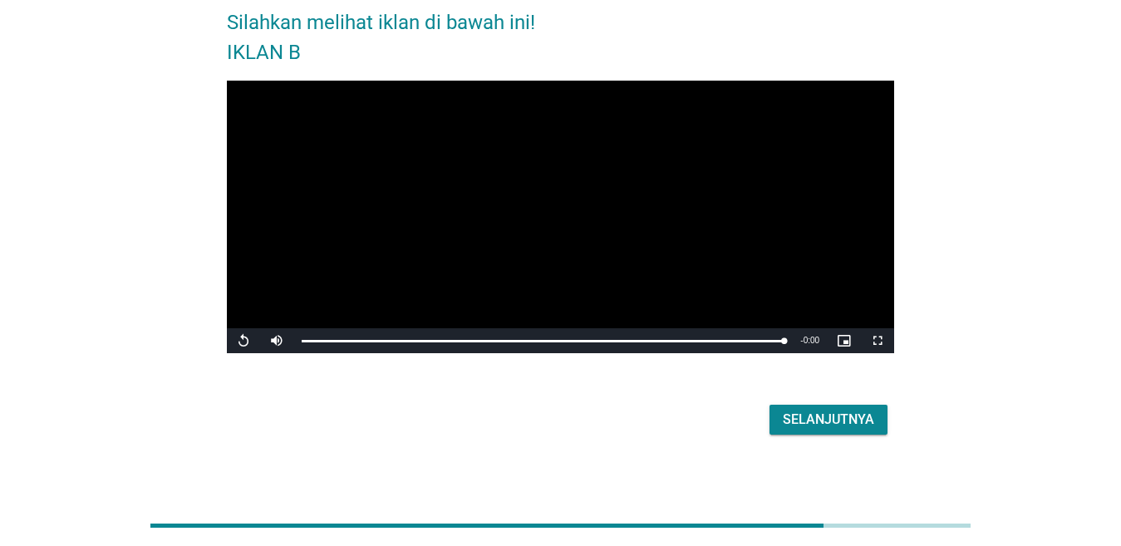
click at [792, 413] on div "Selanjutnya" at bounding box center [828, 420] width 91 height 20
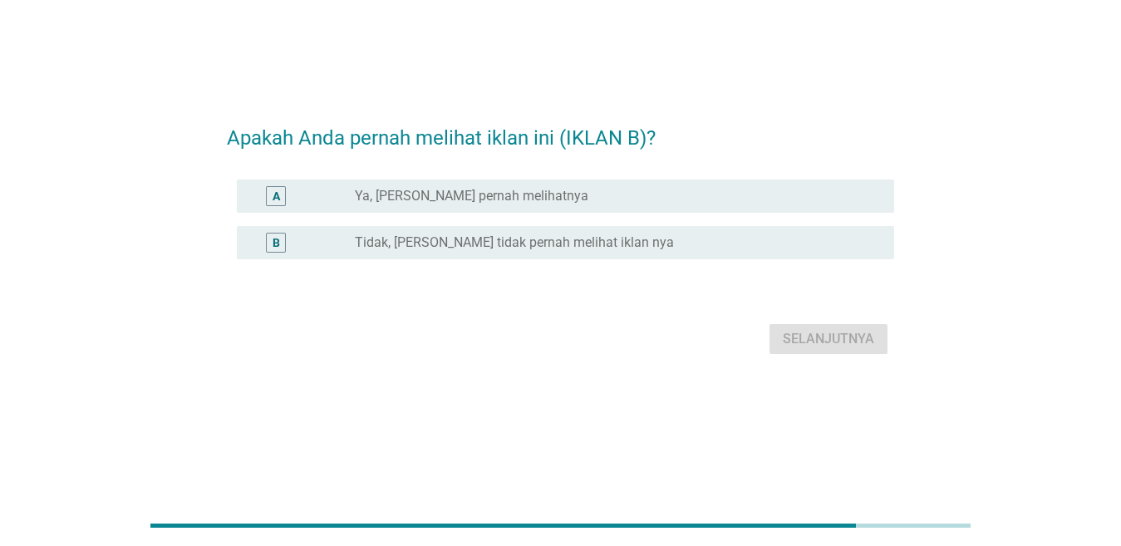
scroll to position [0, 0]
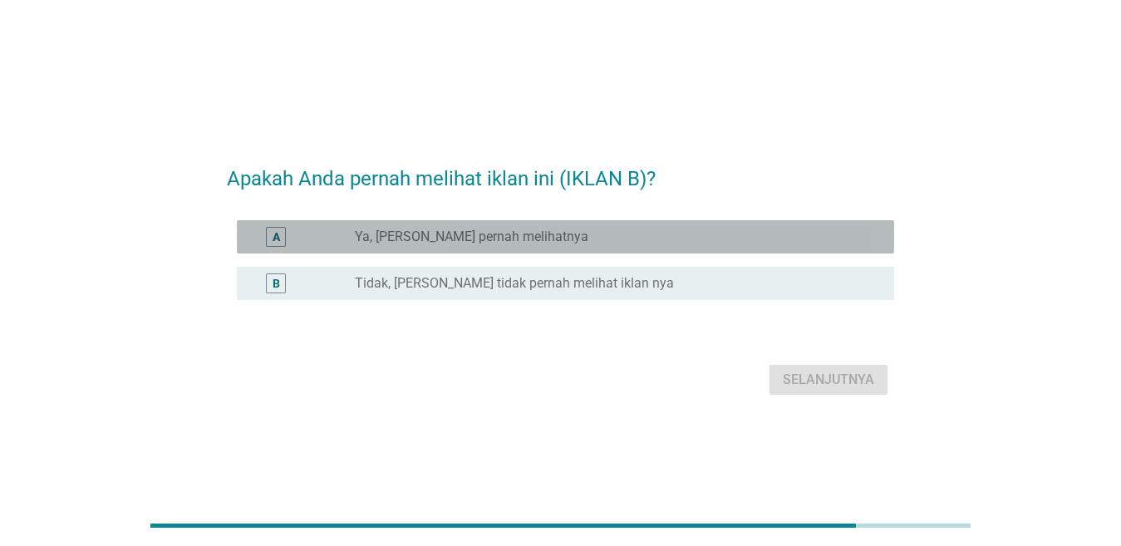
click at [489, 232] on label "Ya, [PERSON_NAME] pernah melihatnya" at bounding box center [472, 237] width 234 height 17
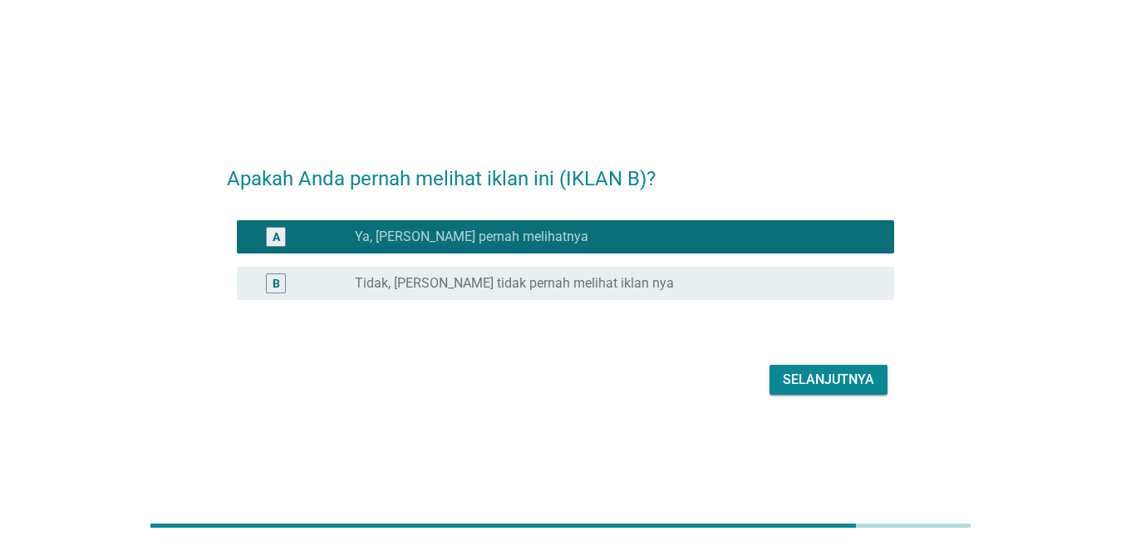
click at [807, 376] on div "Selanjutnya" at bounding box center [828, 380] width 91 height 20
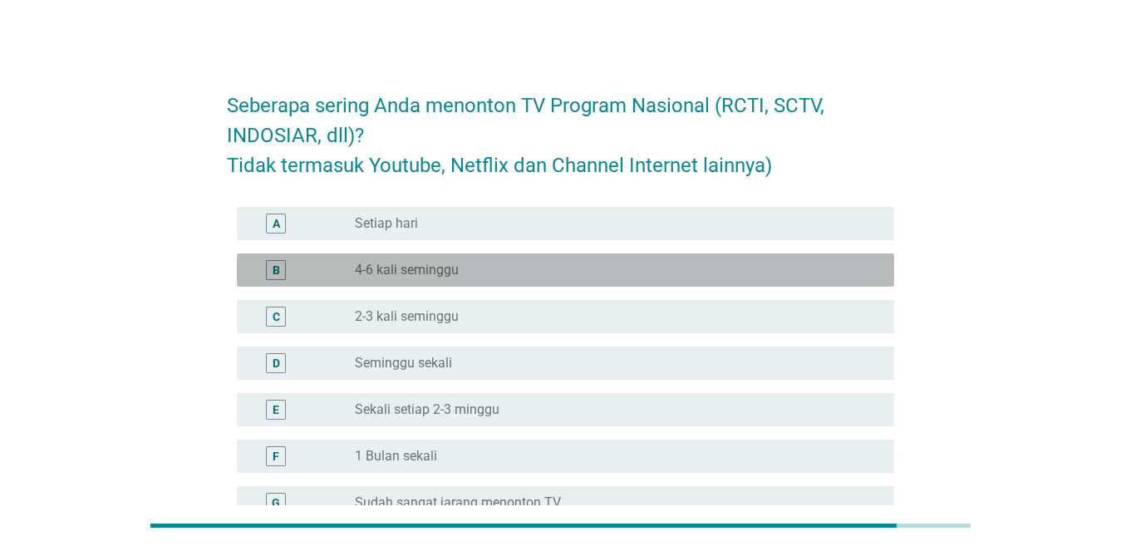
click at [420, 262] on label "4-6 kali seminggu" at bounding box center [407, 270] width 104 height 17
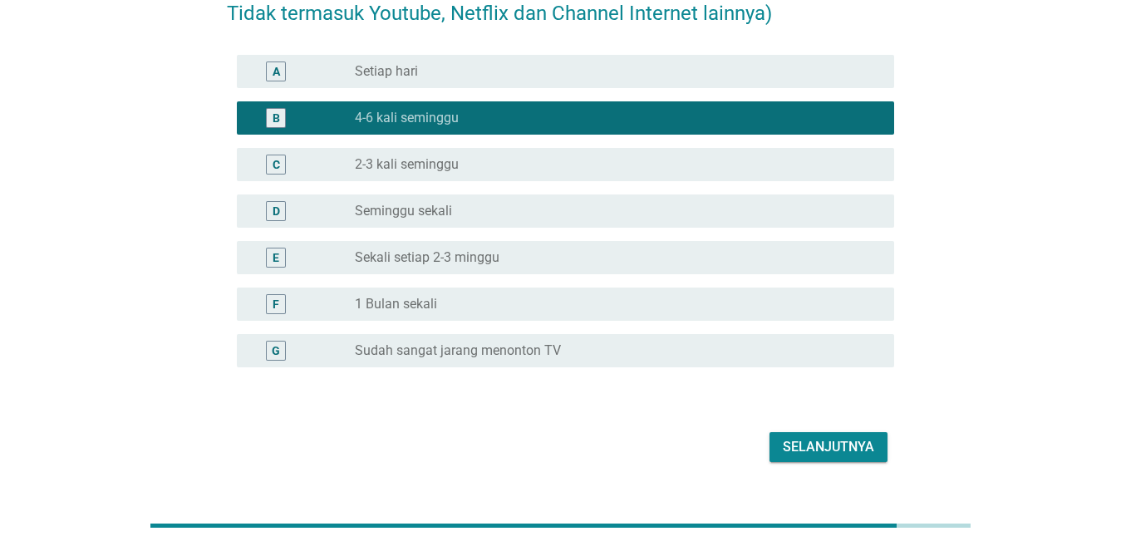
scroll to position [166, 0]
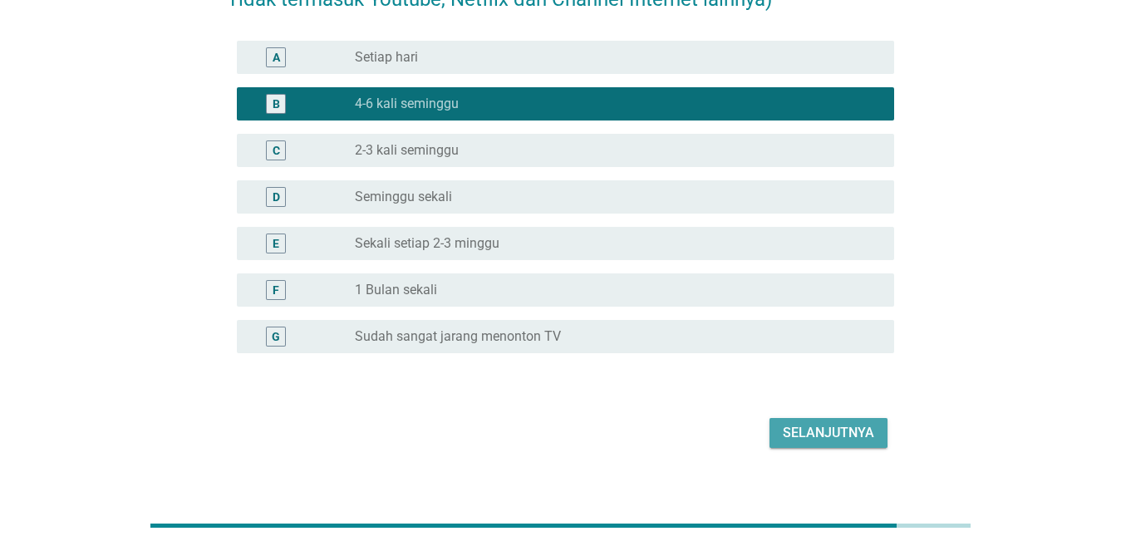
click at [809, 424] on div "Selanjutnya" at bounding box center [828, 433] width 91 height 20
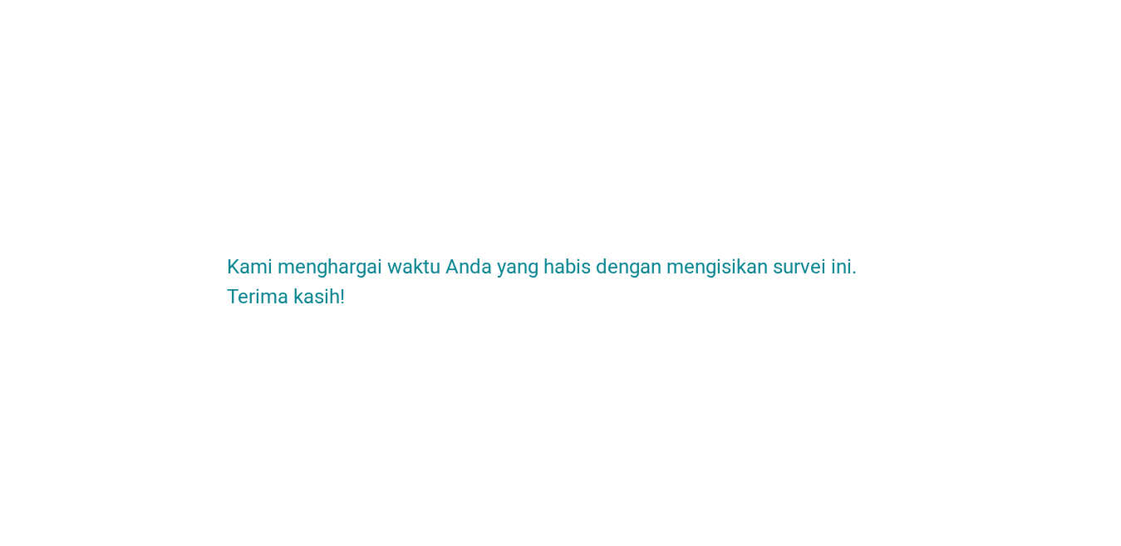
scroll to position [0, 0]
